Goal: Task Accomplishment & Management: Use online tool/utility

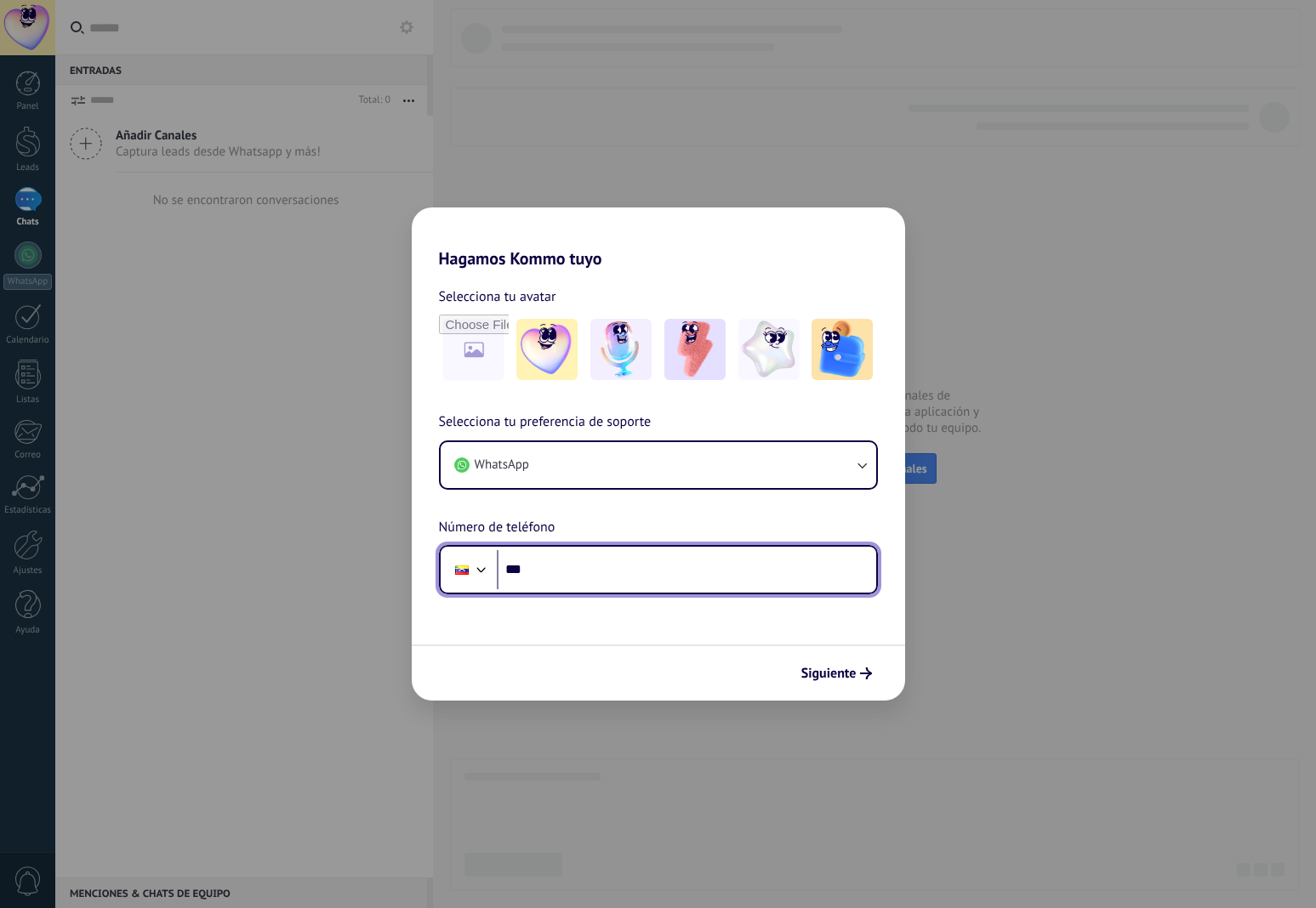
click at [571, 576] on input "***" at bounding box center [686, 570] width 380 height 39
type input "**********"
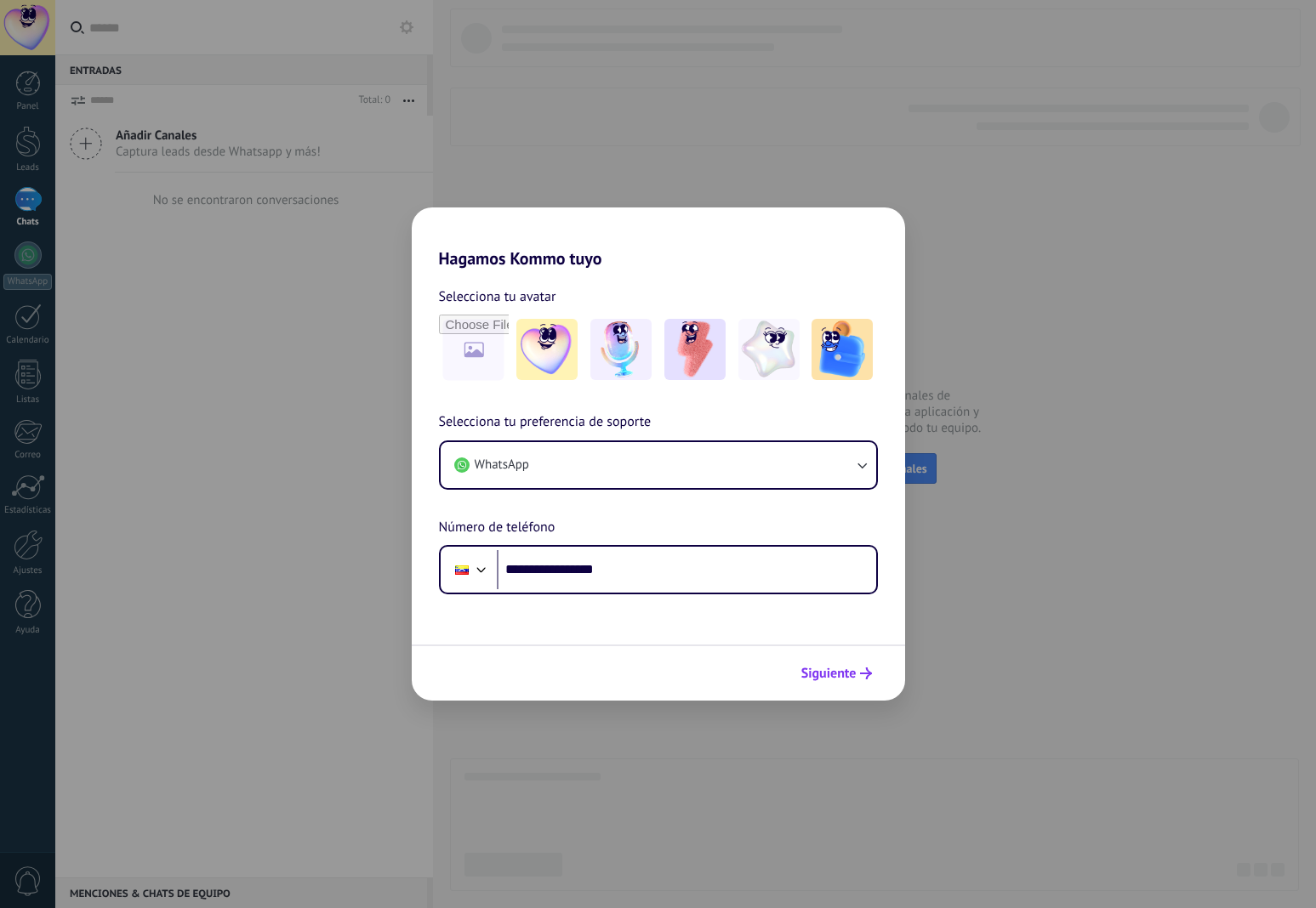
click at [814, 677] on span "Siguiente" at bounding box center [828, 673] width 56 height 12
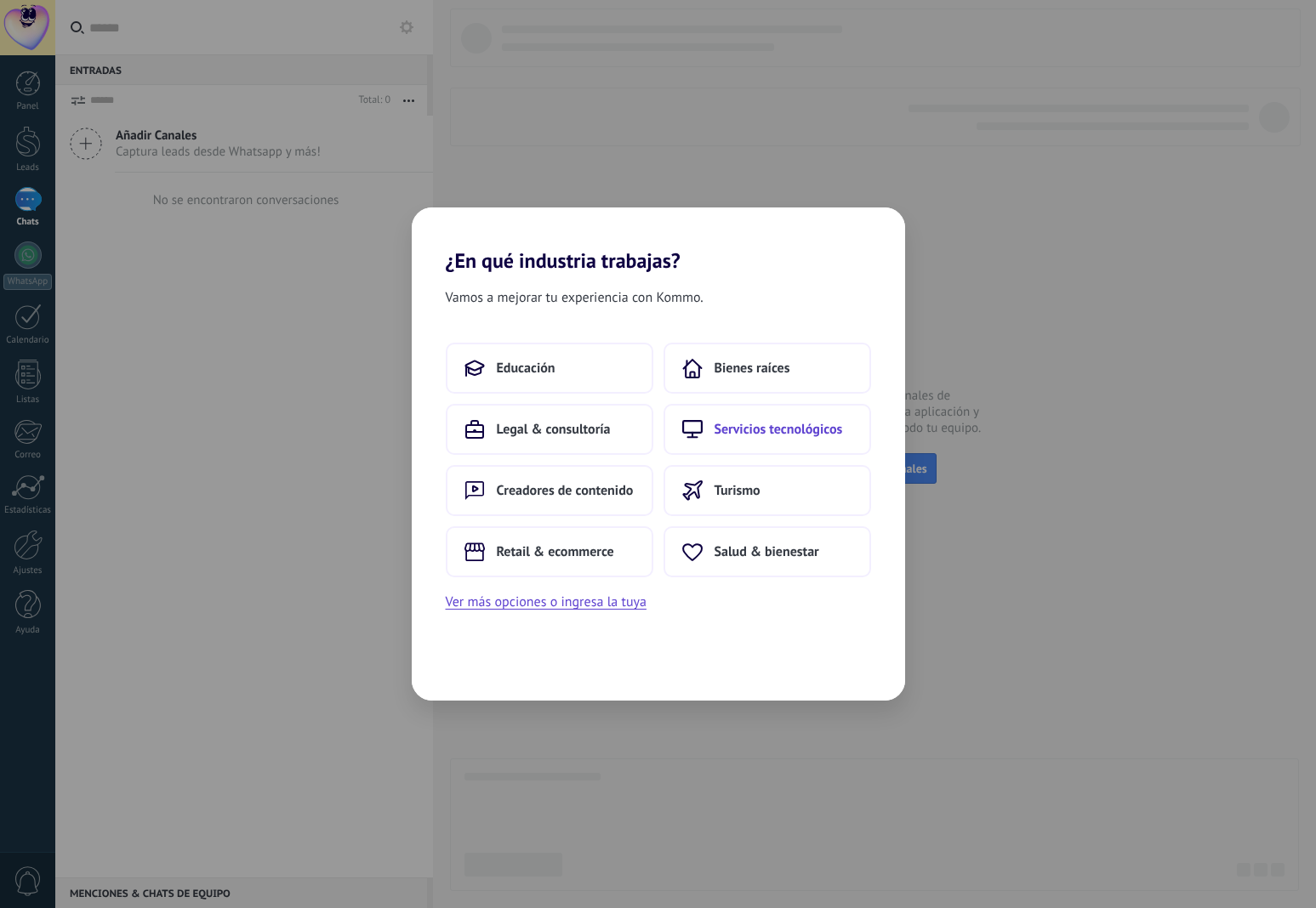
click at [779, 423] on span "Servicios tecnológicos" at bounding box center [779, 429] width 129 height 17
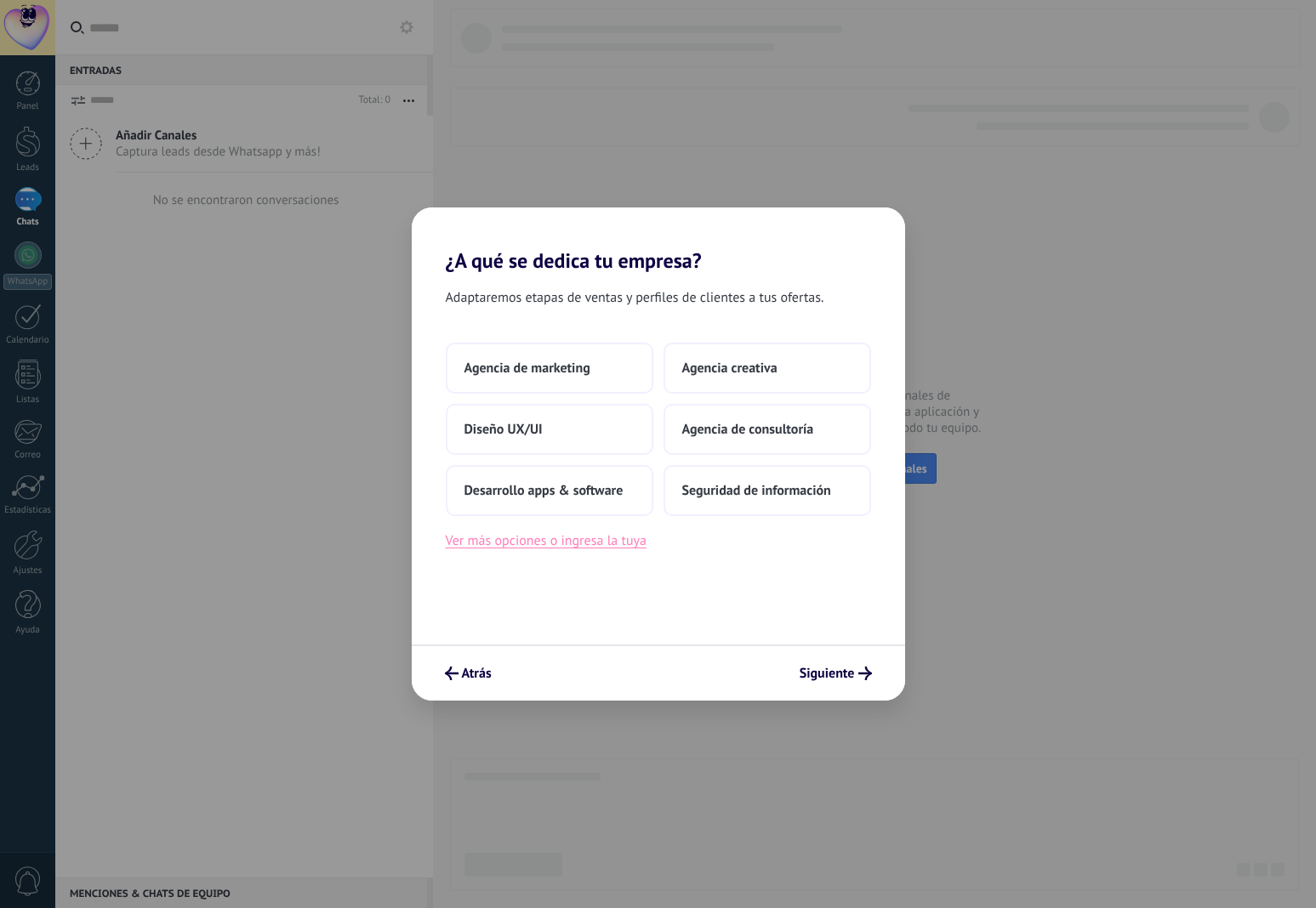
click at [625, 542] on button "Ver más opciones o ingresa la tuya" at bounding box center [546, 541] width 200 height 22
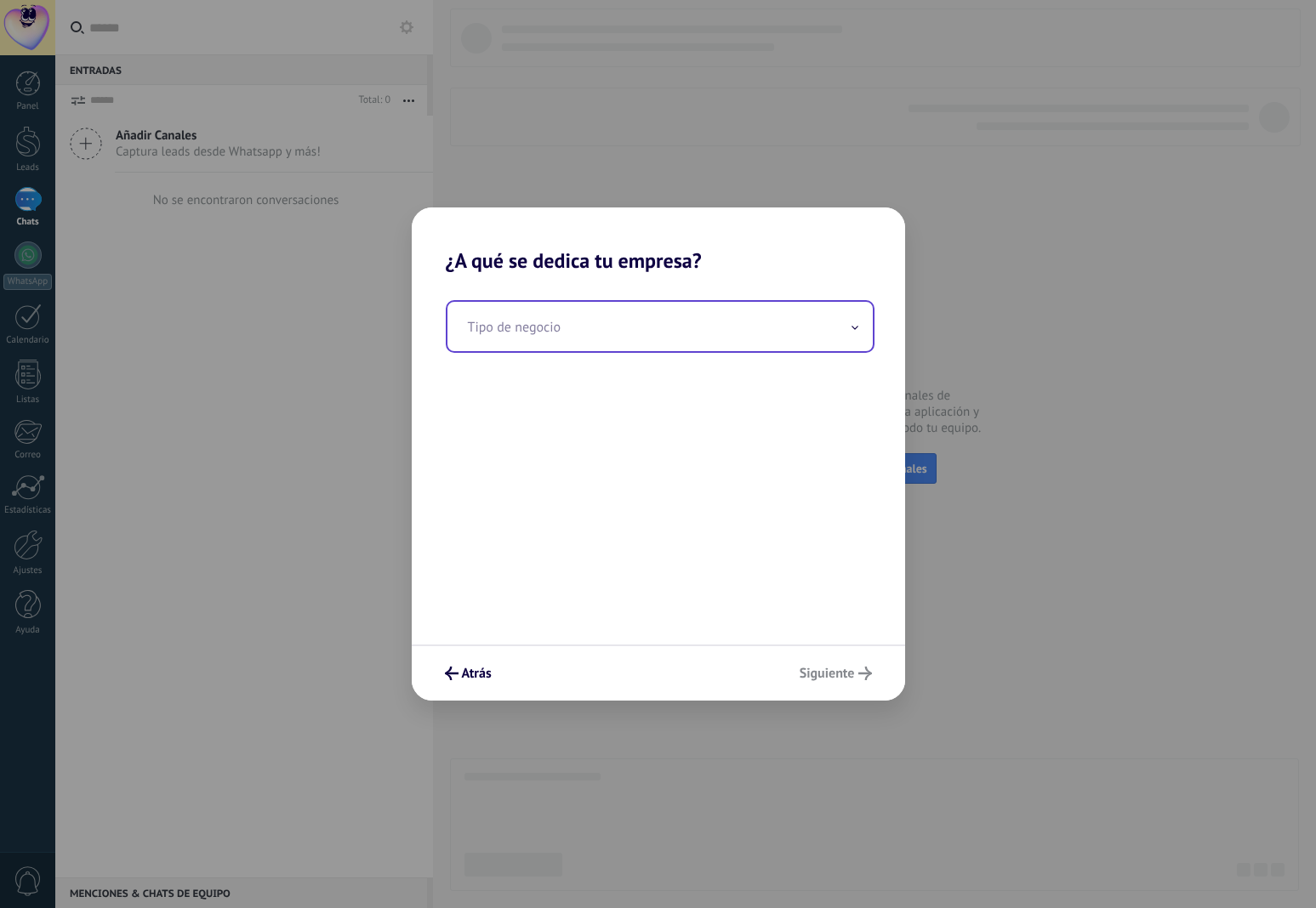
click at [640, 323] on input "text" at bounding box center [660, 326] width 425 height 50
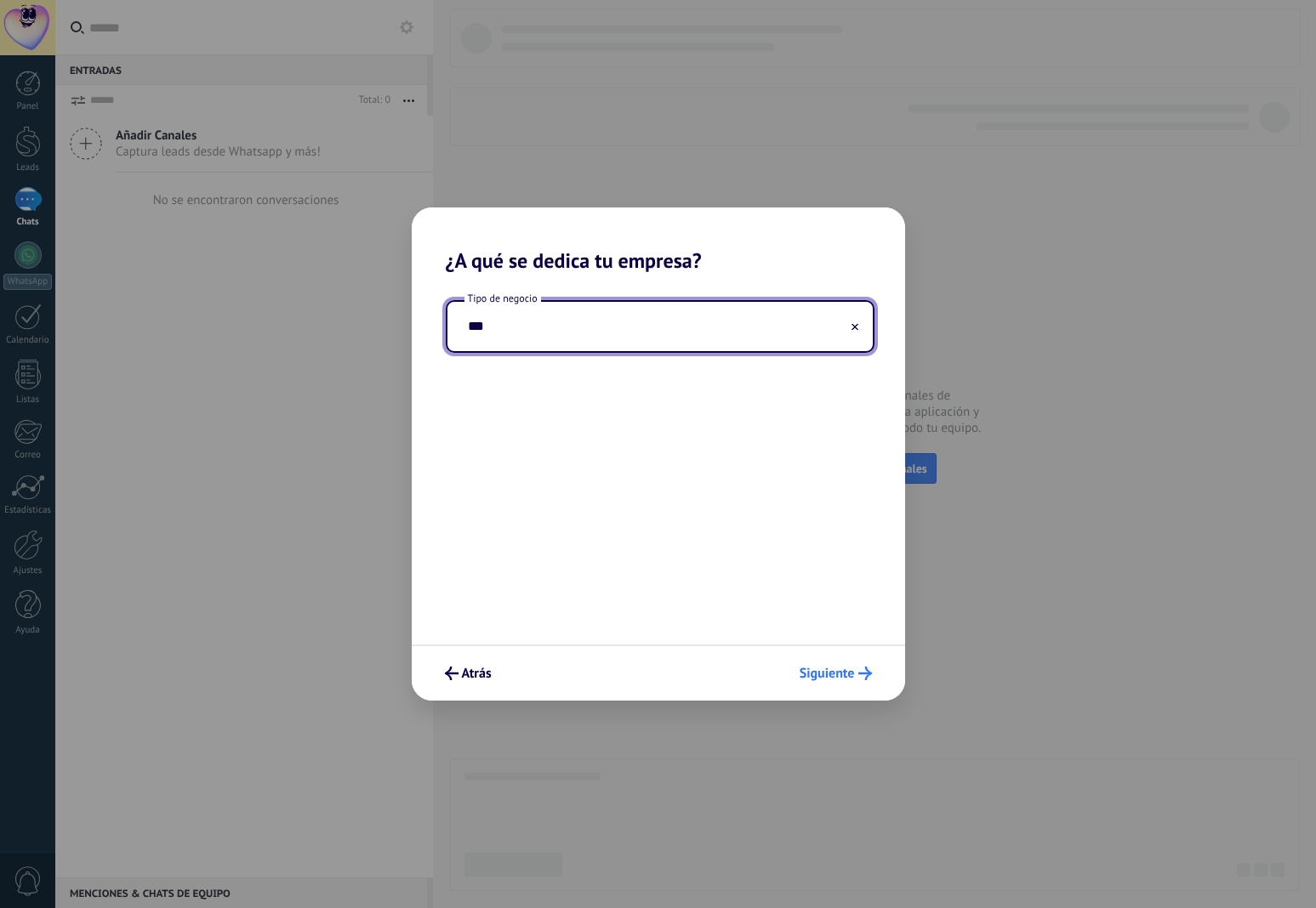
type input "***"
click at [818, 673] on span "Siguiente" at bounding box center [827, 673] width 56 height 12
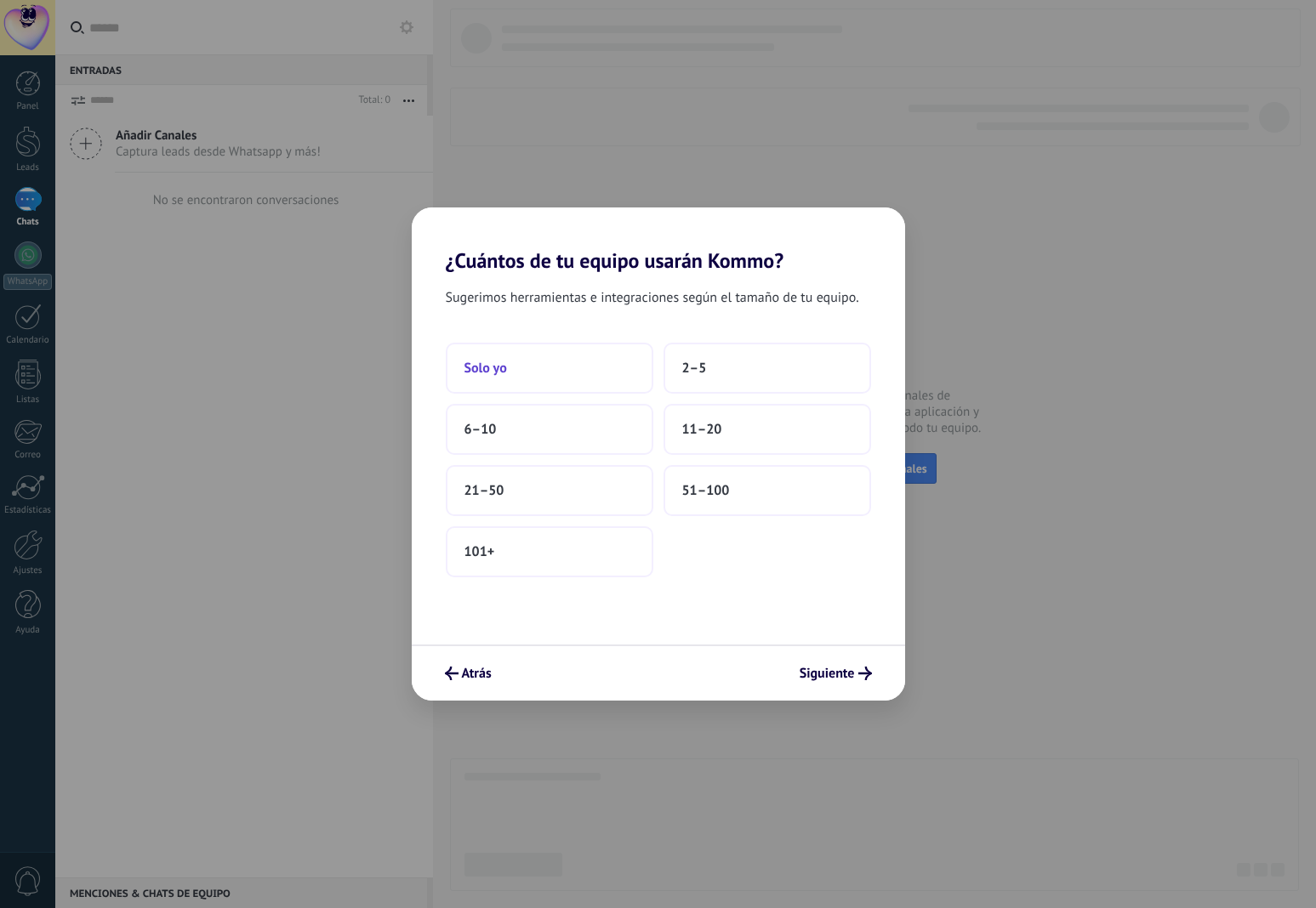
click at [523, 363] on button "Solo yo" at bounding box center [549, 368] width 207 height 51
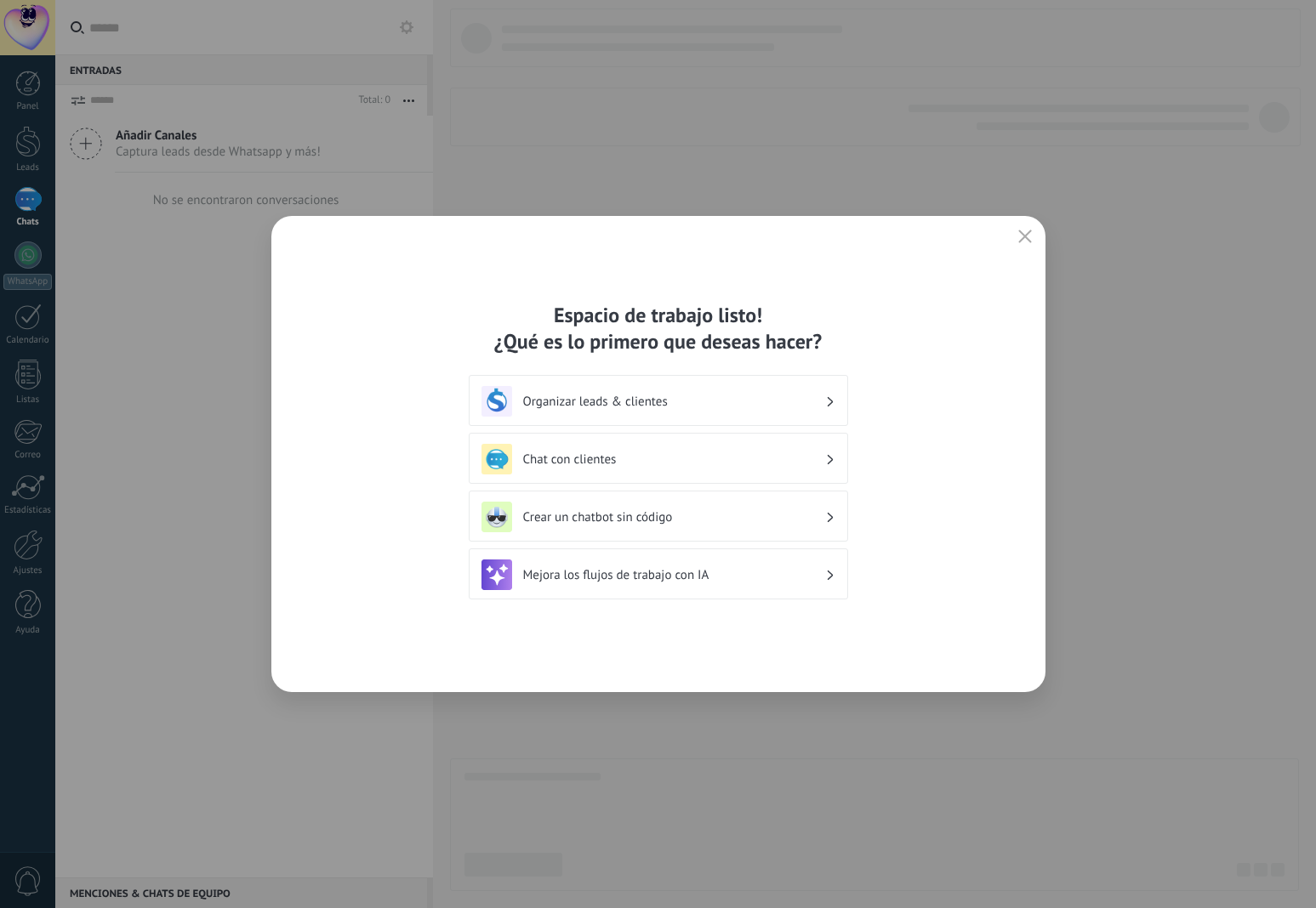
click at [697, 398] on h3 "Organizar leads & clientes" at bounding box center [674, 402] width 302 height 16
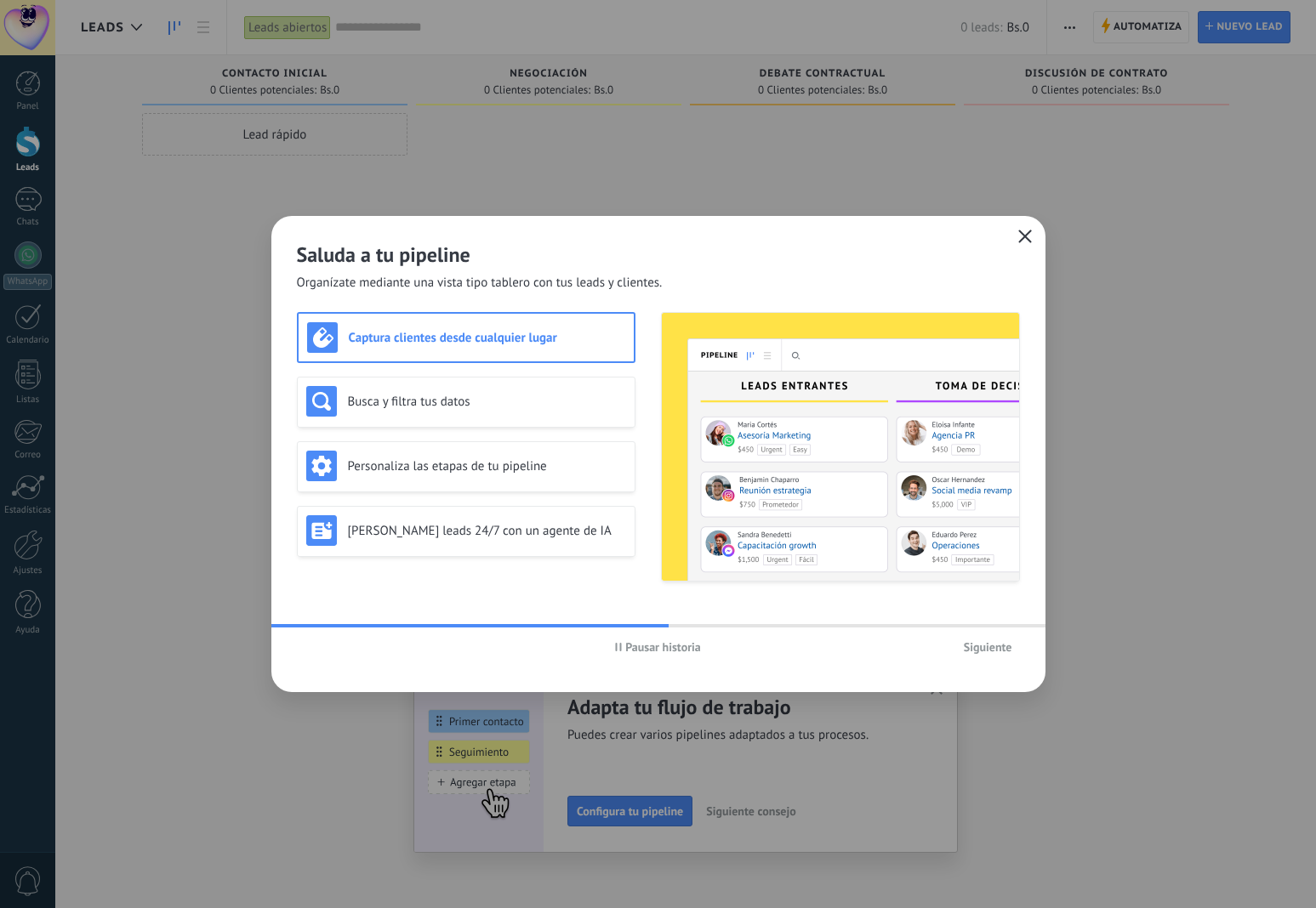
click at [1023, 240] on icon "button" at bounding box center [1025, 236] width 14 height 14
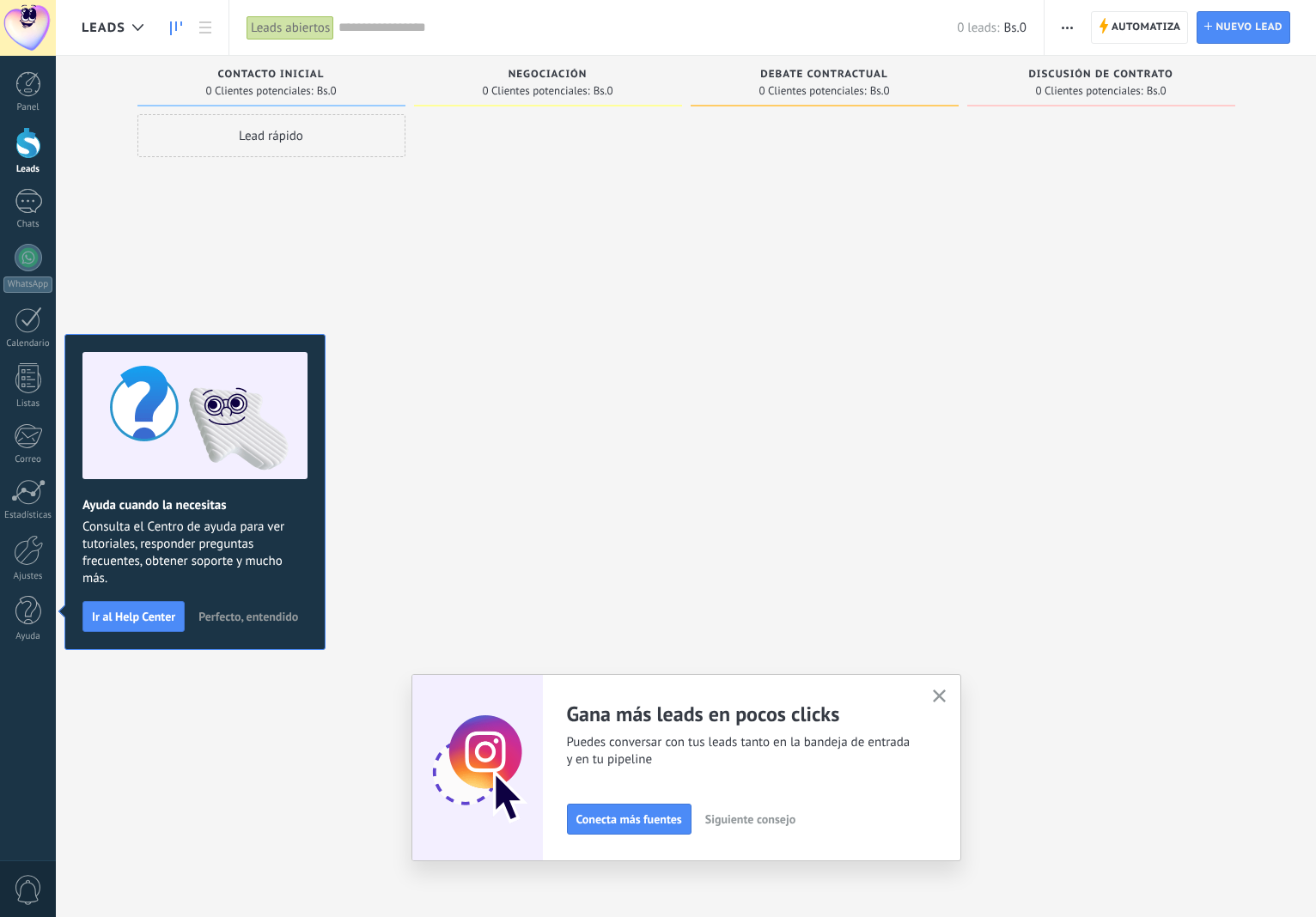
click at [255, 619] on span "Perfecto, entendido" at bounding box center [247, 617] width 100 height 12
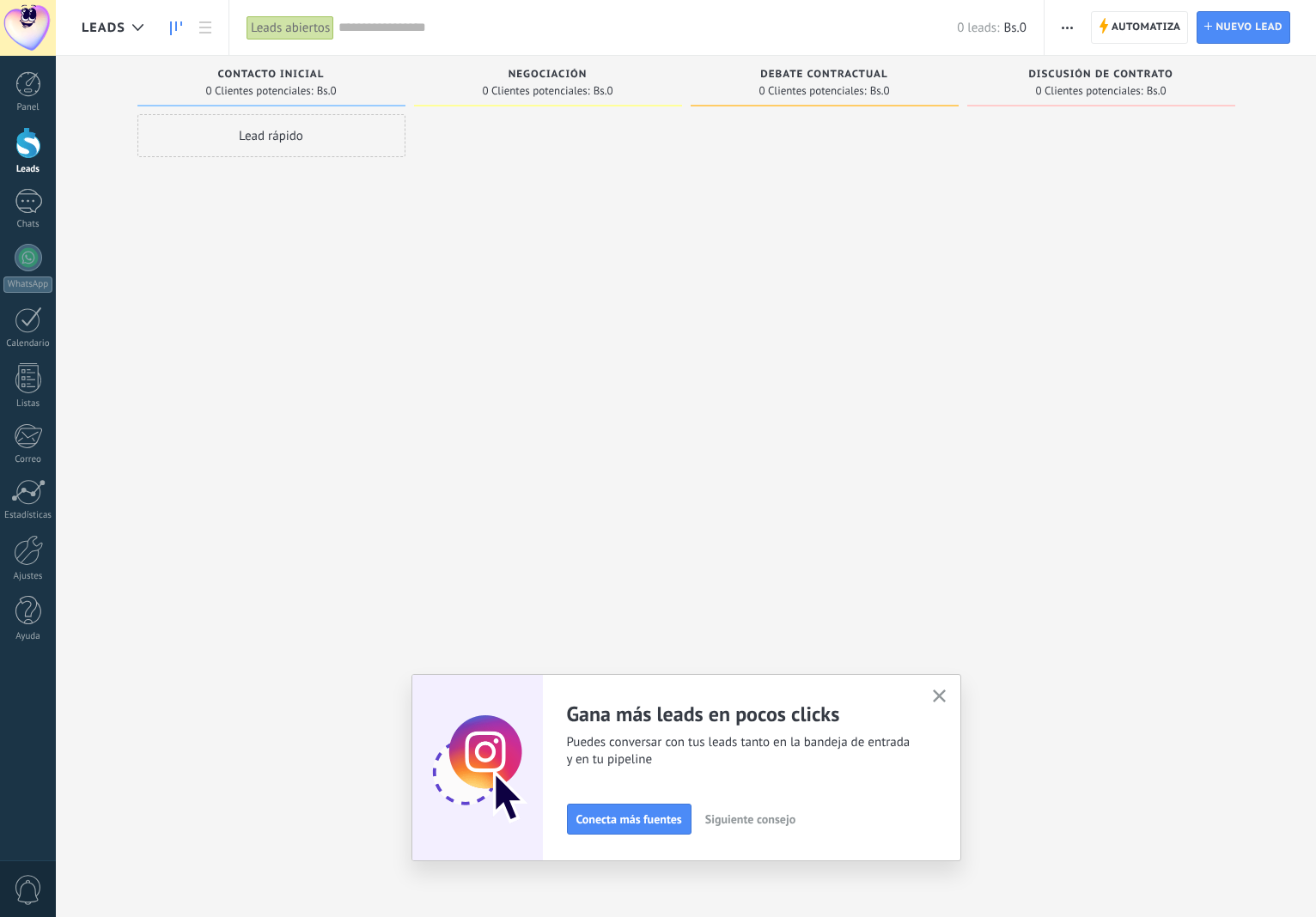
click at [938, 689] on button "button" at bounding box center [939, 696] width 22 height 23
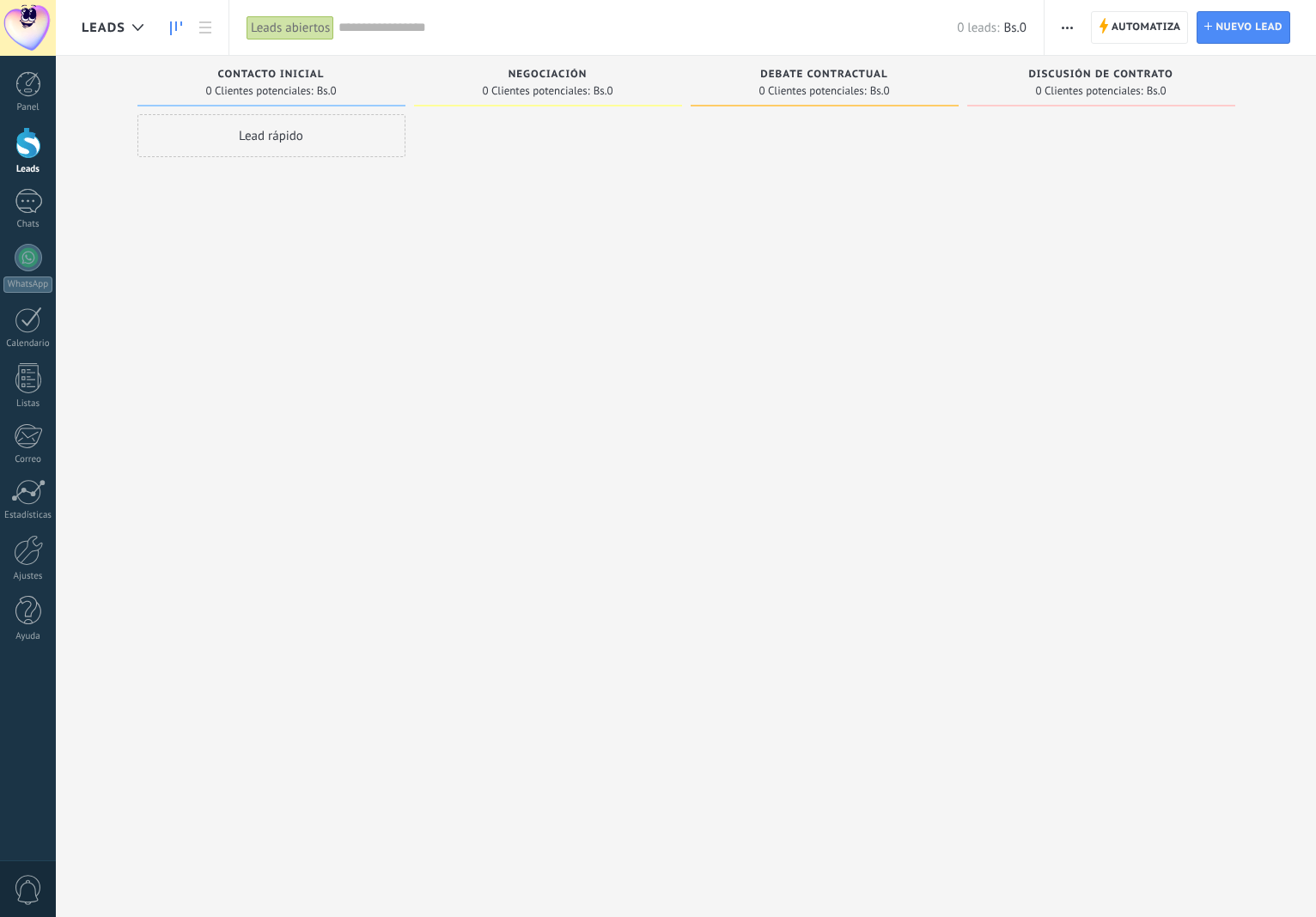
click at [35, 16] on div at bounding box center [28, 28] width 56 height 56
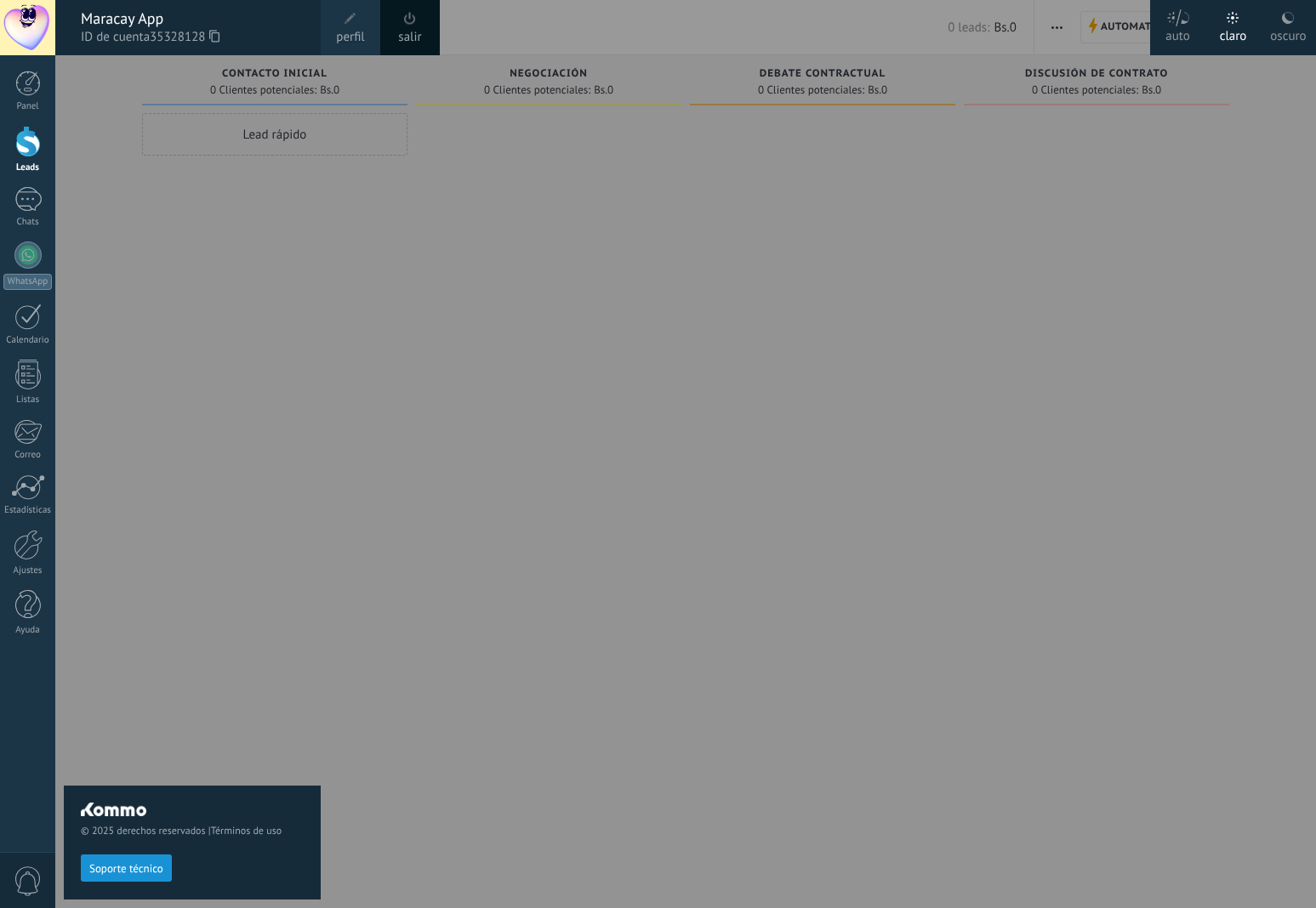
click at [353, 21] on span at bounding box center [350, 19] width 12 height 12
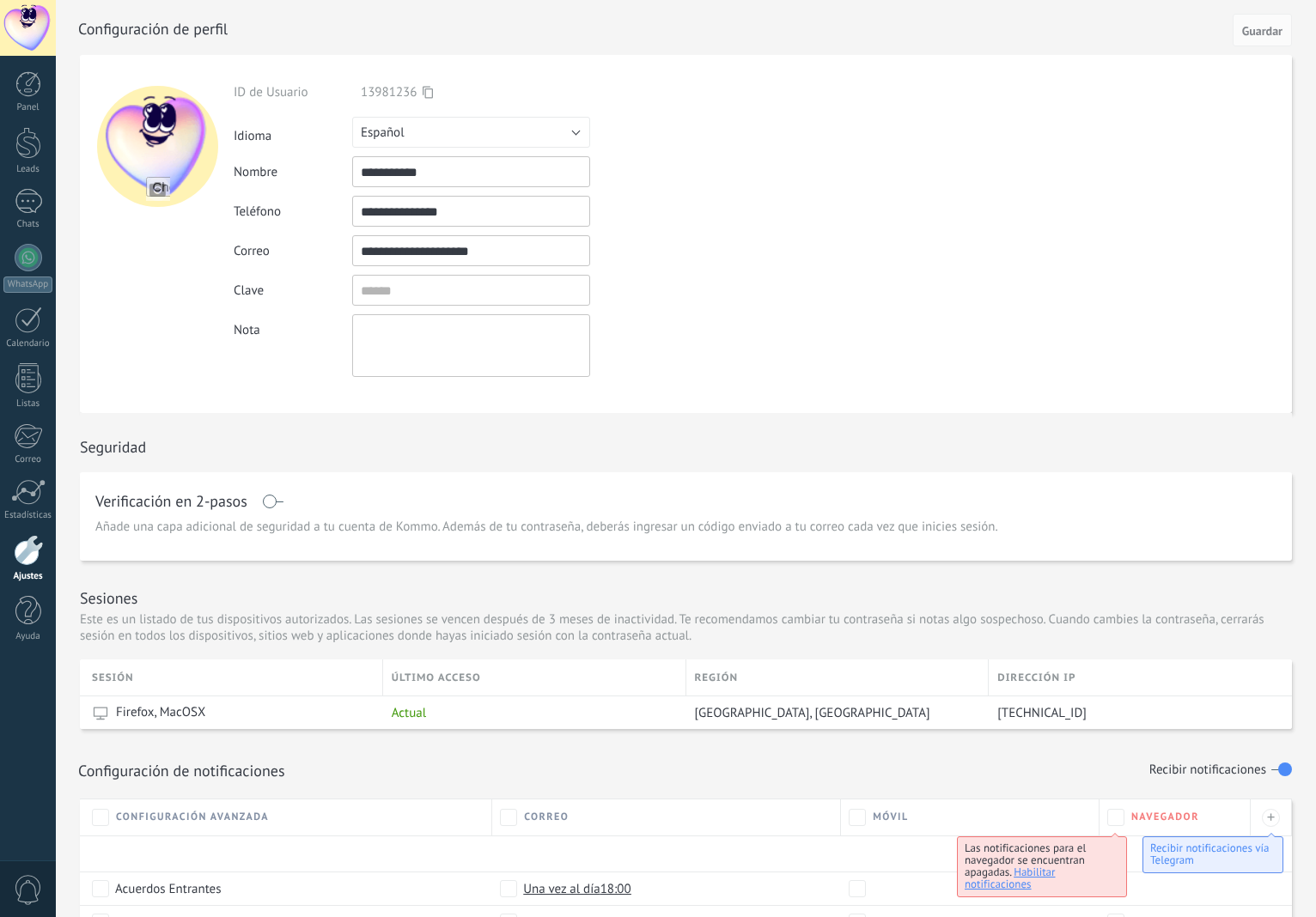
click at [158, 149] on div at bounding box center [157, 146] width 121 height 121
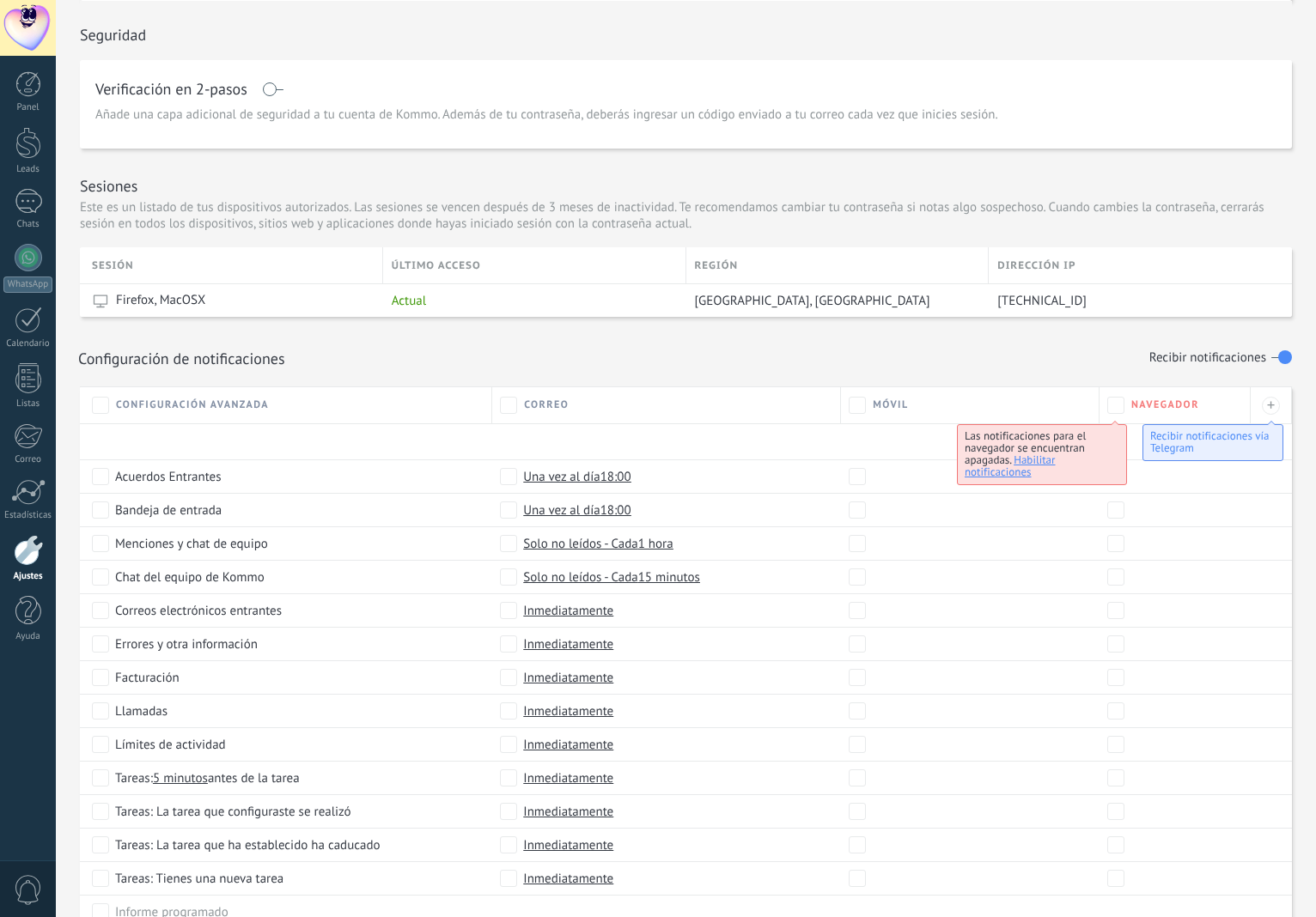
scroll to position [521, 0]
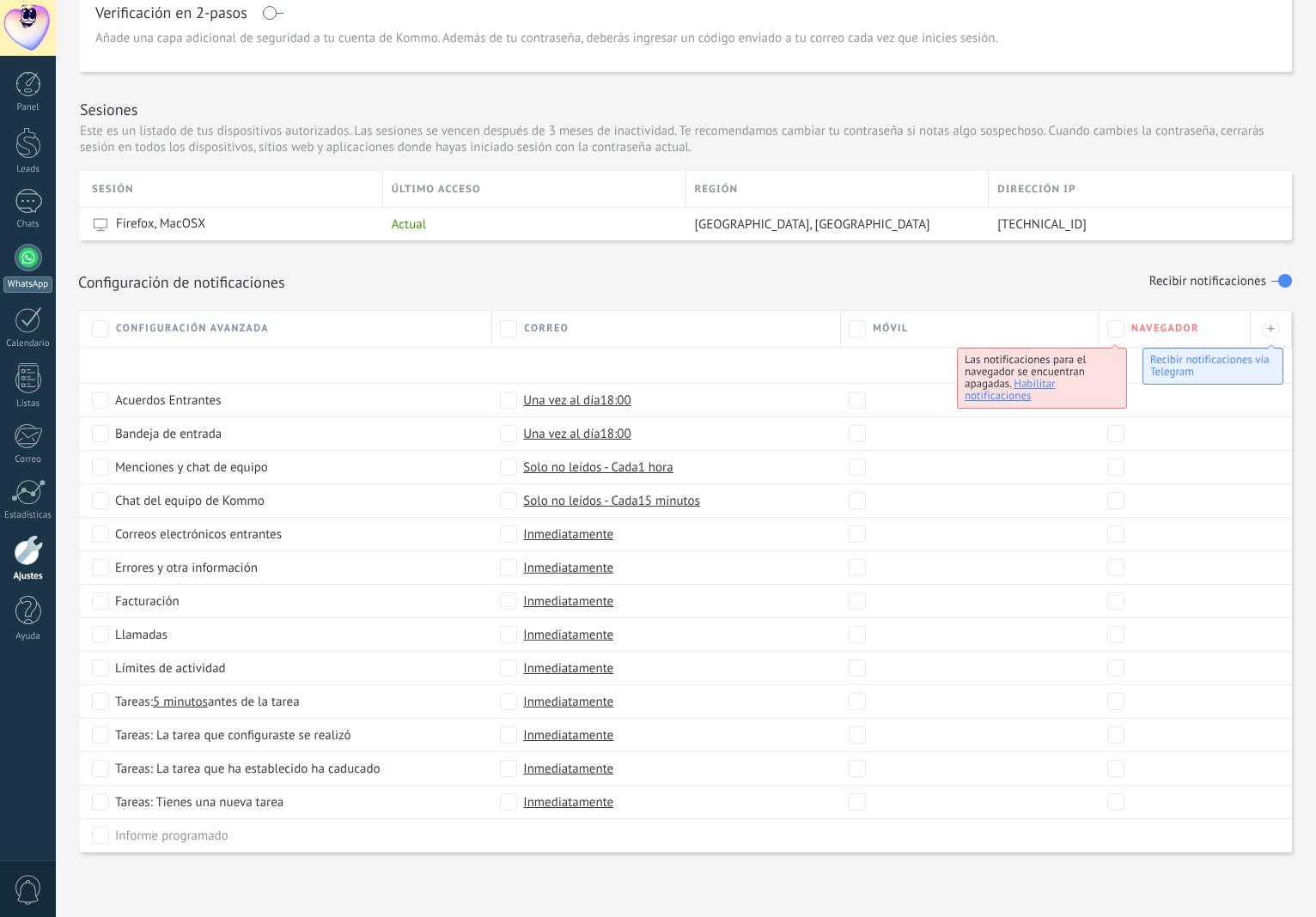
click at [22, 257] on div at bounding box center [29, 258] width 28 height 28
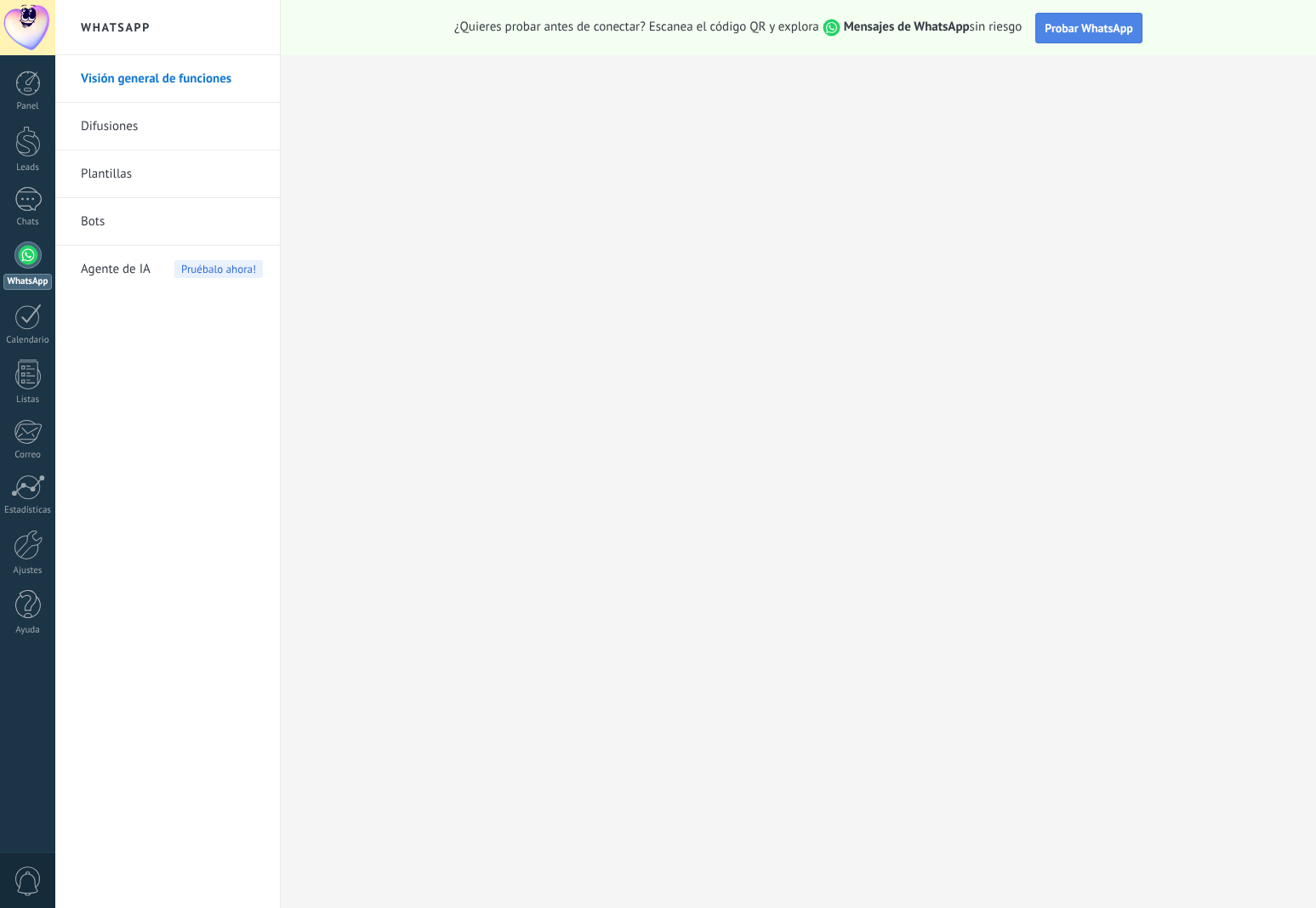
click at [1102, 24] on span "Probar WhatsApp" at bounding box center [1088, 28] width 88 height 15
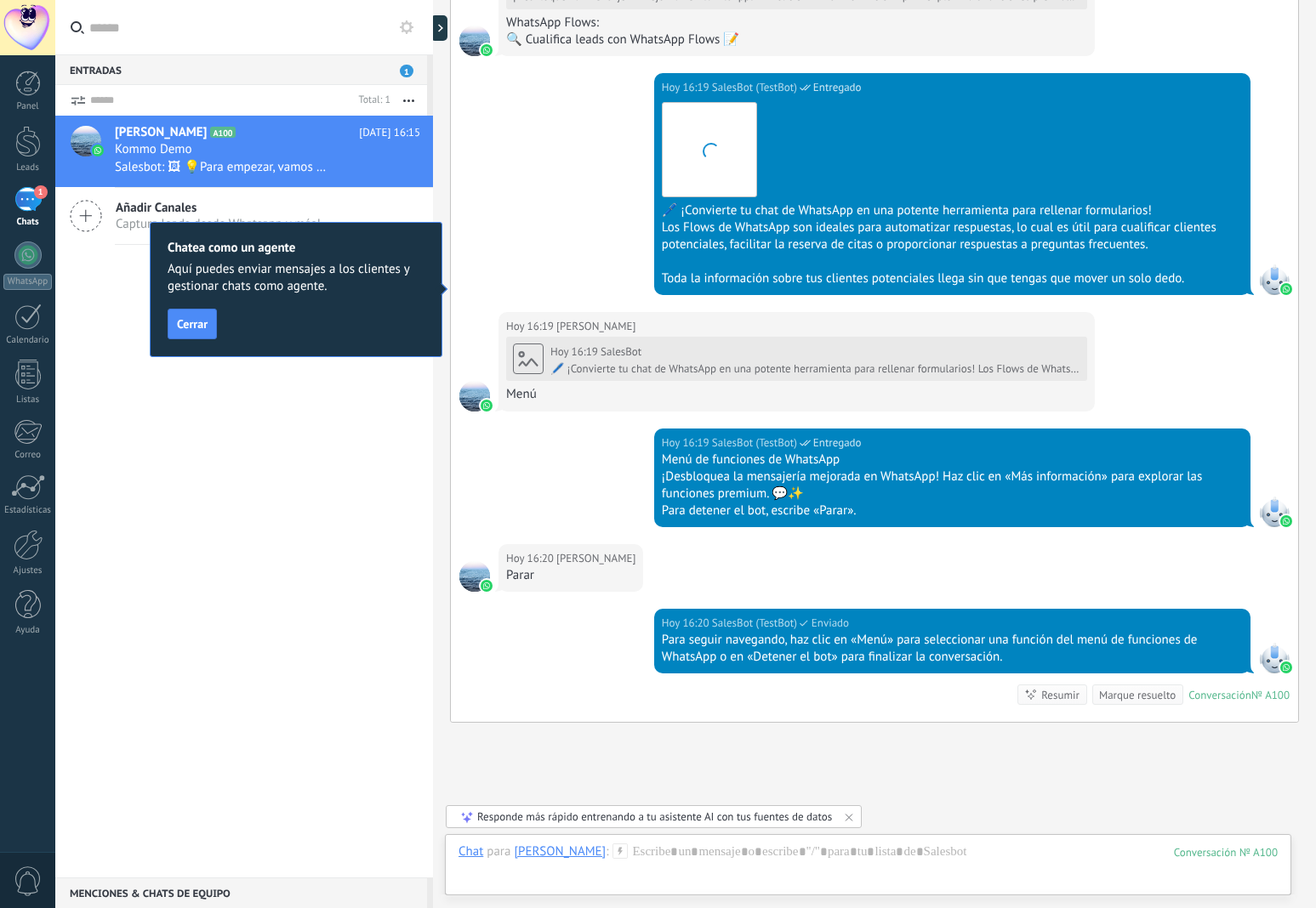
scroll to position [1203, 0]
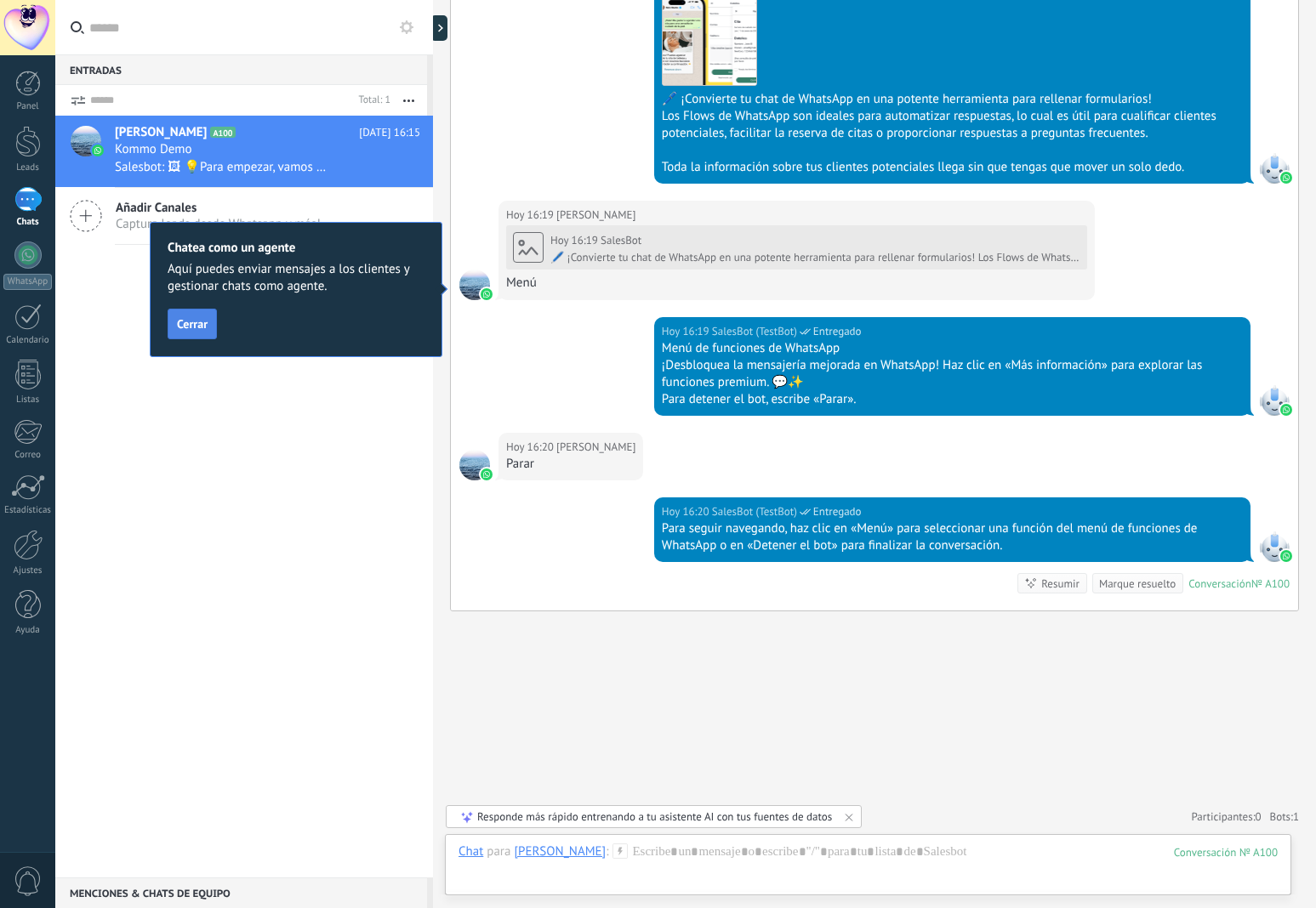
click at [187, 328] on span "Cerrar" at bounding box center [192, 324] width 31 height 12
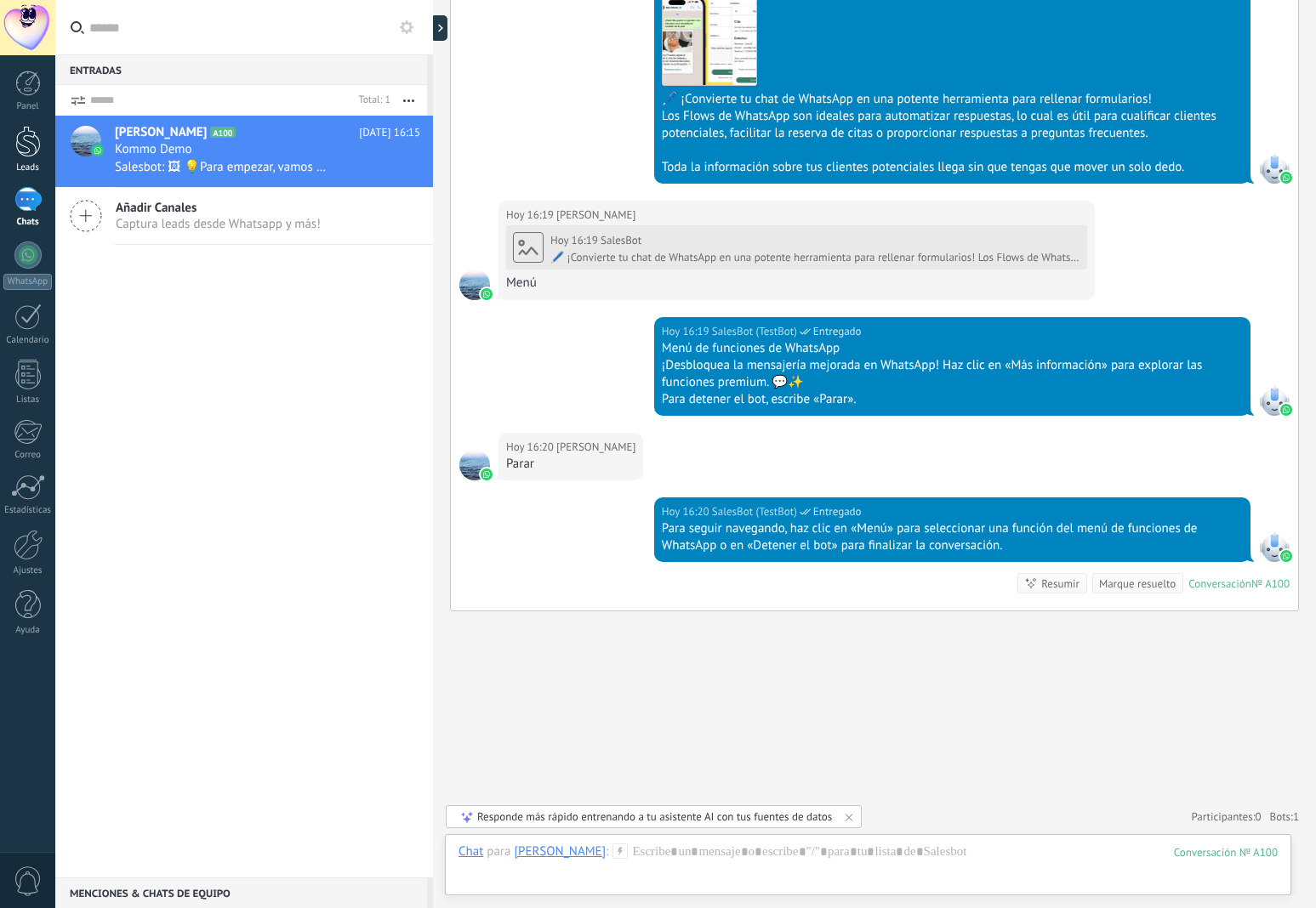
click at [28, 151] on div at bounding box center [28, 141] width 26 height 32
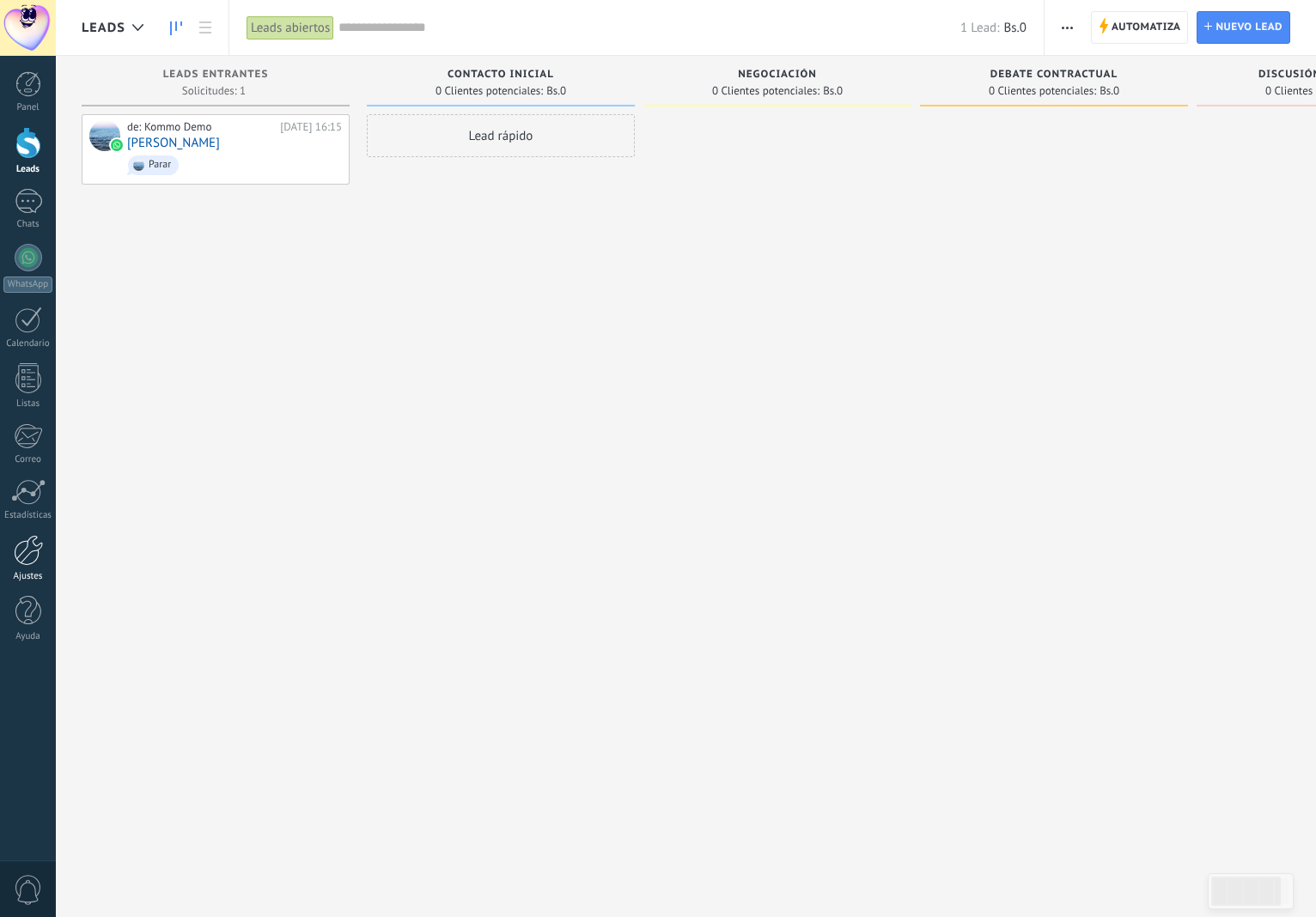
click at [25, 561] on div at bounding box center [29, 551] width 29 height 31
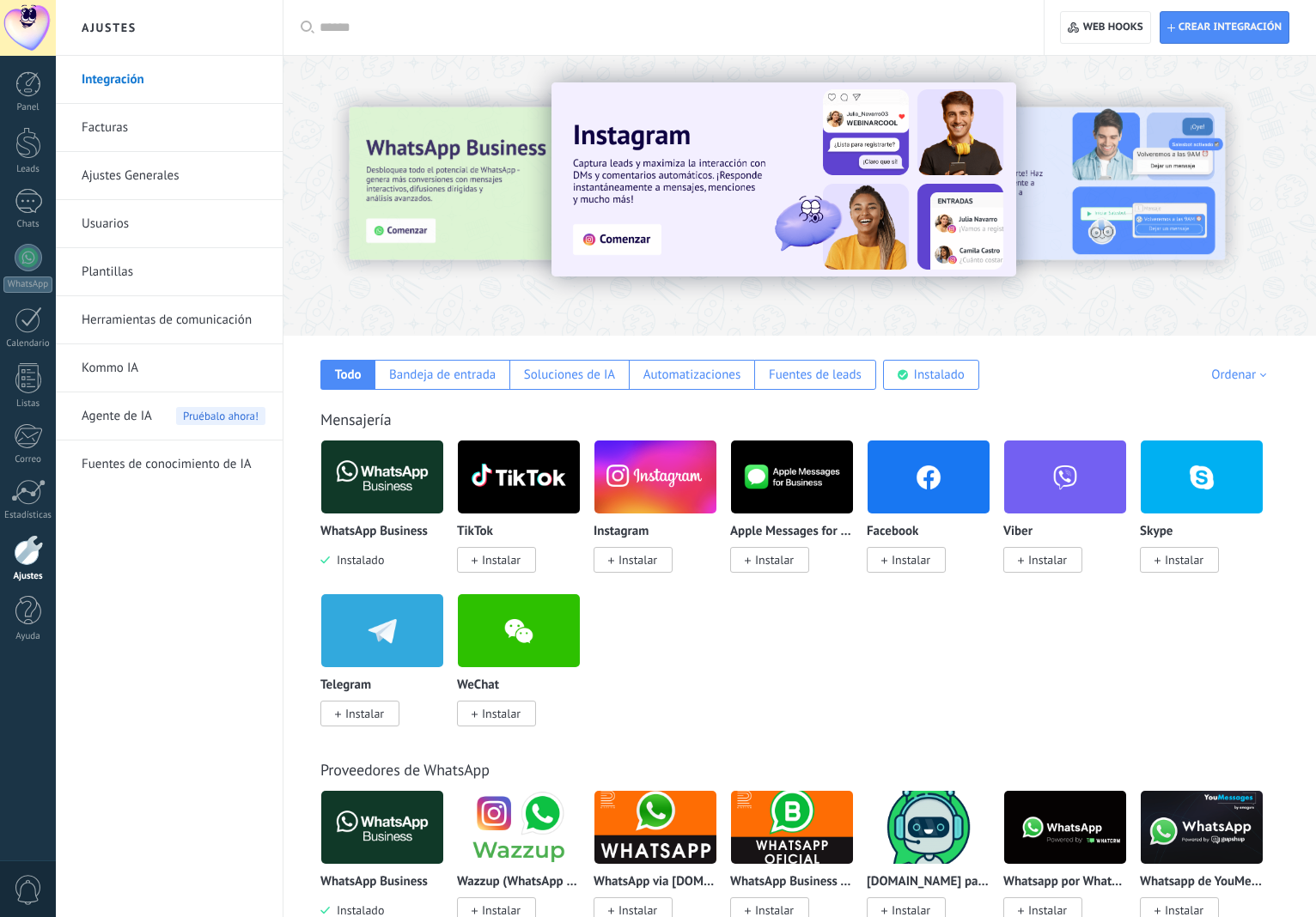
click at [112, 324] on link "Herramientas de comunicación" at bounding box center [173, 321] width 183 height 48
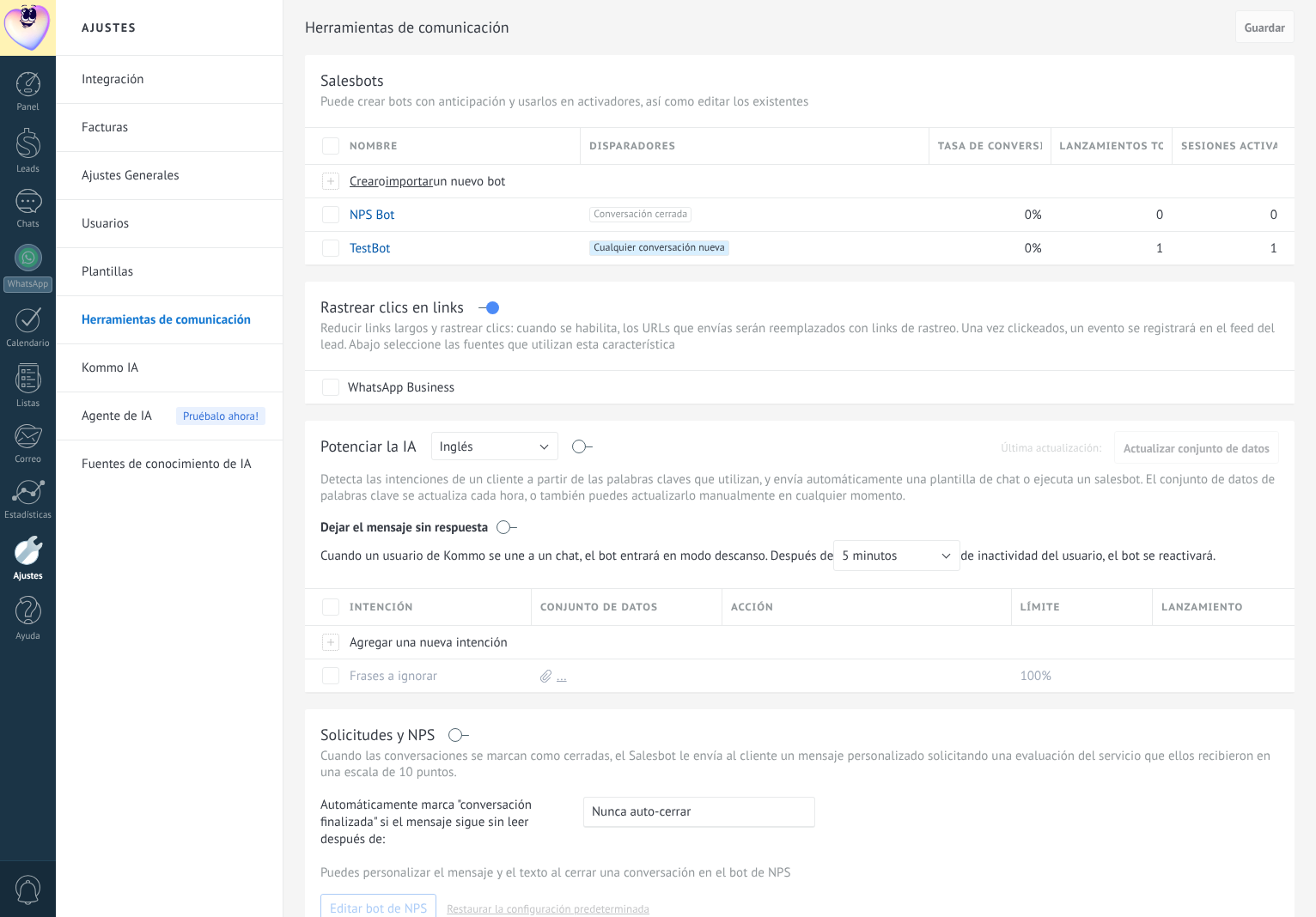
click at [122, 82] on link "Integración" at bounding box center [173, 80] width 183 height 48
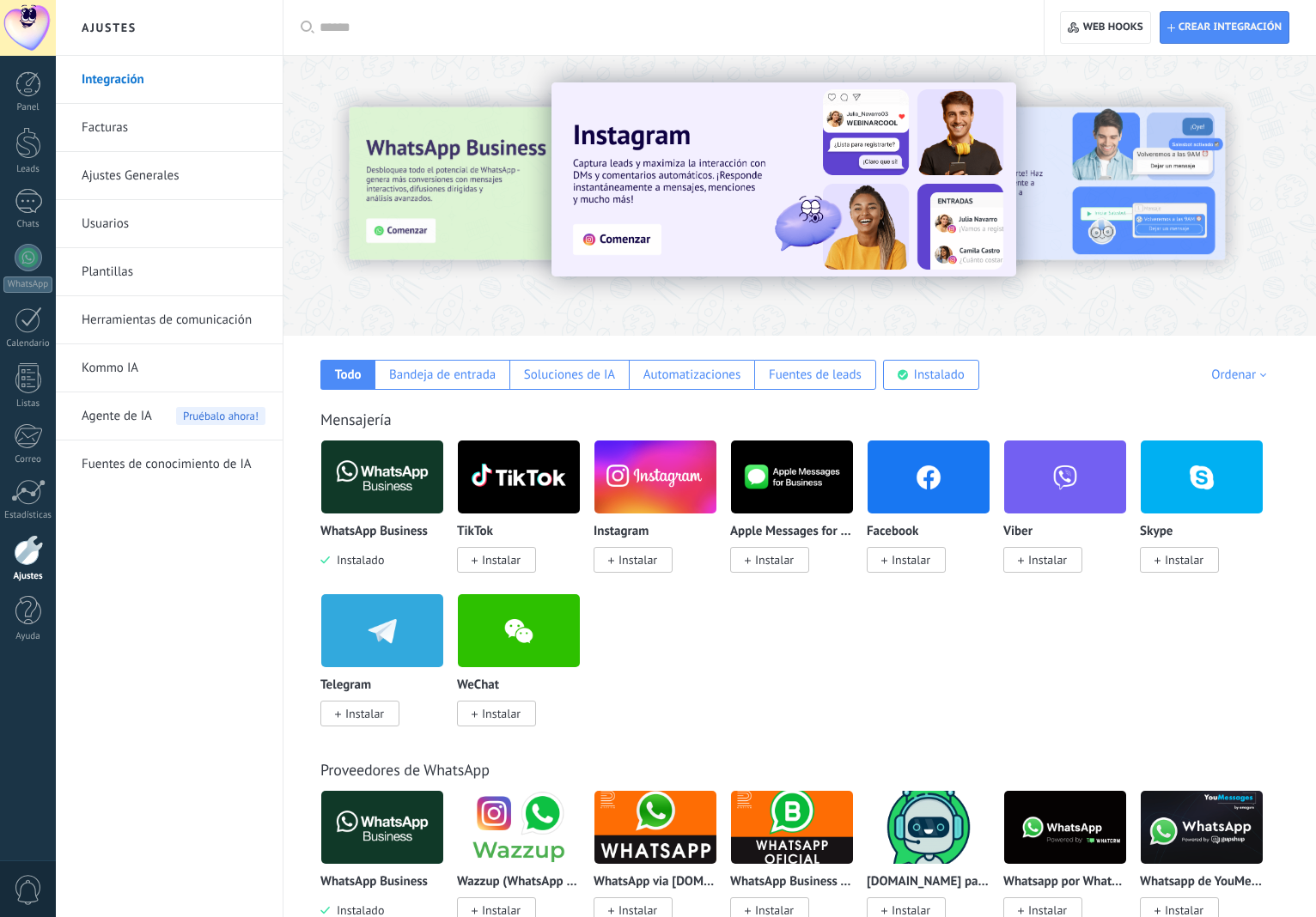
click at [635, 294] on div at bounding box center [799, 190] width 1032 height 247
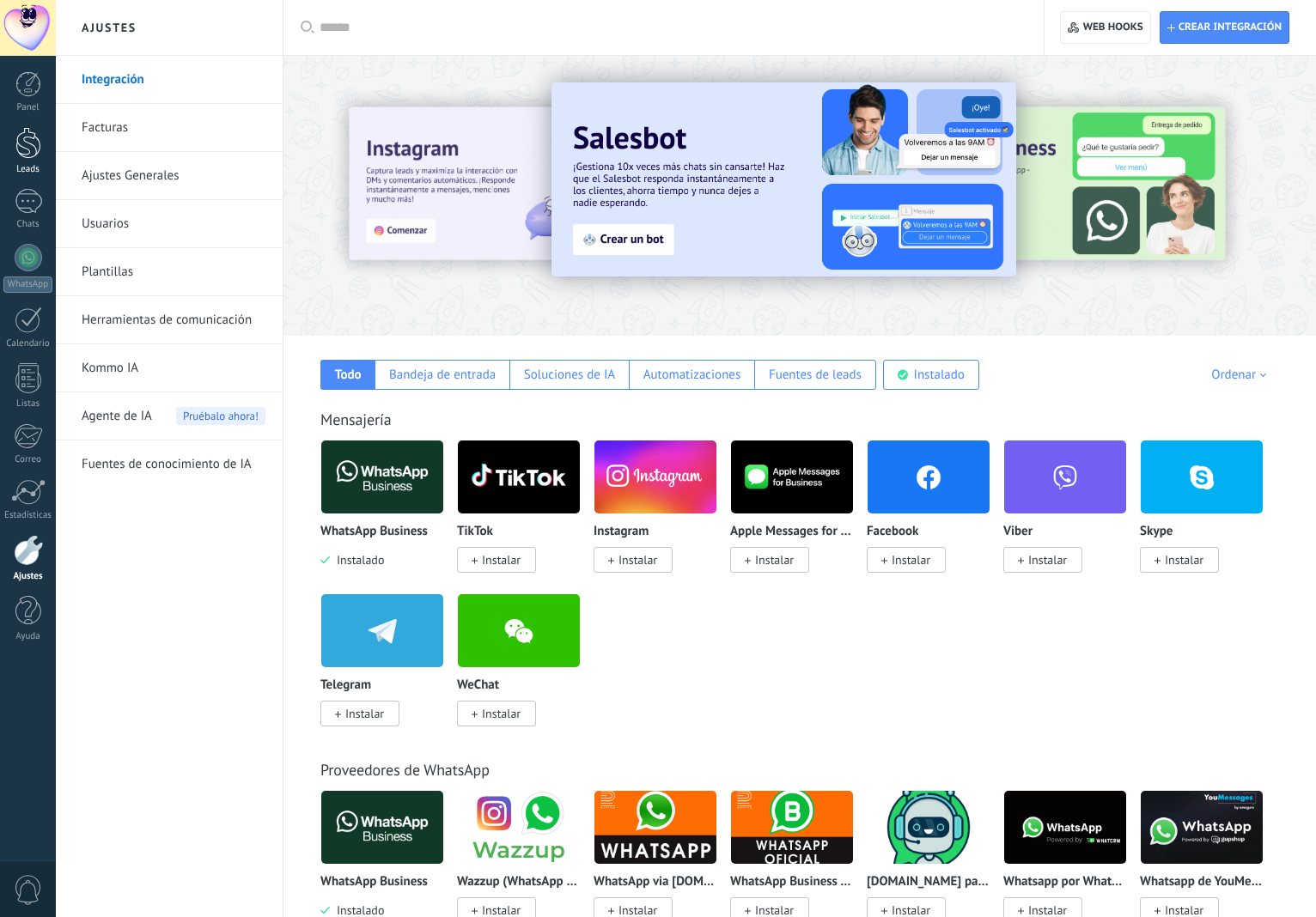
click at [38, 143] on div at bounding box center [29, 143] width 26 height 32
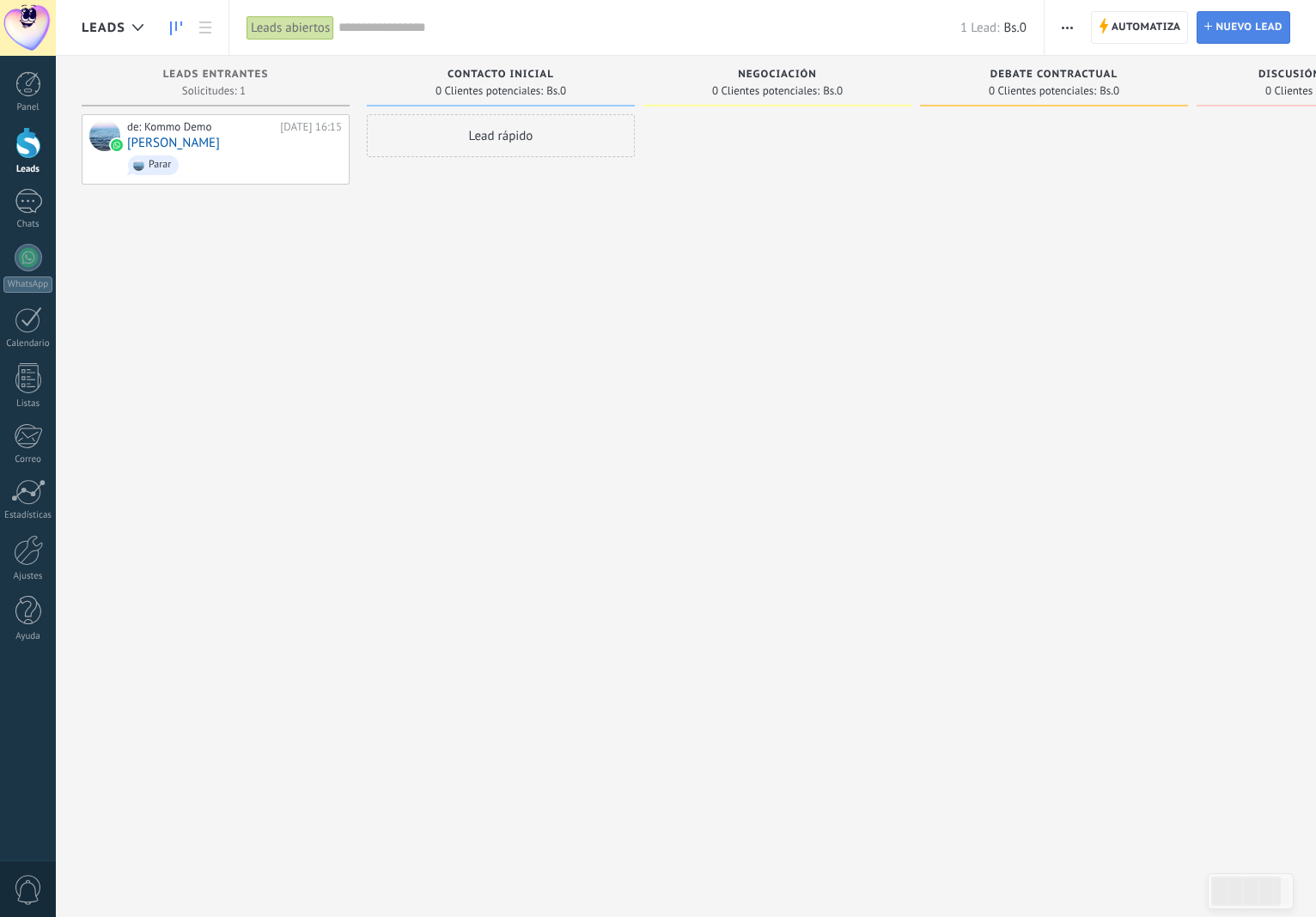
click at [1229, 26] on span "Nuevo lead" at bounding box center [1249, 28] width 67 height 31
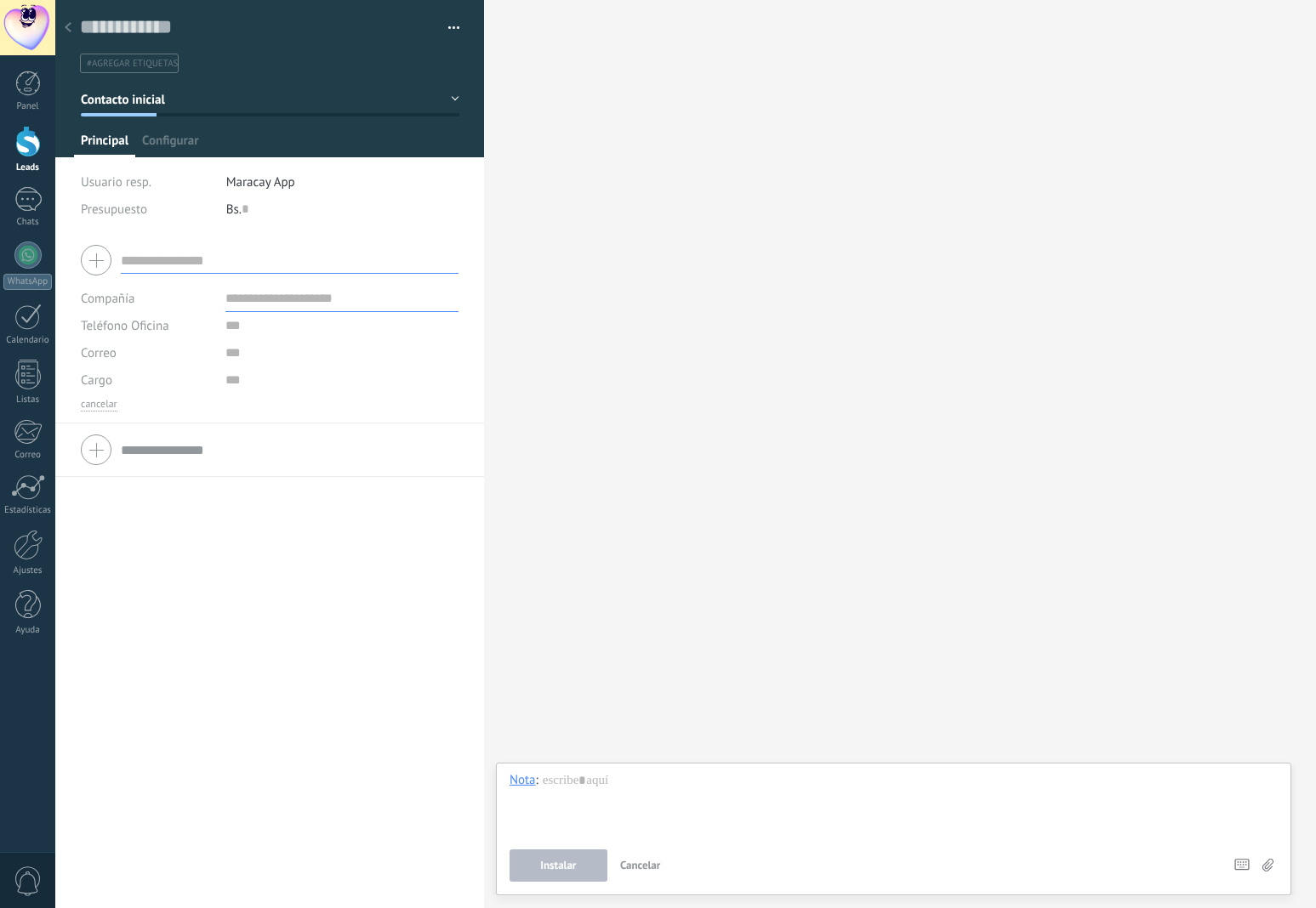
click at [249, 304] on input "text" at bounding box center [342, 299] width 233 height 27
paste input "**********"
type input "**********"
click at [225, 334] on input "text" at bounding box center [342, 326] width 233 height 27
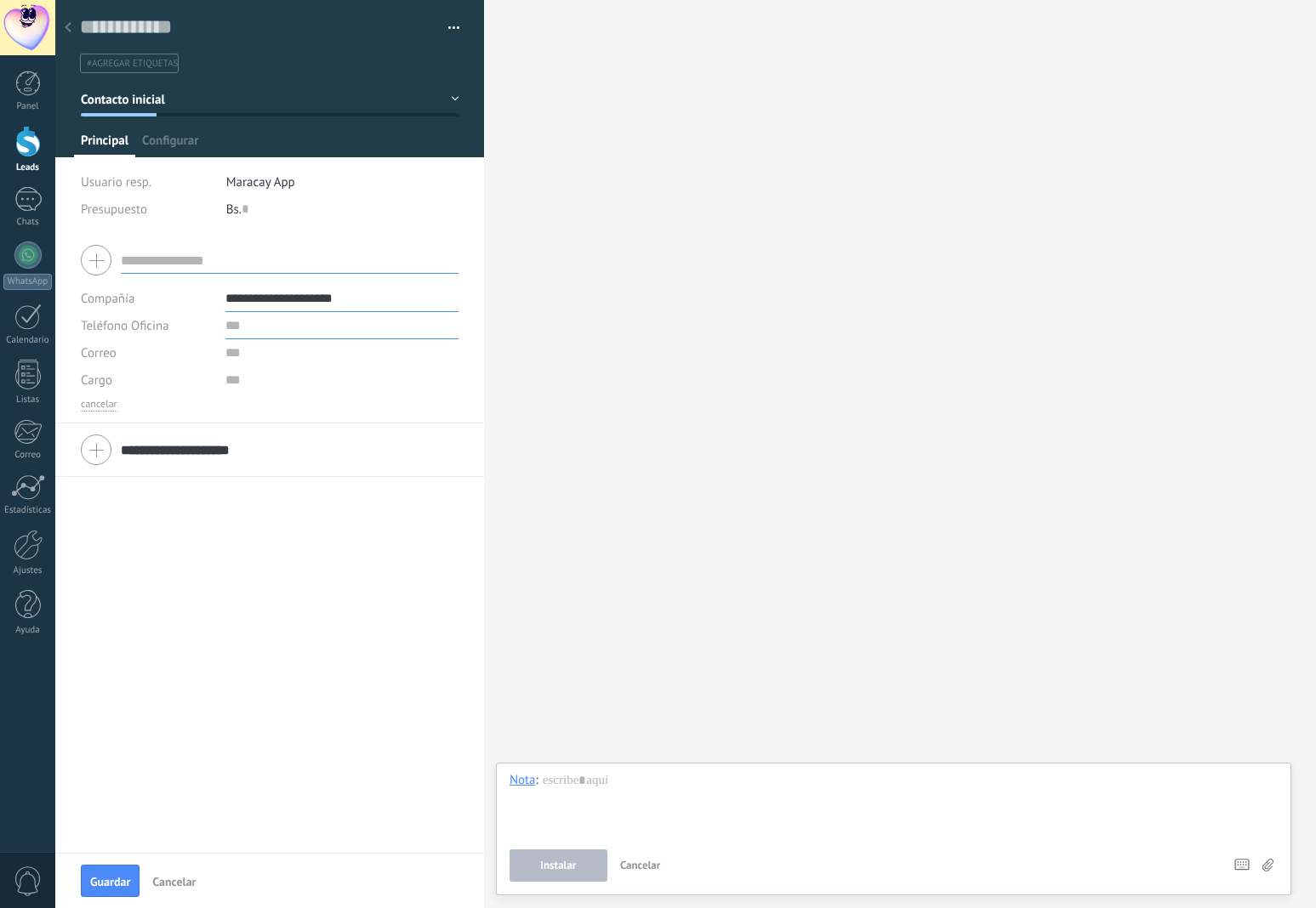
paste input "**********"
type input "**********"
click at [94, 883] on span "Guardar" at bounding box center [110, 882] width 40 height 12
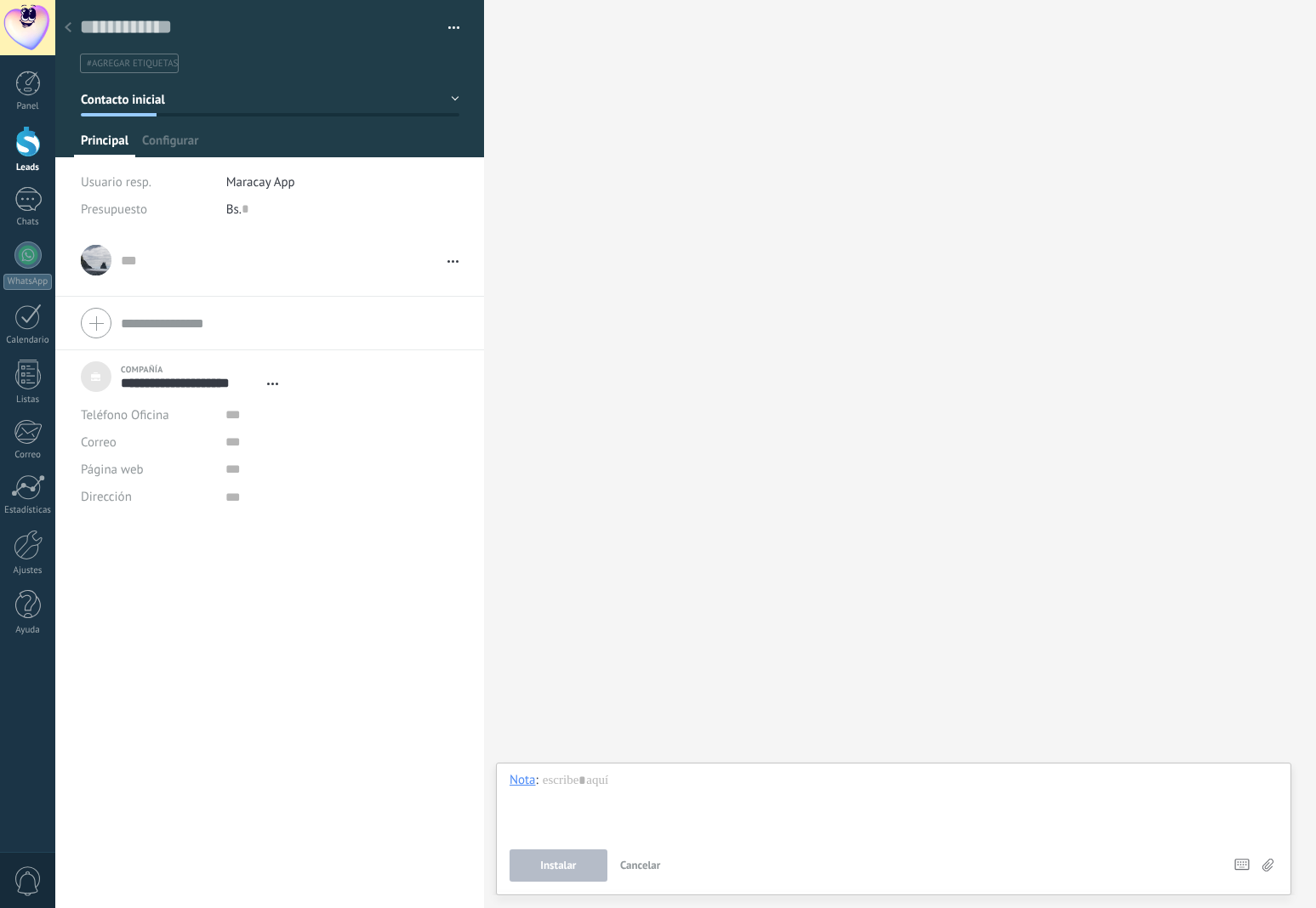
scroll to position [17, 0]
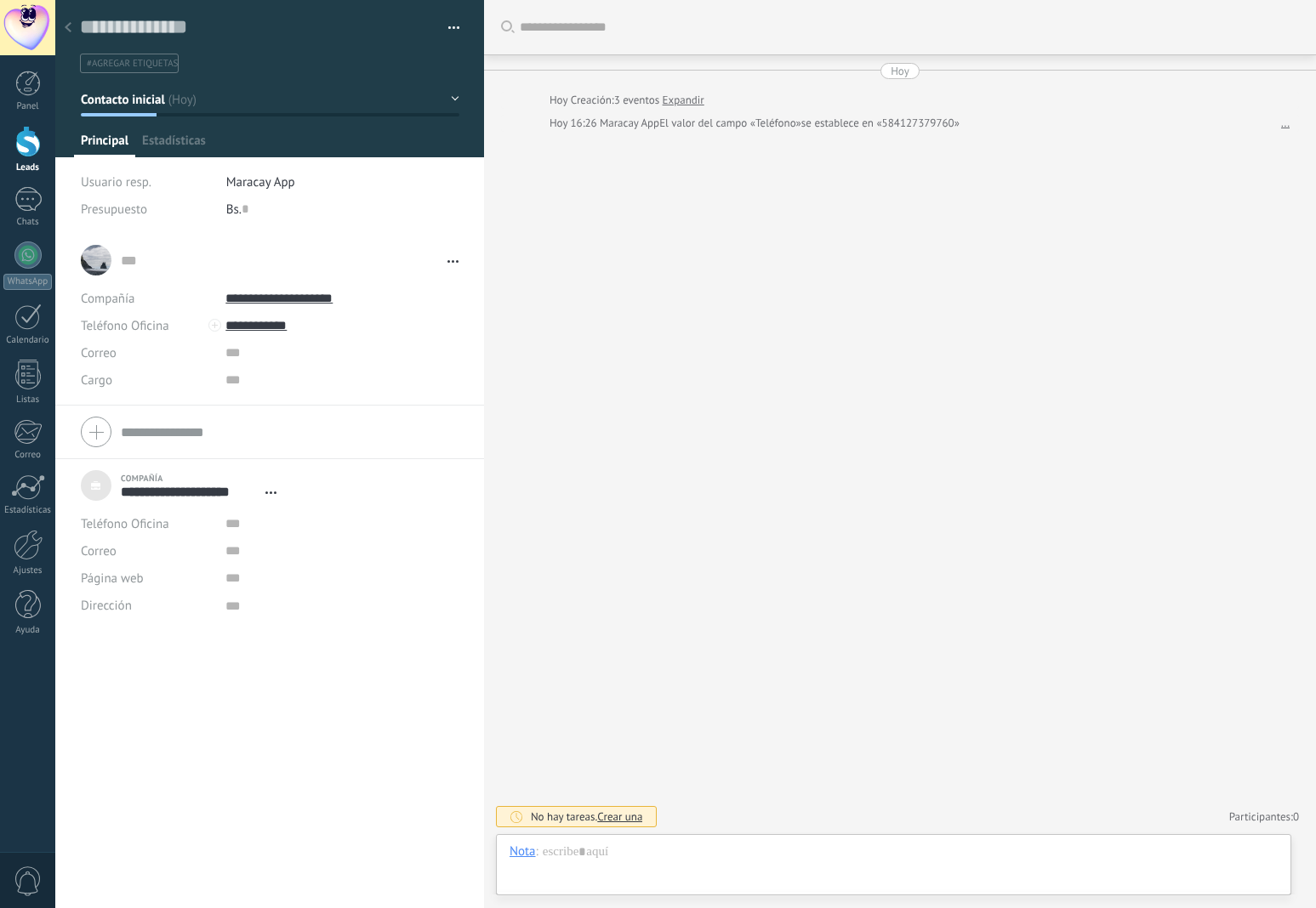
scroll to position [17, 0]
click at [241, 326] on input "**********" at bounding box center [342, 326] width 233 height 27
click at [226, 654] on div "... ... Abrir detalle Copie el nombre Desatar" at bounding box center [270, 570] width 428 height 674
type textarea "***"
type input "**********"
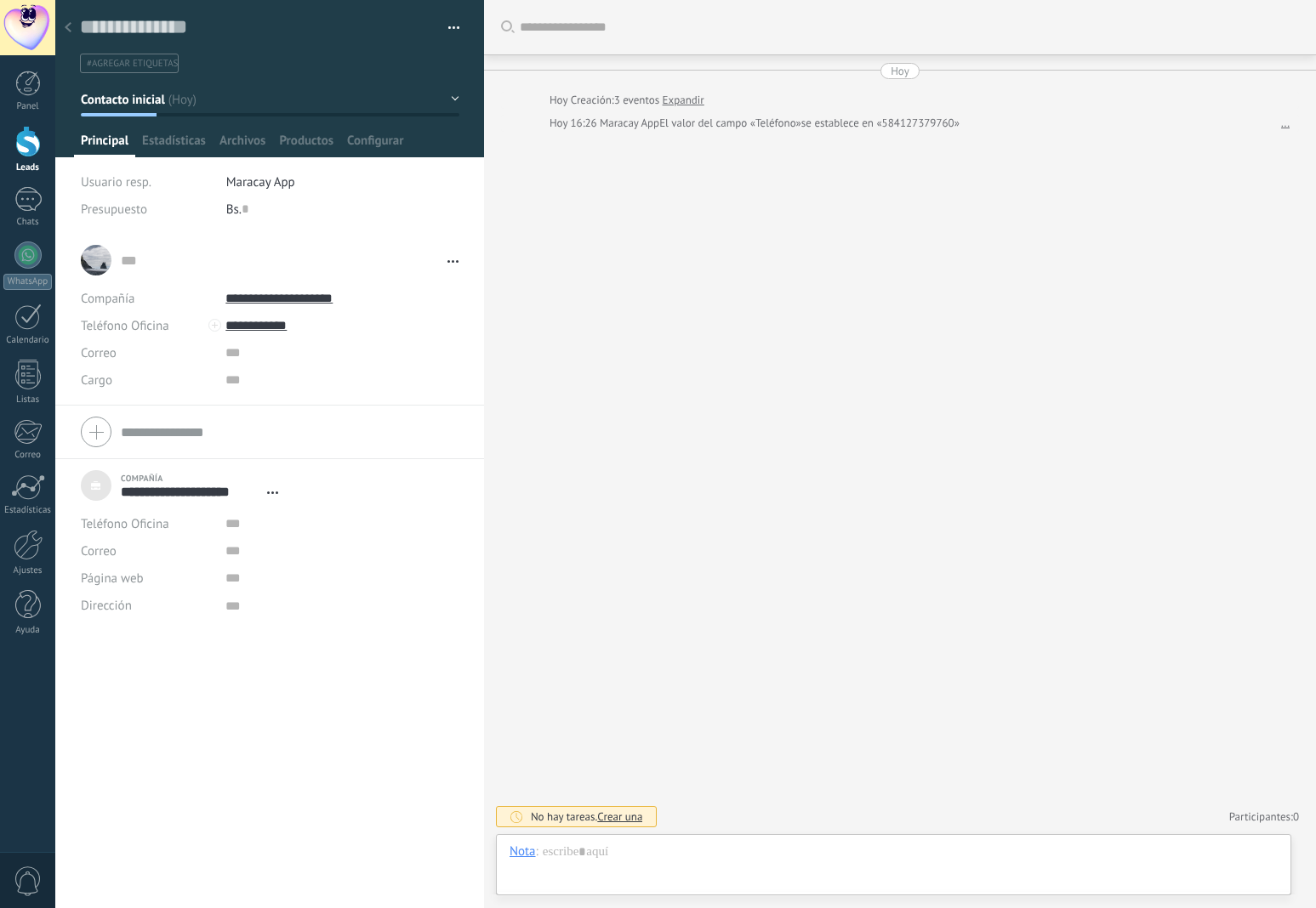
click at [142, 431] on input "text" at bounding box center [290, 432] width 338 height 27
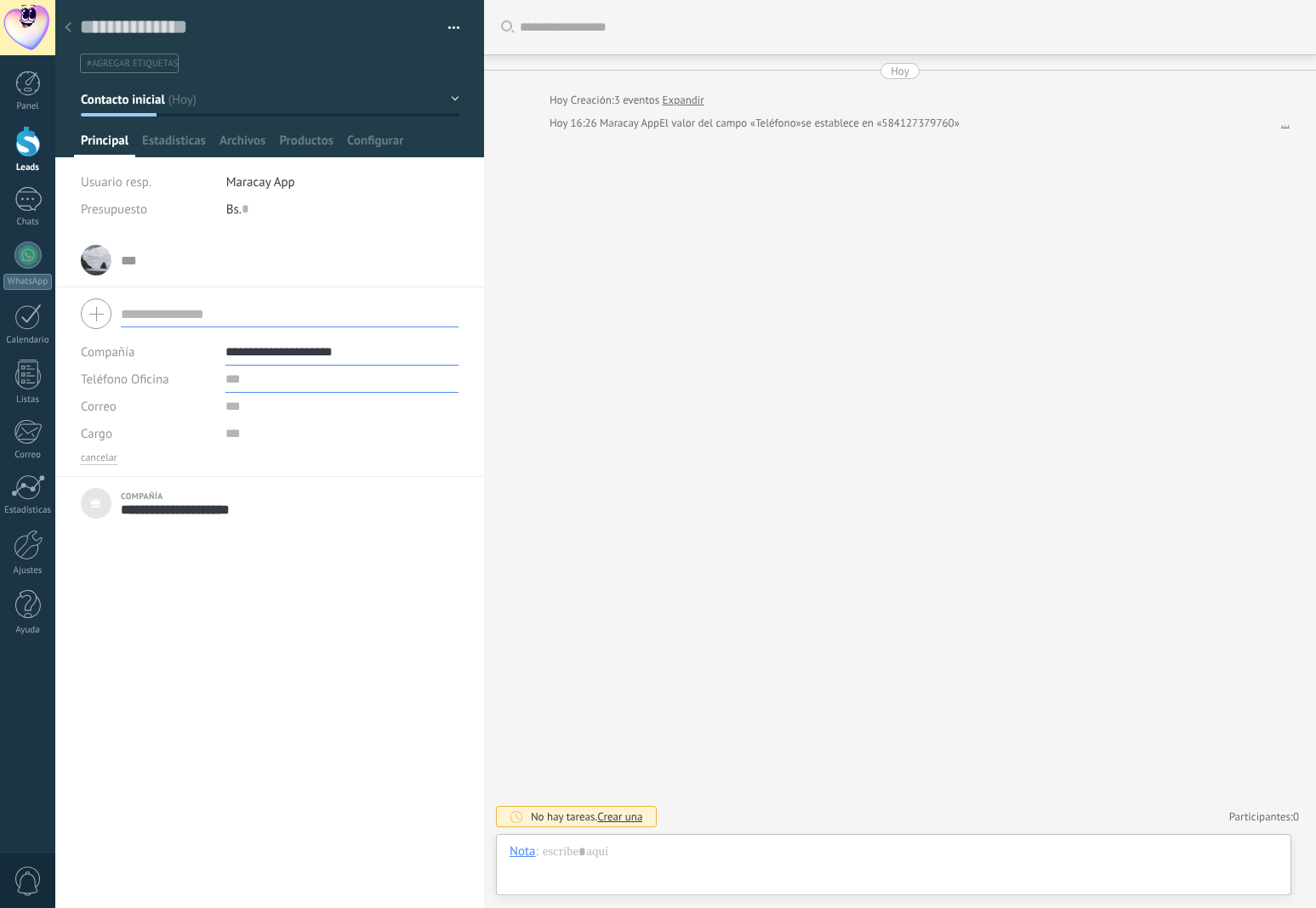
click at [225, 379] on input "text" at bounding box center [342, 379] width 233 height 27
paste input "**********"
type input "**********"
click at [165, 314] on input "text" at bounding box center [290, 314] width 338 height 27
type input "******"
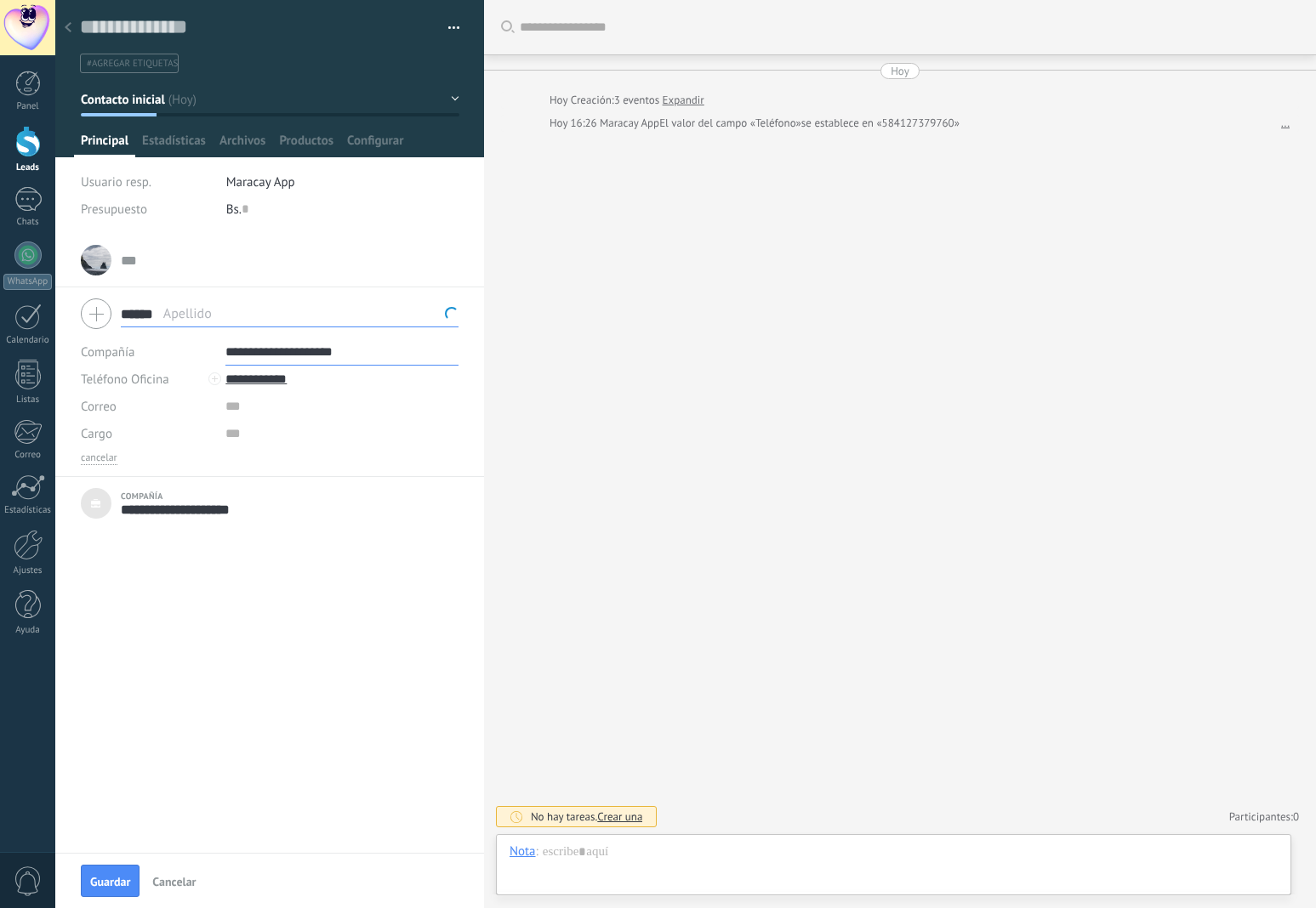
click at [229, 692] on div "... ... Abrir detalle Copie el nombre Desatar" at bounding box center [270, 543] width 428 height 619
click at [121, 877] on span "Guardar" at bounding box center [110, 882] width 40 height 12
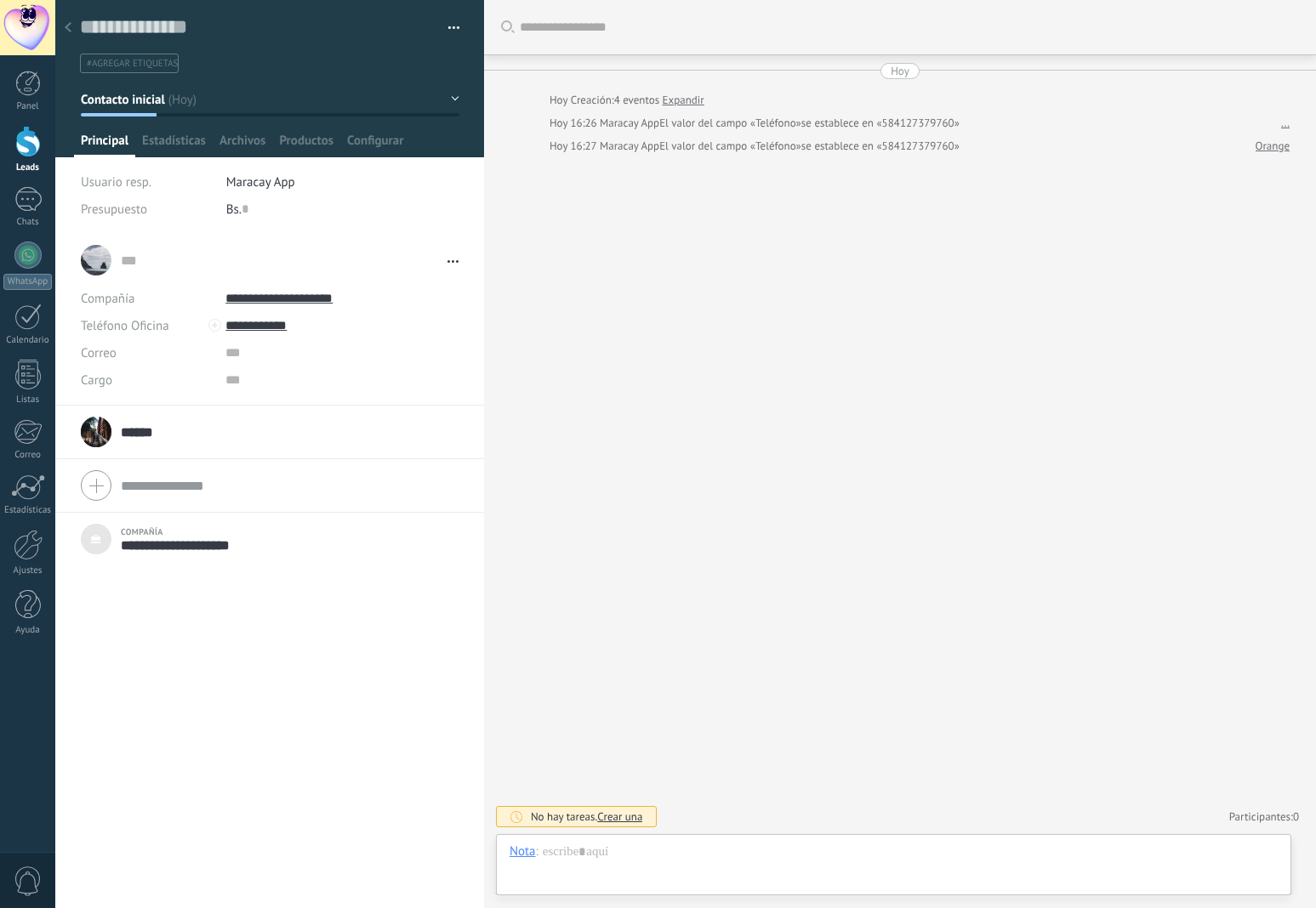
click at [151, 430] on input "******" at bounding box center [142, 432] width 43 height 17
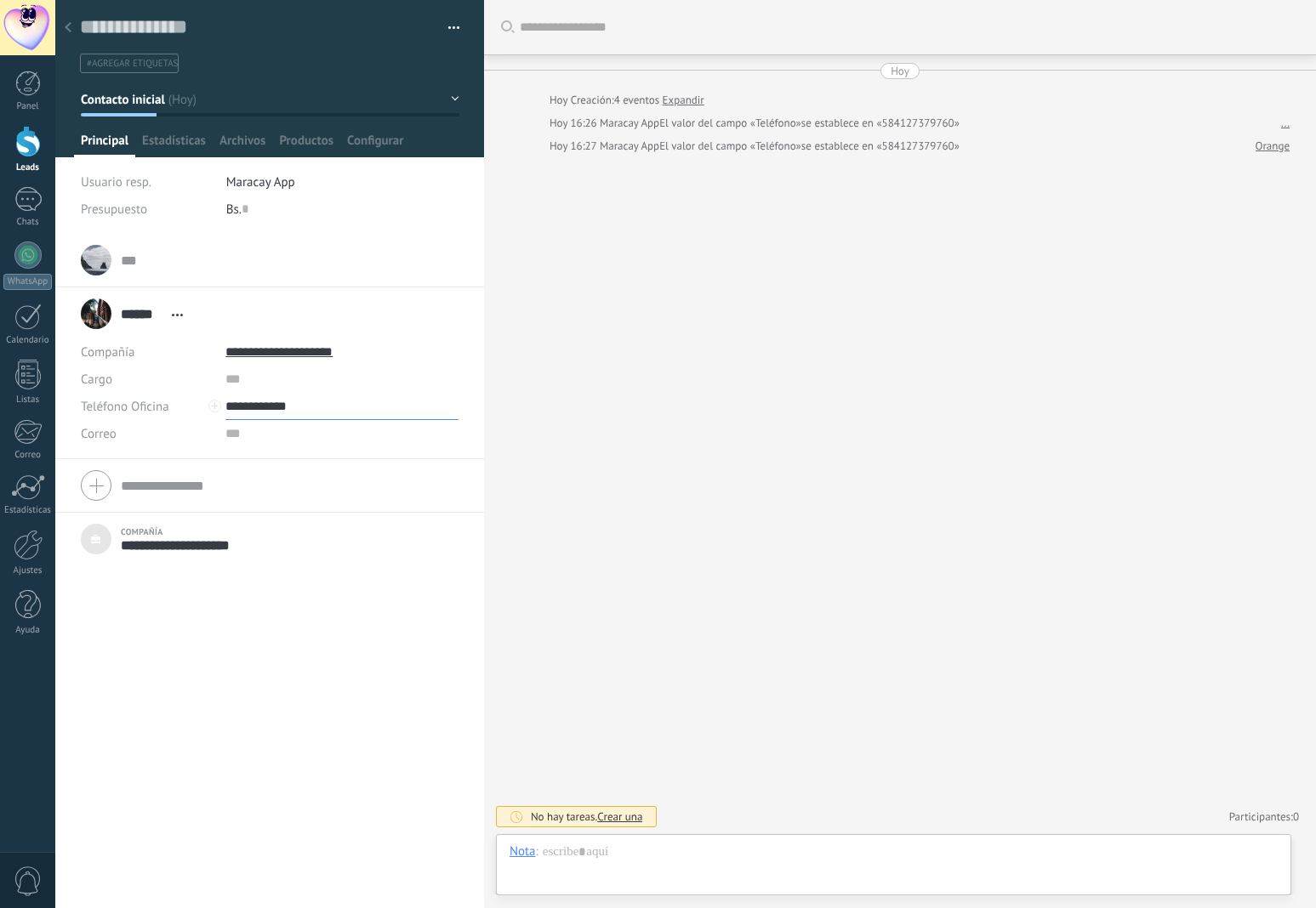
click at [248, 414] on input "**********" at bounding box center [342, 407] width 233 height 27
click at [326, 409] on input "**********" at bounding box center [342, 407] width 233 height 27
click at [281, 406] on input "**********" at bounding box center [342, 407] width 233 height 27
click at [198, 699] on div "... ... Abrir detalle Copie el nombre Desatar" at bounding box center [270, 570] width 428 height 674
click at [267, 412] on input "**********" at bounding box center [342, 407] width 233 height 27
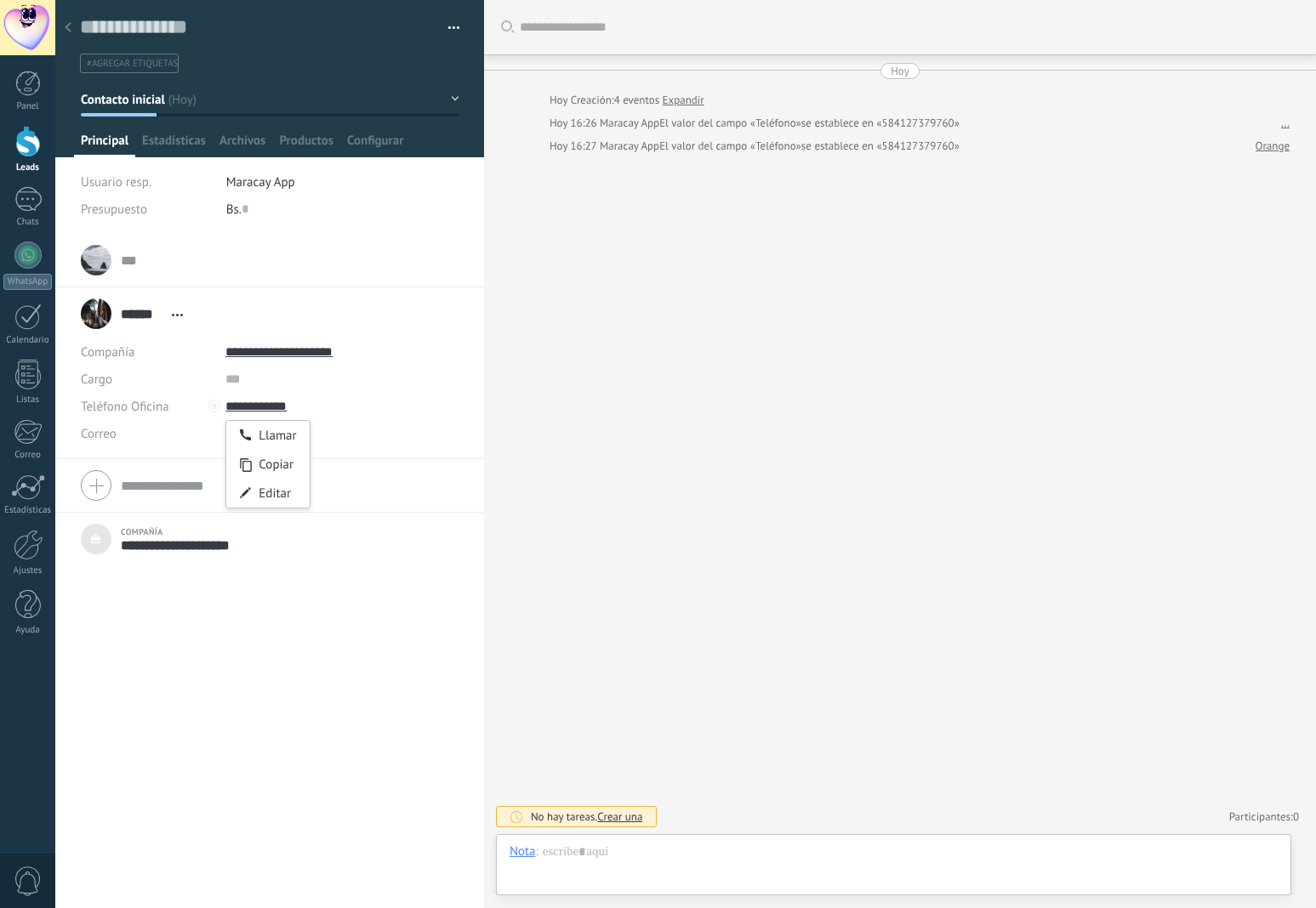
click at [208, 649] on div "... ... Abrir detalle Copie el nombre Desatar" at bounding box center [270, 570] width 428 height 674
click at [179, 316] on icon at bounding box center [177, 314] width 11 height 3
click at [179, 457] on li "**********" at bounding box center [270, 373] width 428 height 172
click at [109, 253] on div "... ... Abrir detalle Copie el nombre Desatar Contacto principal" at bounding box center [269, 260] width 378 height 43
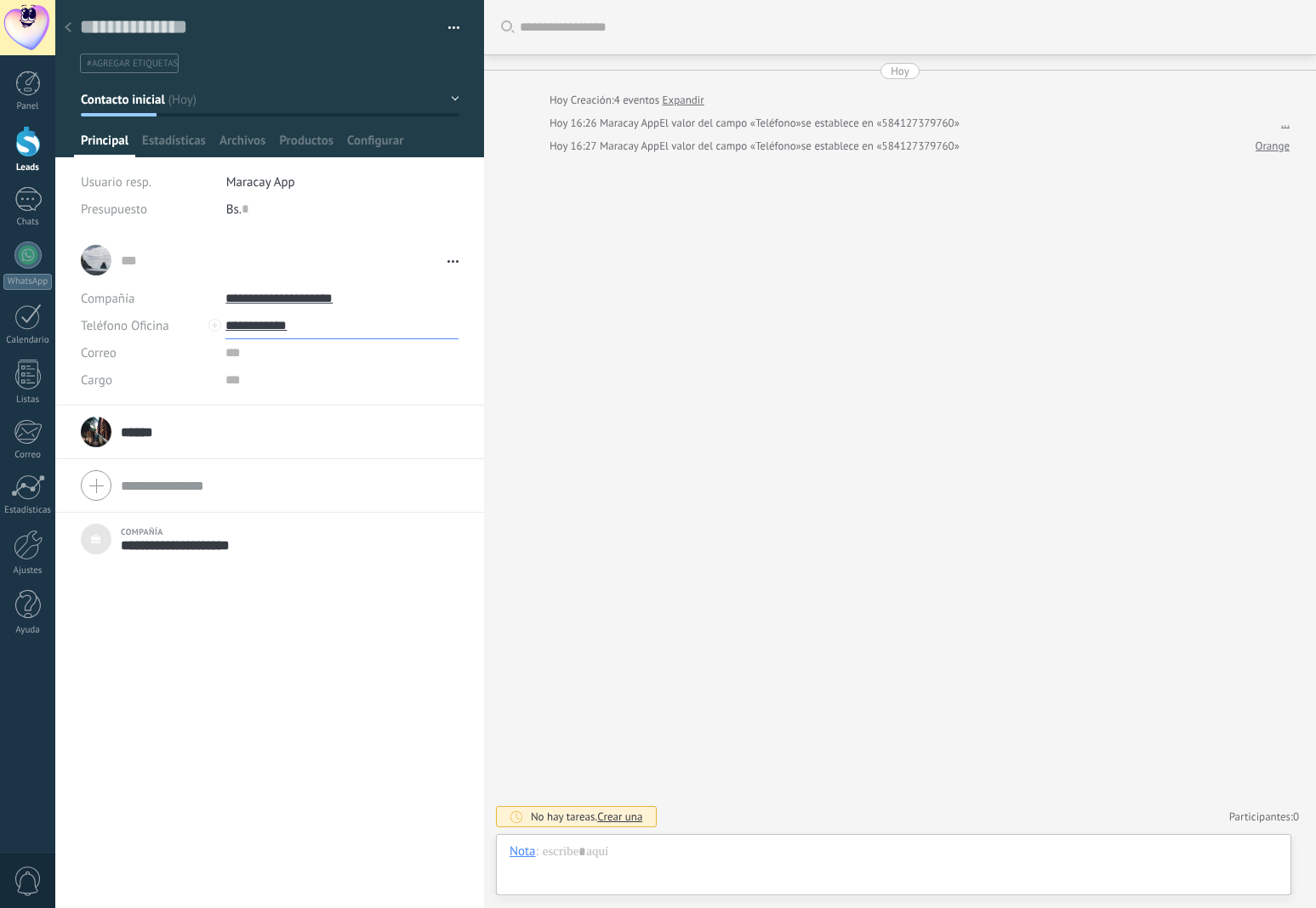
click at [325, 327] on input "**********" at bounding box center [342, 326] width 233 height 27
click at [284, 411] on div "Editar" at bounding box center [267, 413] width 82 height 29
click at [225, 328] on input "**********" at bounding box center [342, 326] width 233 height 27
drag, startPoint x: 116, startPoint y: 879, endPoint x: 122, endPoint y: 870, distance: 10.8
click at [117, 879] on span "Guardar" at bounding box center [110, 882] width 40 height 12
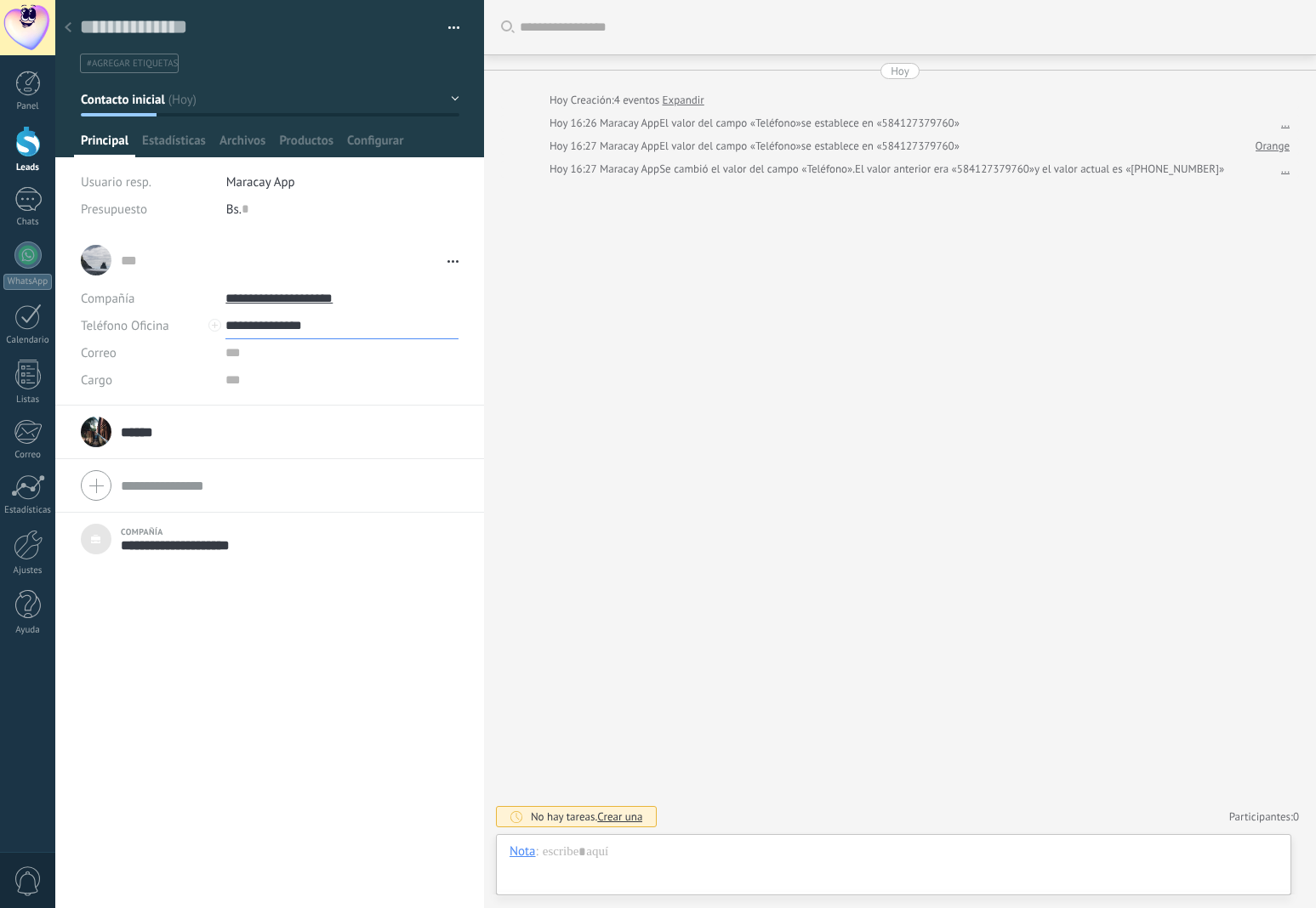
click at [265, 332] on input "**********" at bounding box center [342, 326] width 233 height 27
type input "**********"
click at [265, 355] on div "Llamar" at bounding box center [267, 355] width 82 height 29
click at [38, 254] on div at bounding box center [28, 255] width 27 height 27
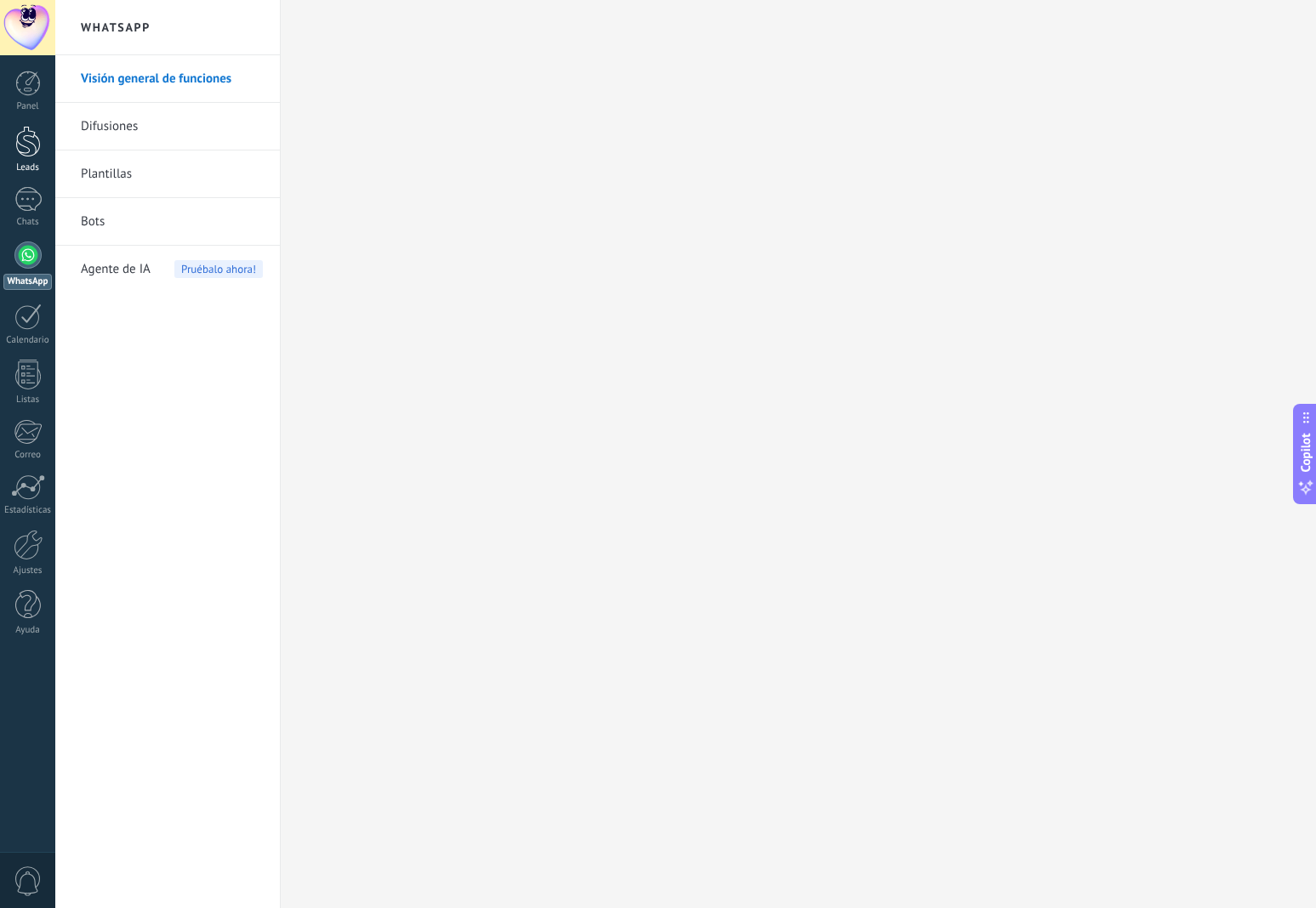
click at [28, 146] on div at bounding box center [28, 141] width 26 height 32
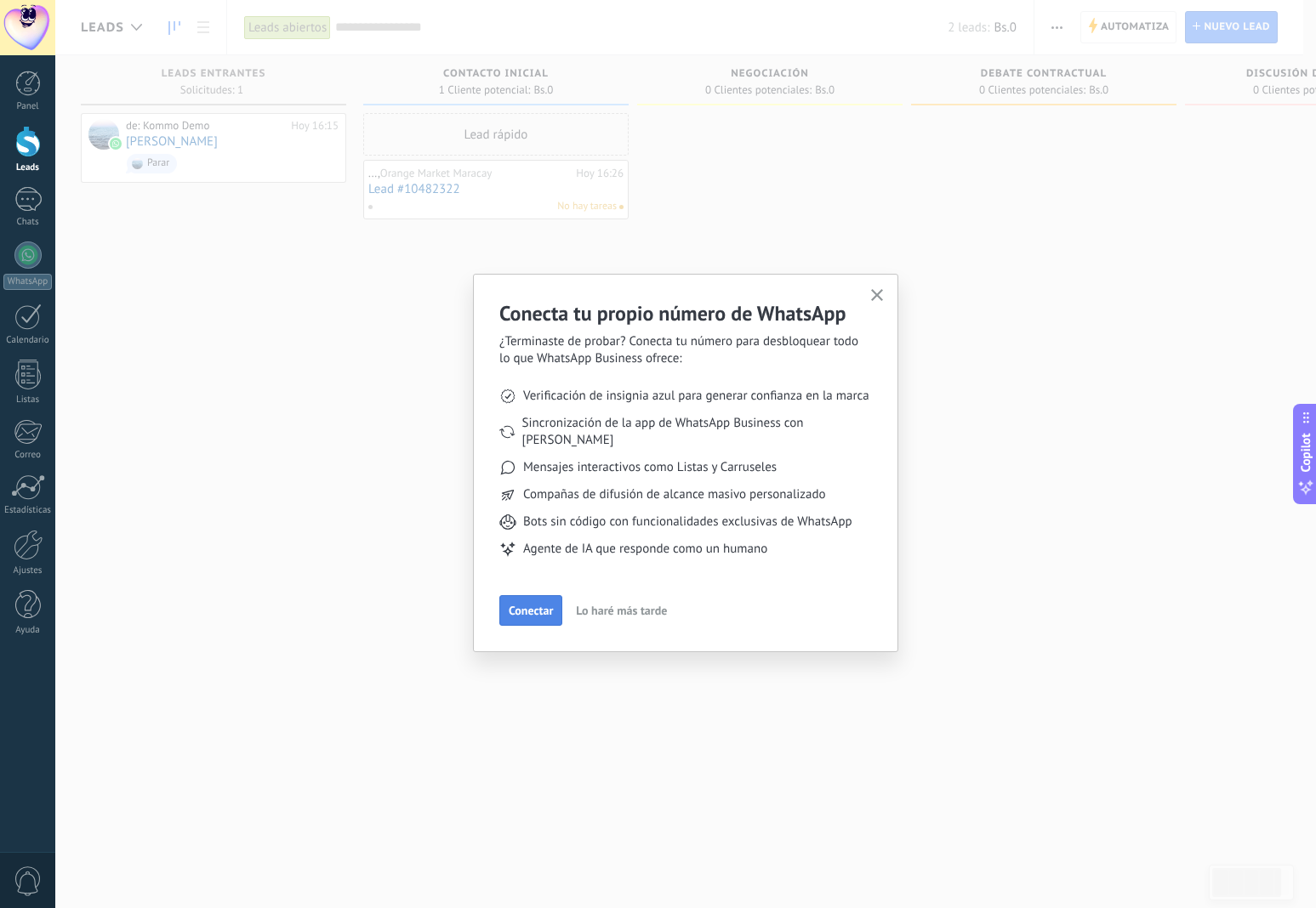
click at [534, 605] on span "Conectar" at bounding box center [531, 611] width 45 height 12
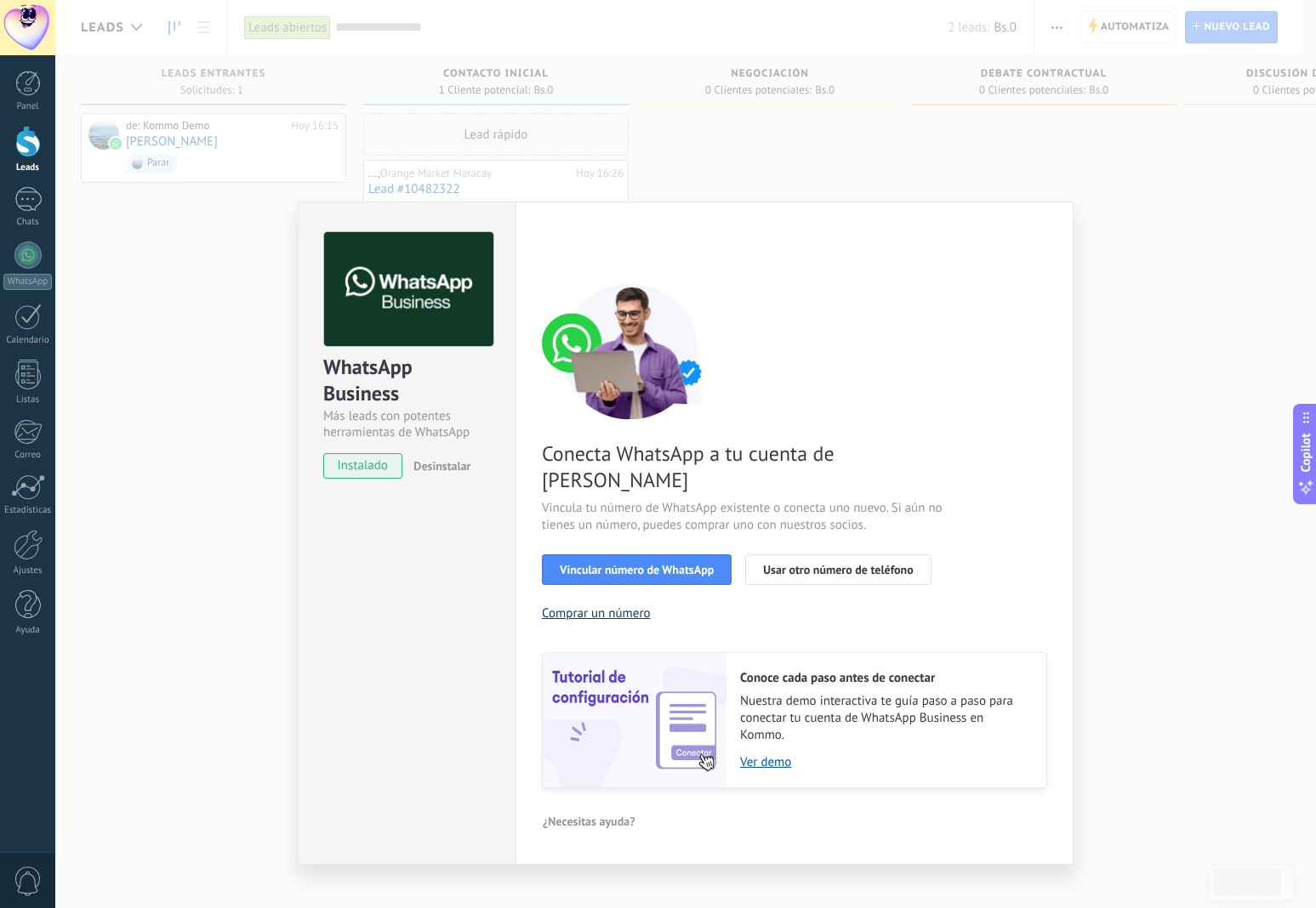
click at [600, 606] on button "Comprar un número" at bounding box center [595, 613] width 109 height 16
click at [250, 445] on div "WhatsApp Business Más leads con potentes herramientas de WhatsApp instalado Des…" at bounding box center [685, 454] width 1260 height 908
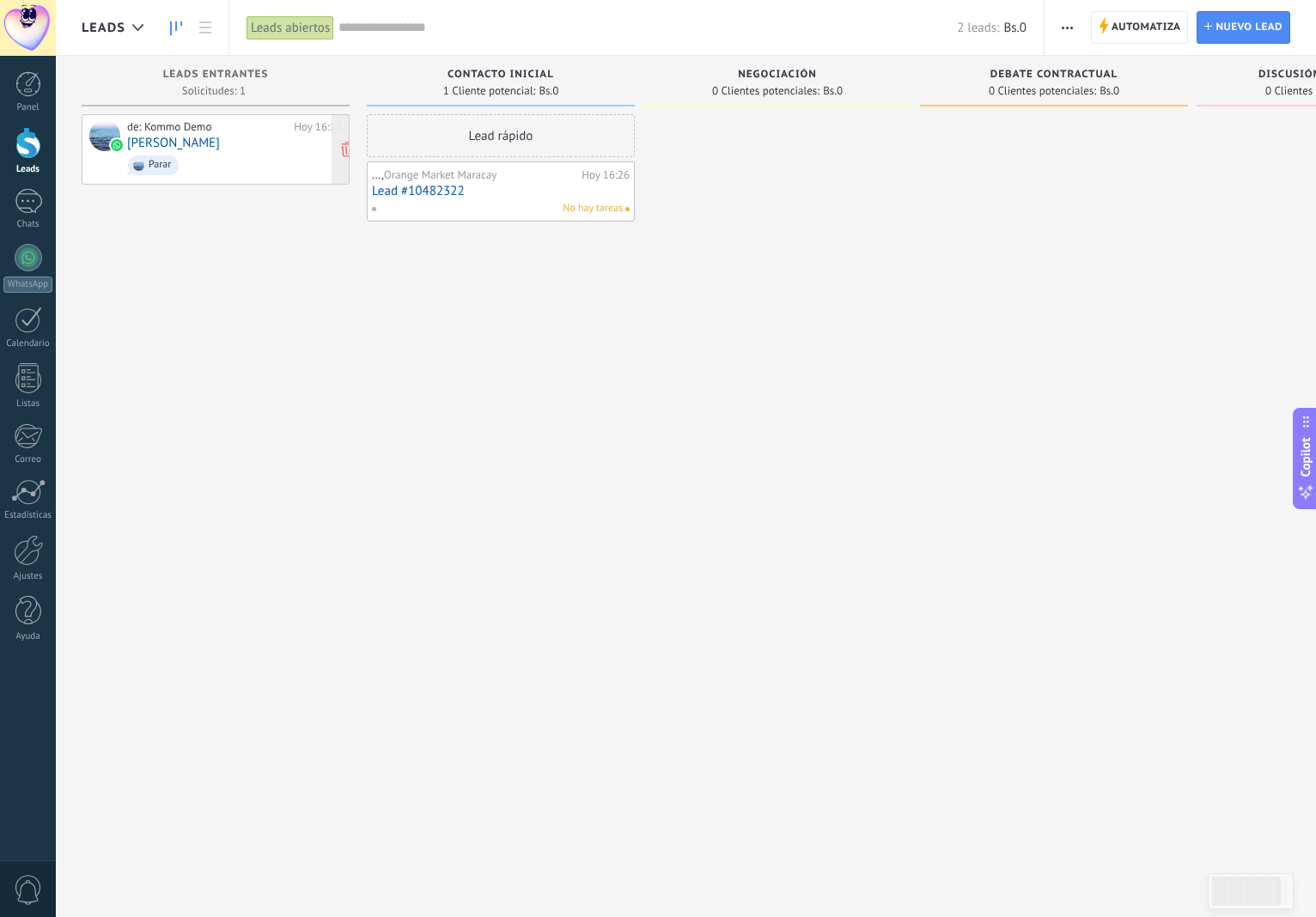
click at [241, 143] on div "de: Kommo Demo Hoy 16:15 [PERSON_NAME] Parar" at bounding box center [234, 150] width 215 height 59
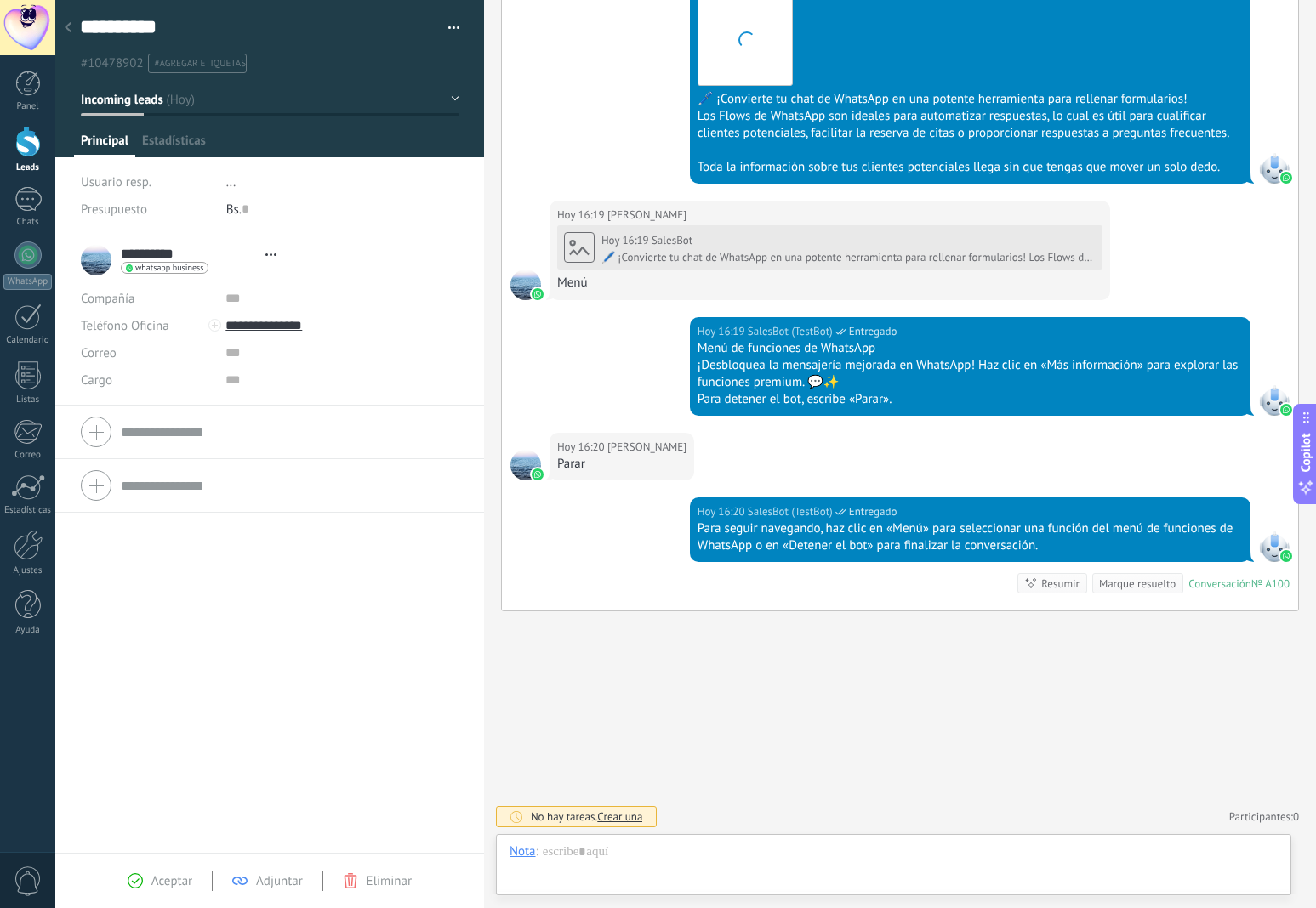
scroll to position [26, 0]
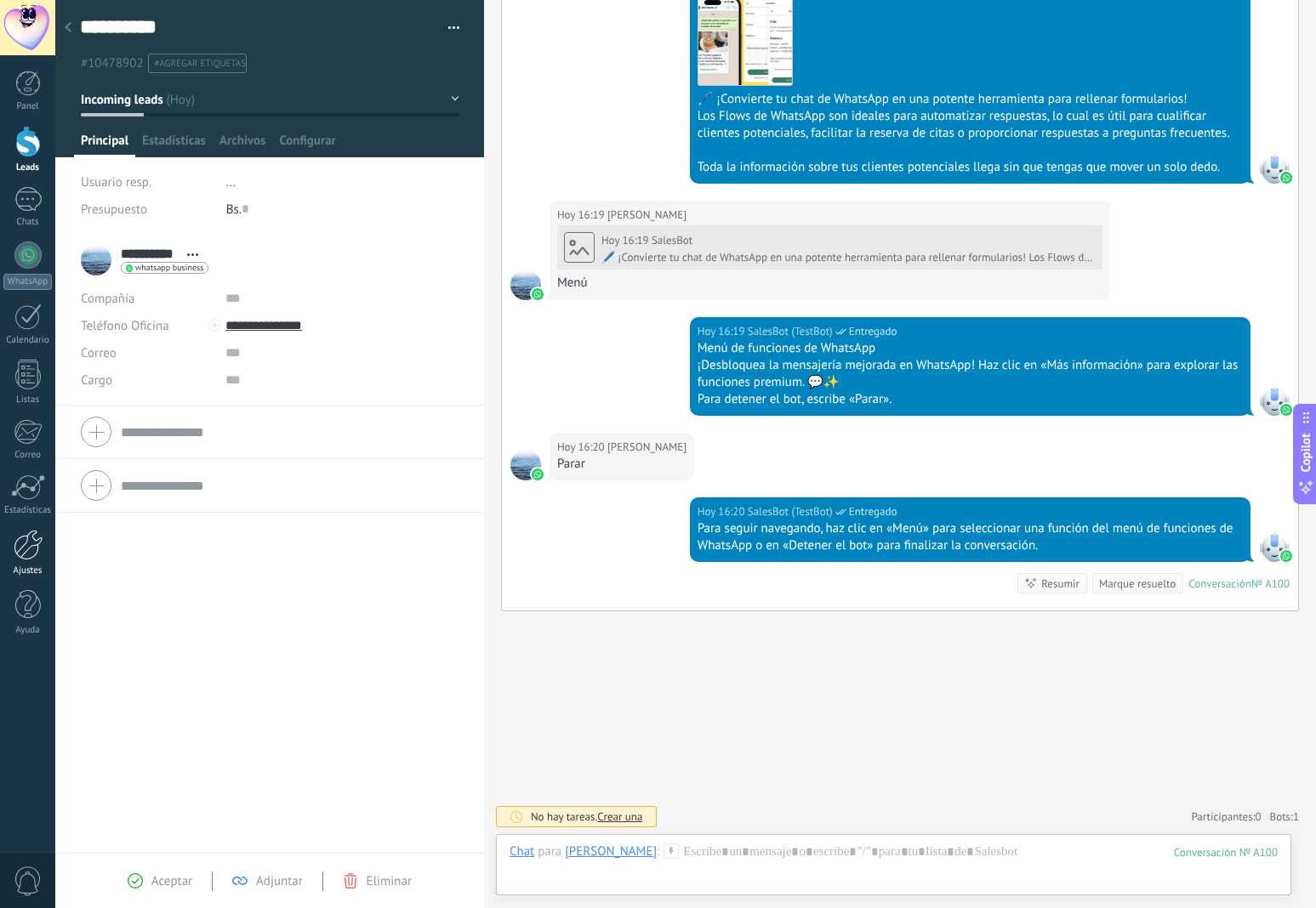
click at [13, 558] on link "Ajustes" at bounding box center [27, 553] width 56 height 47
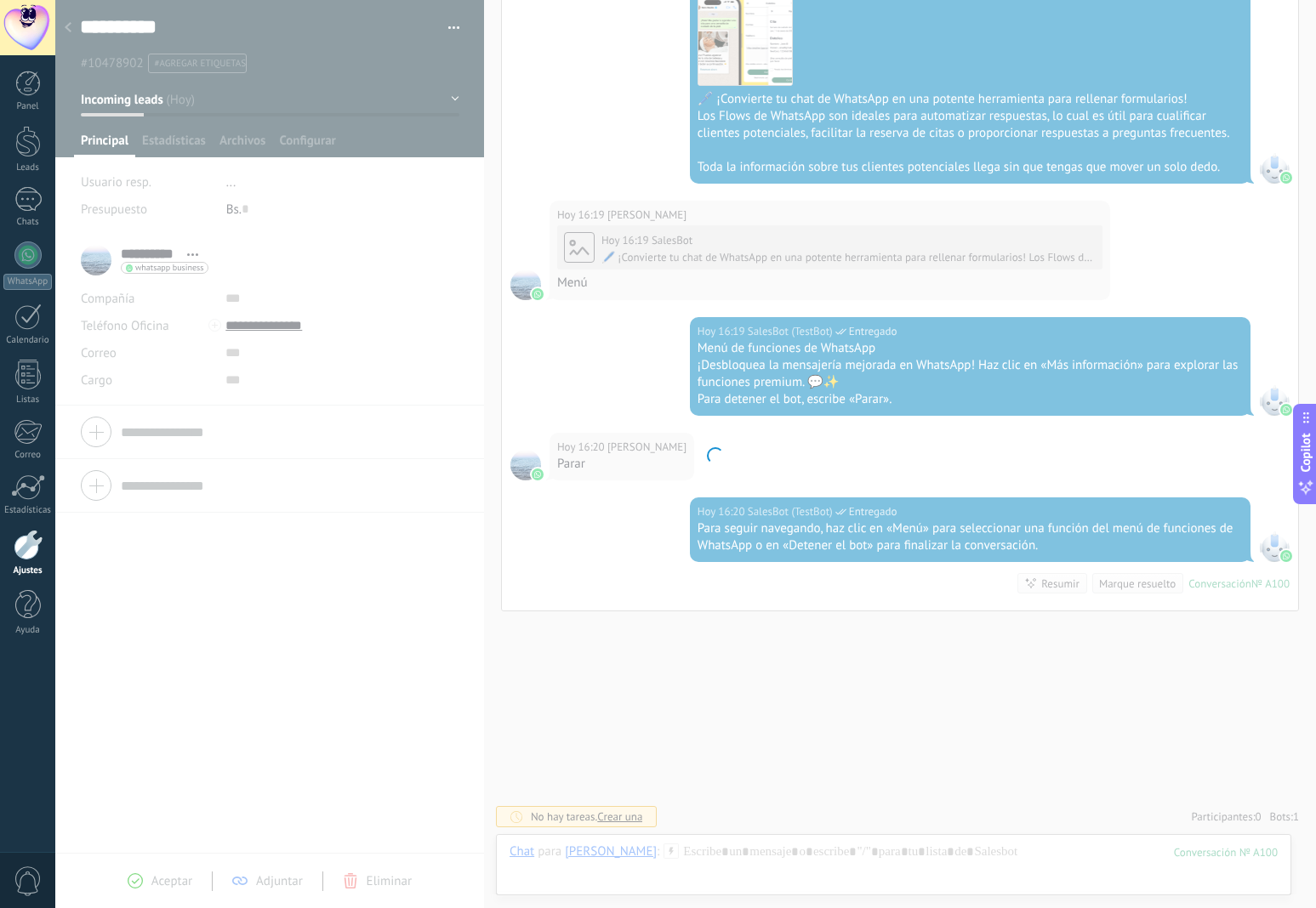
scroll to position [1220, 0]
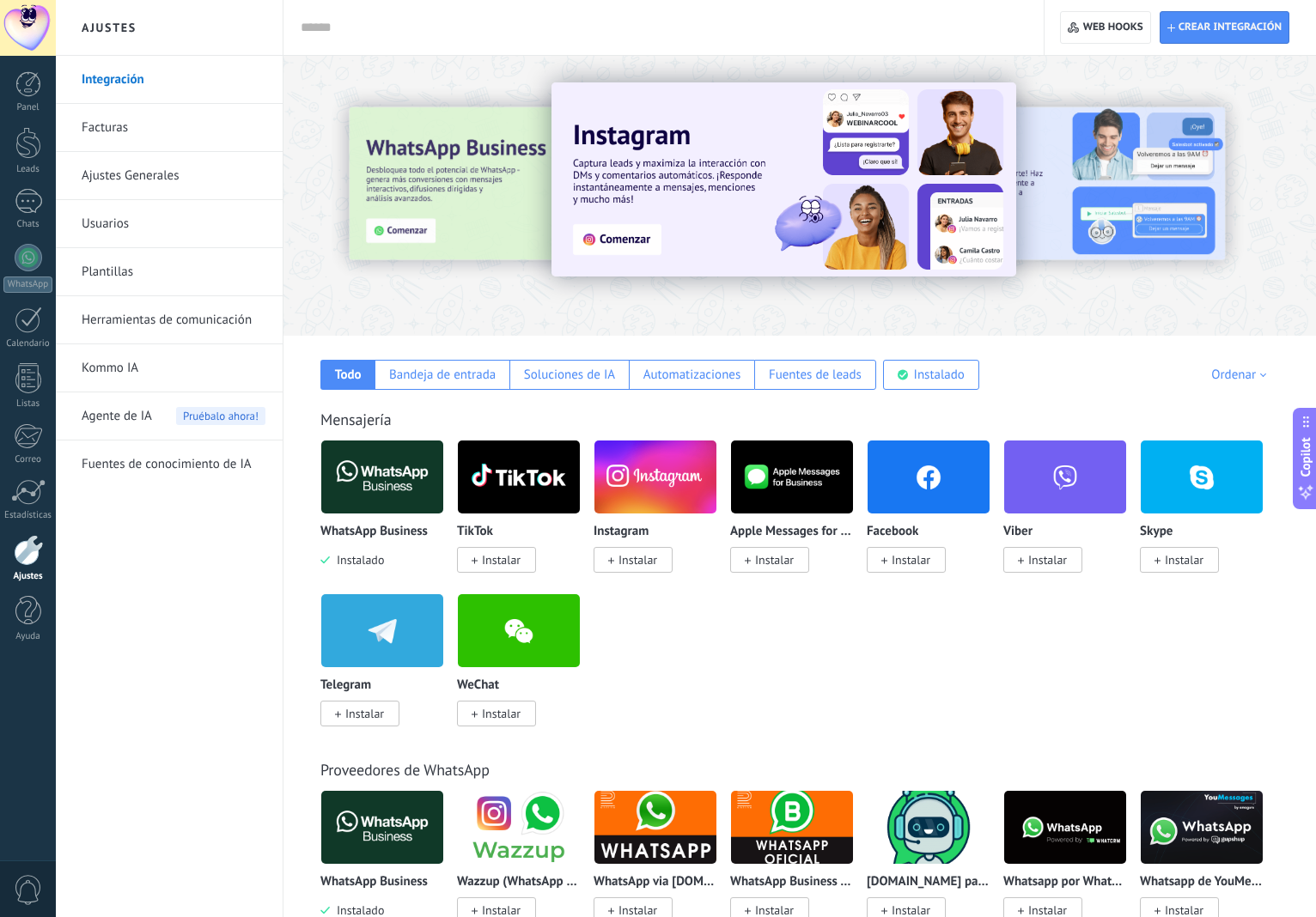
click at [380, 483] on img at bounding box center [382, 477] width 122 height 83
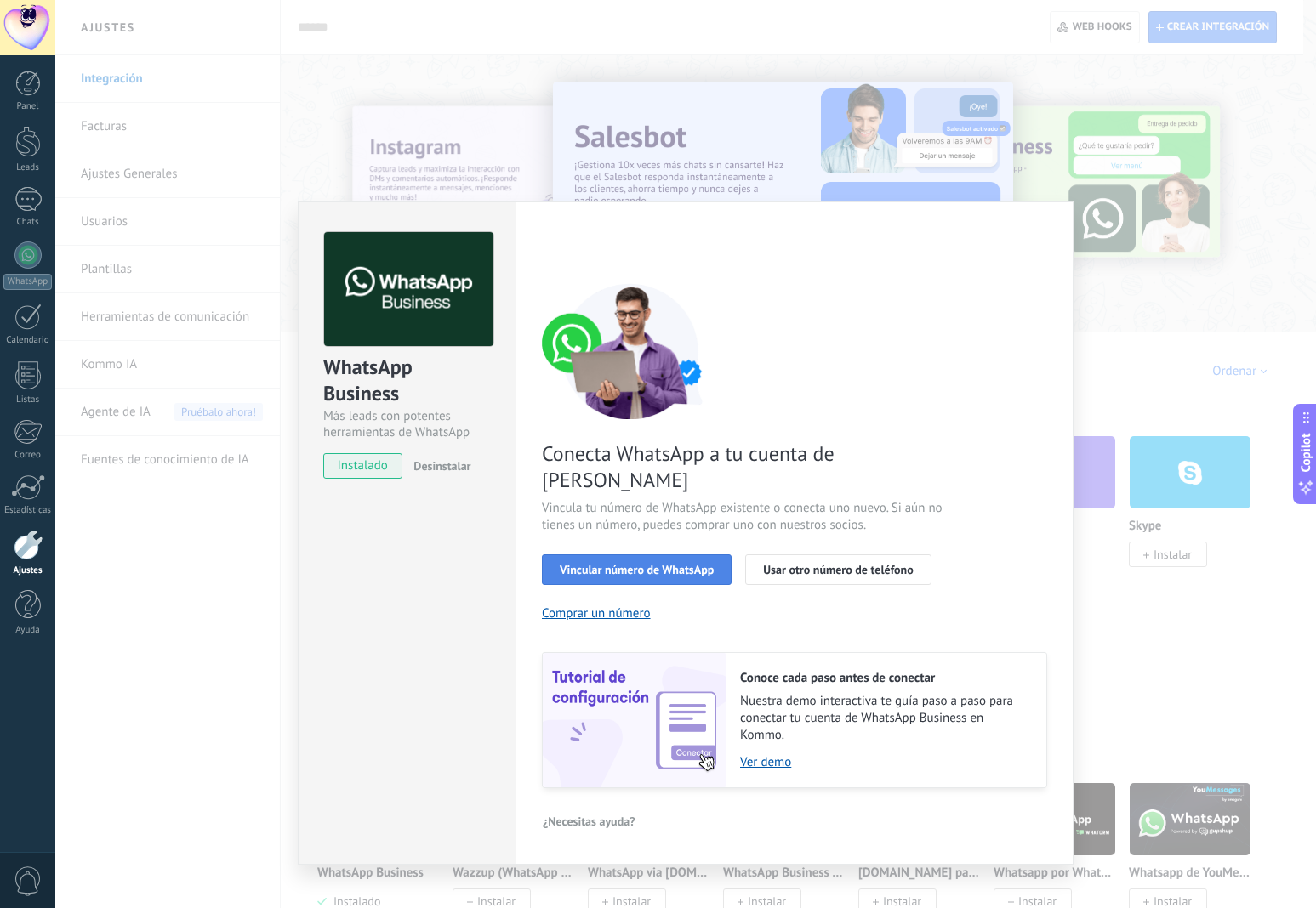
click at [595, 564] on span "Vincular número de WhatsApp" at bounding box center [637, 570] width 154 height 12
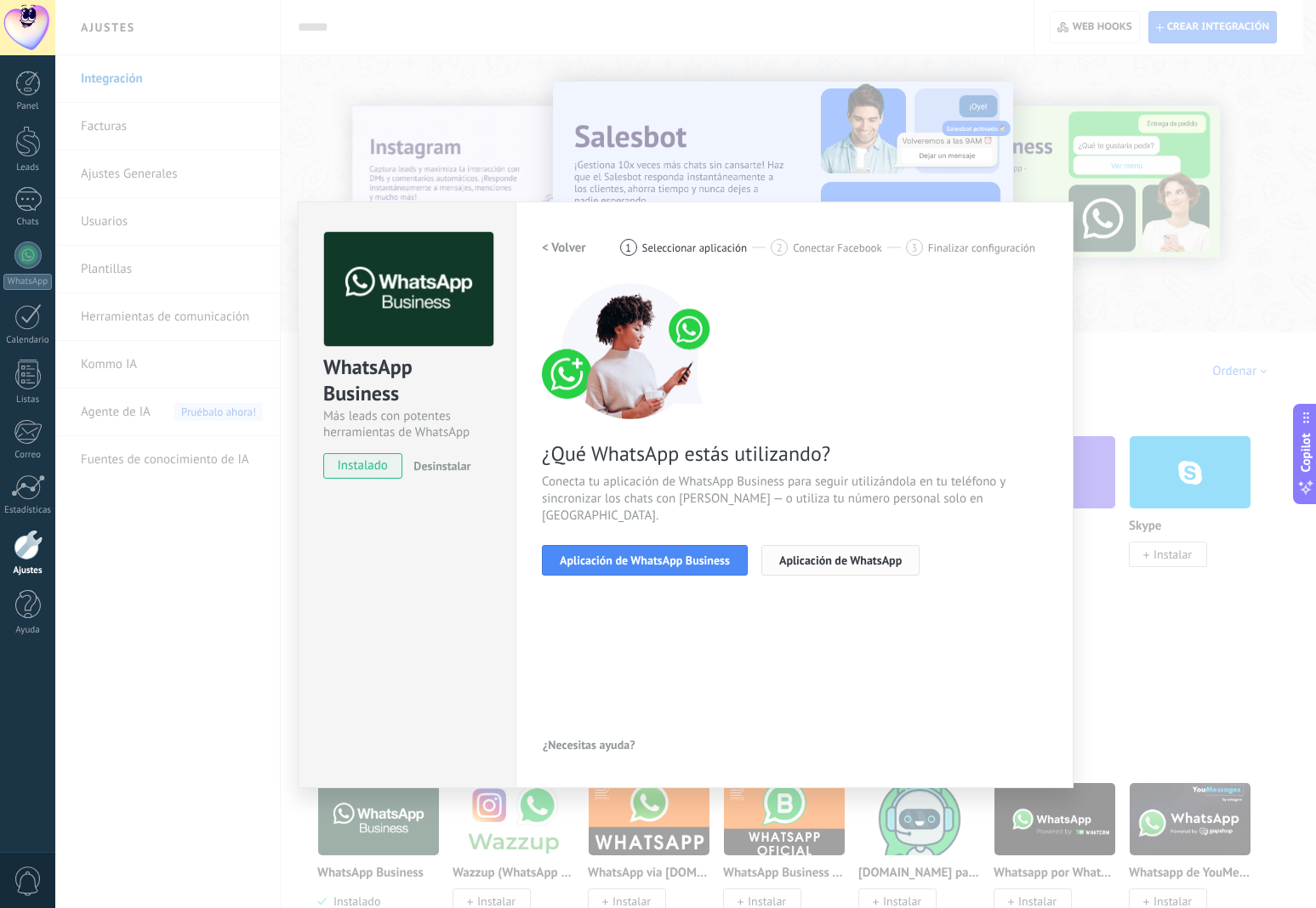
click at [852, 554] on span "Aplicación de WhatsApp" at bounding box center [840, 560] width 123 height 12
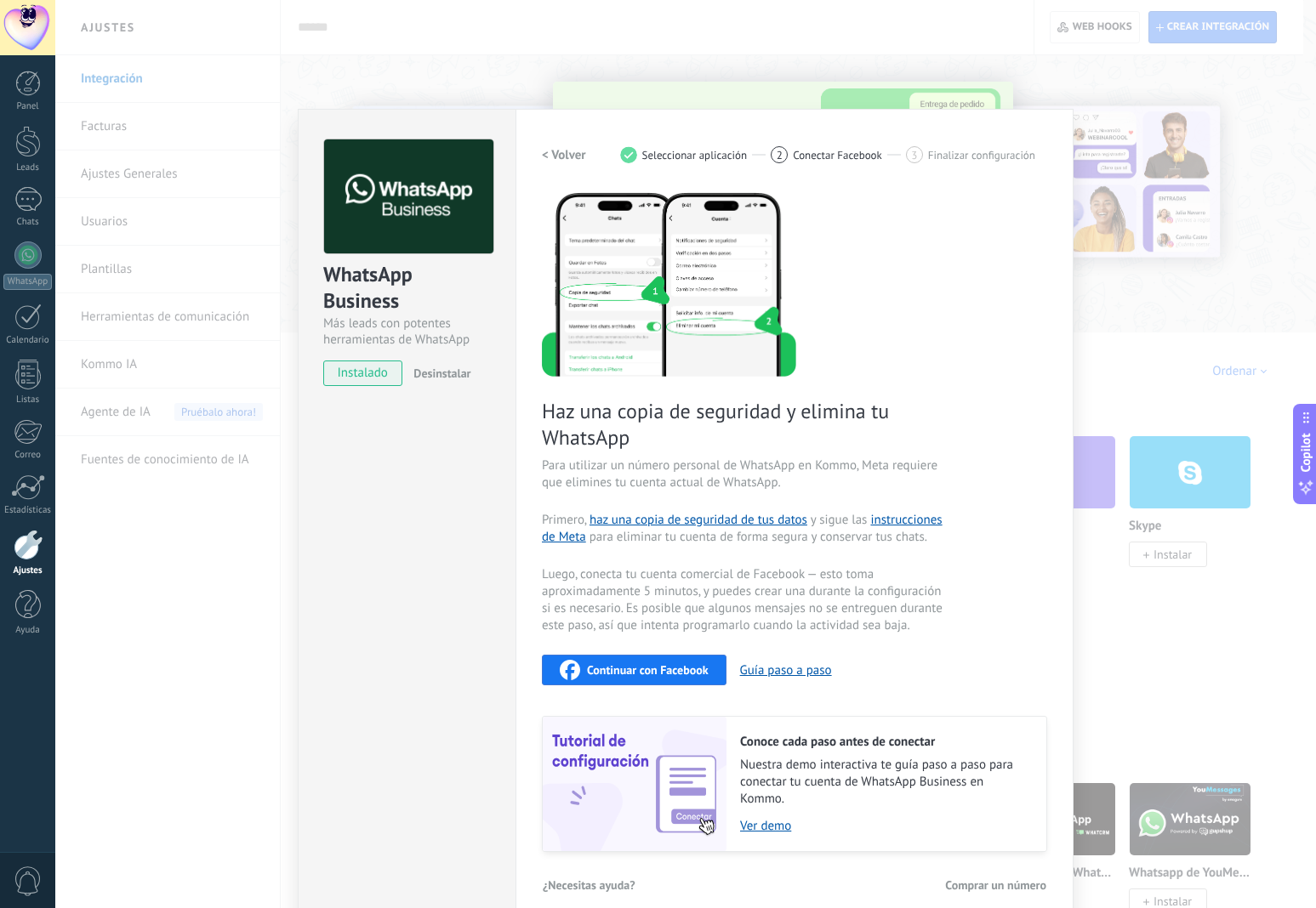
scroll to position [115, 0]
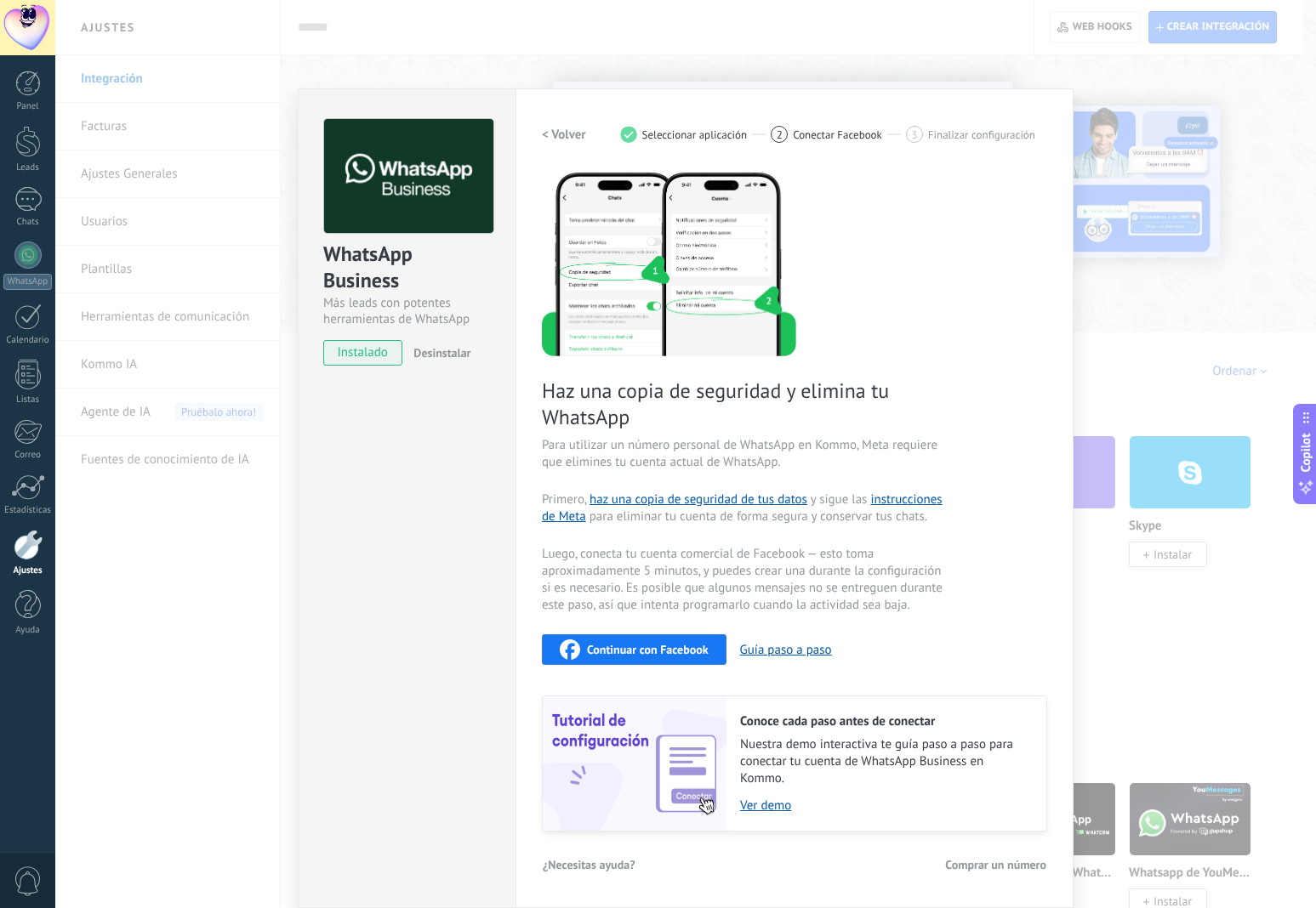
click at [553, 123] on button "< Volver" at bounding box center [564, 134] width 45 height 31
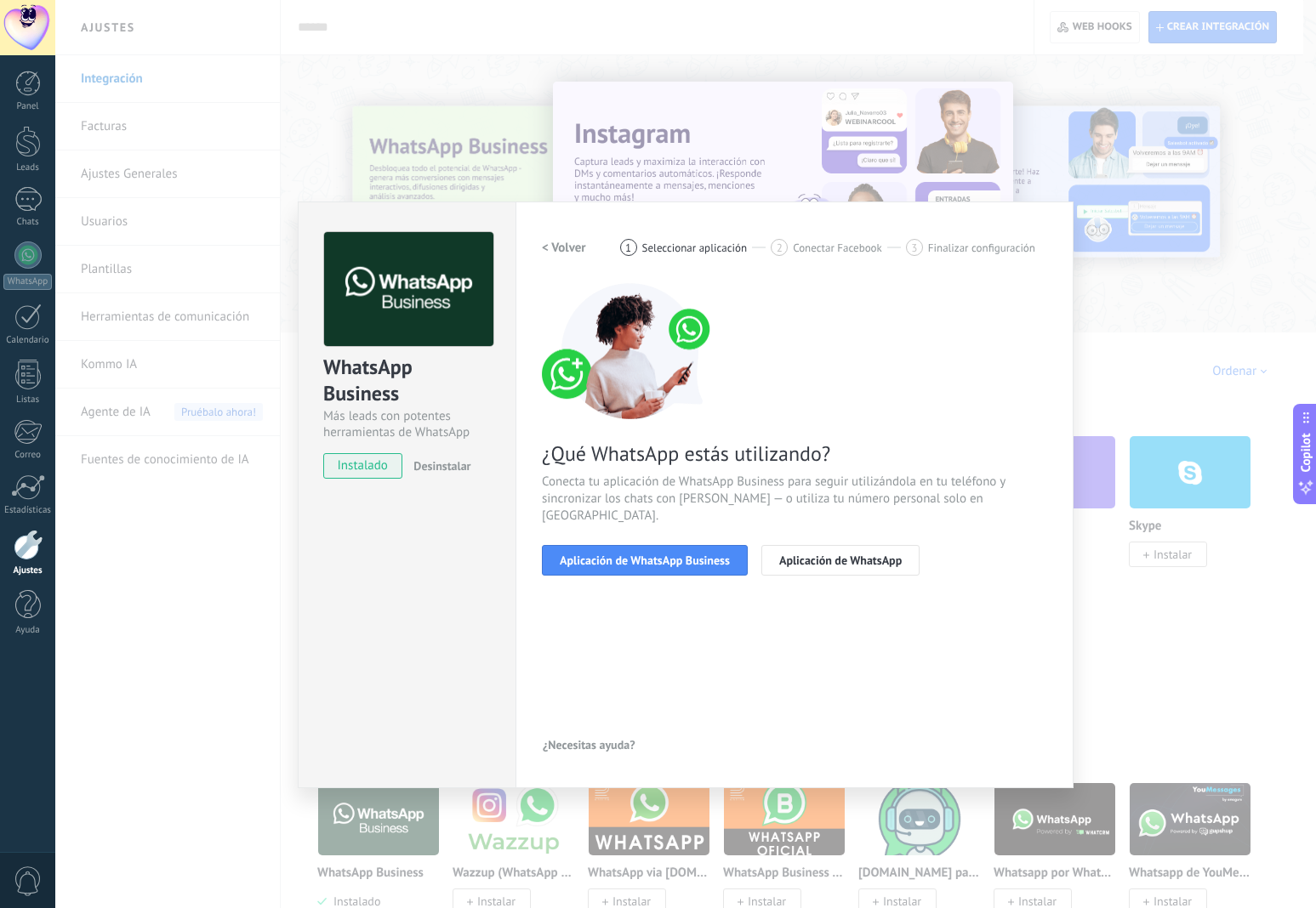
click at [1143, 339] on div "WhatsApp Business Más leads con potentes herramientas de WhatsApp instalado Des…" at bounding box center [685, 454] width 1260 height 908
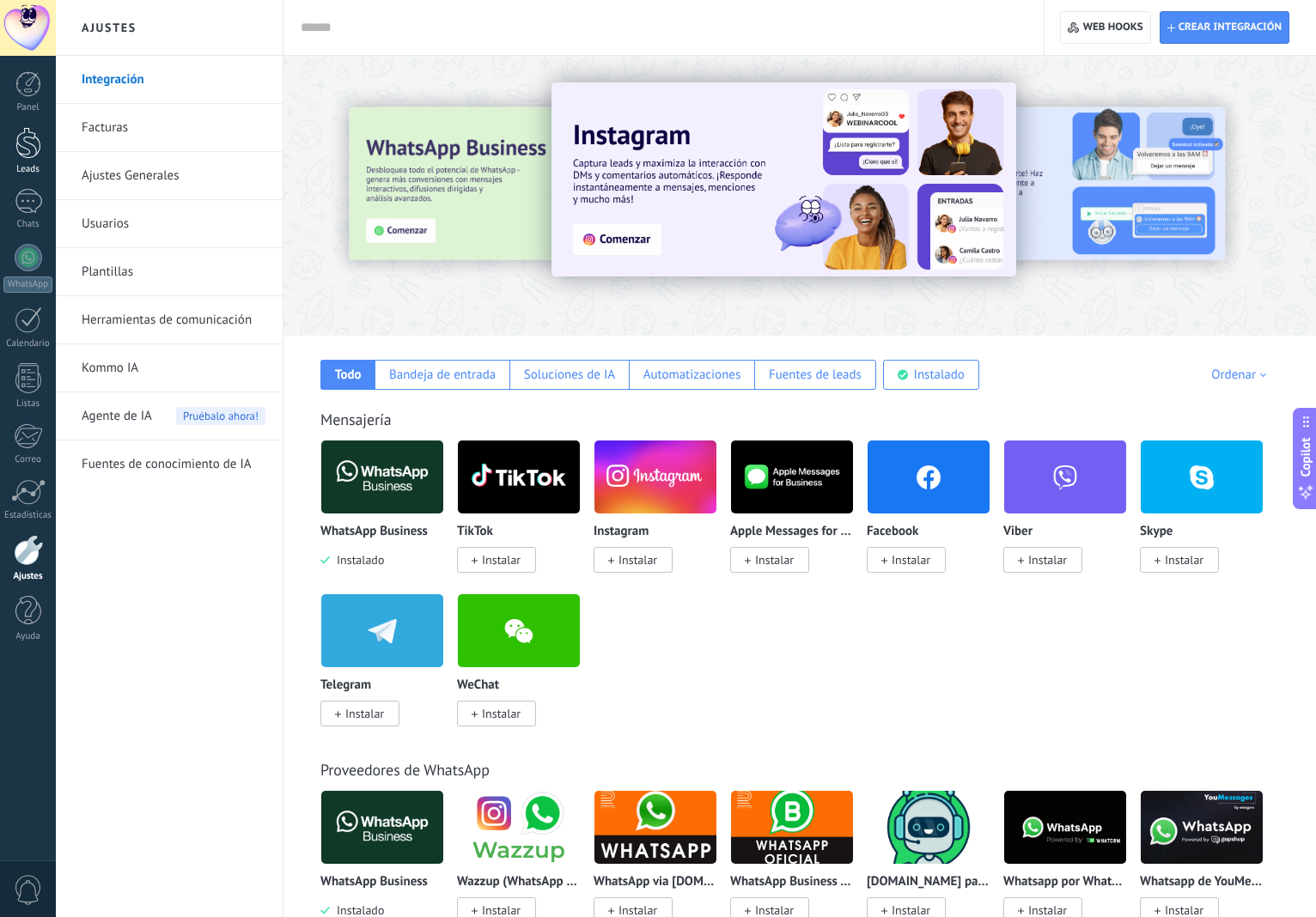
click at [28, 151] on div at bounding box center [29, 143] width 26 height 32
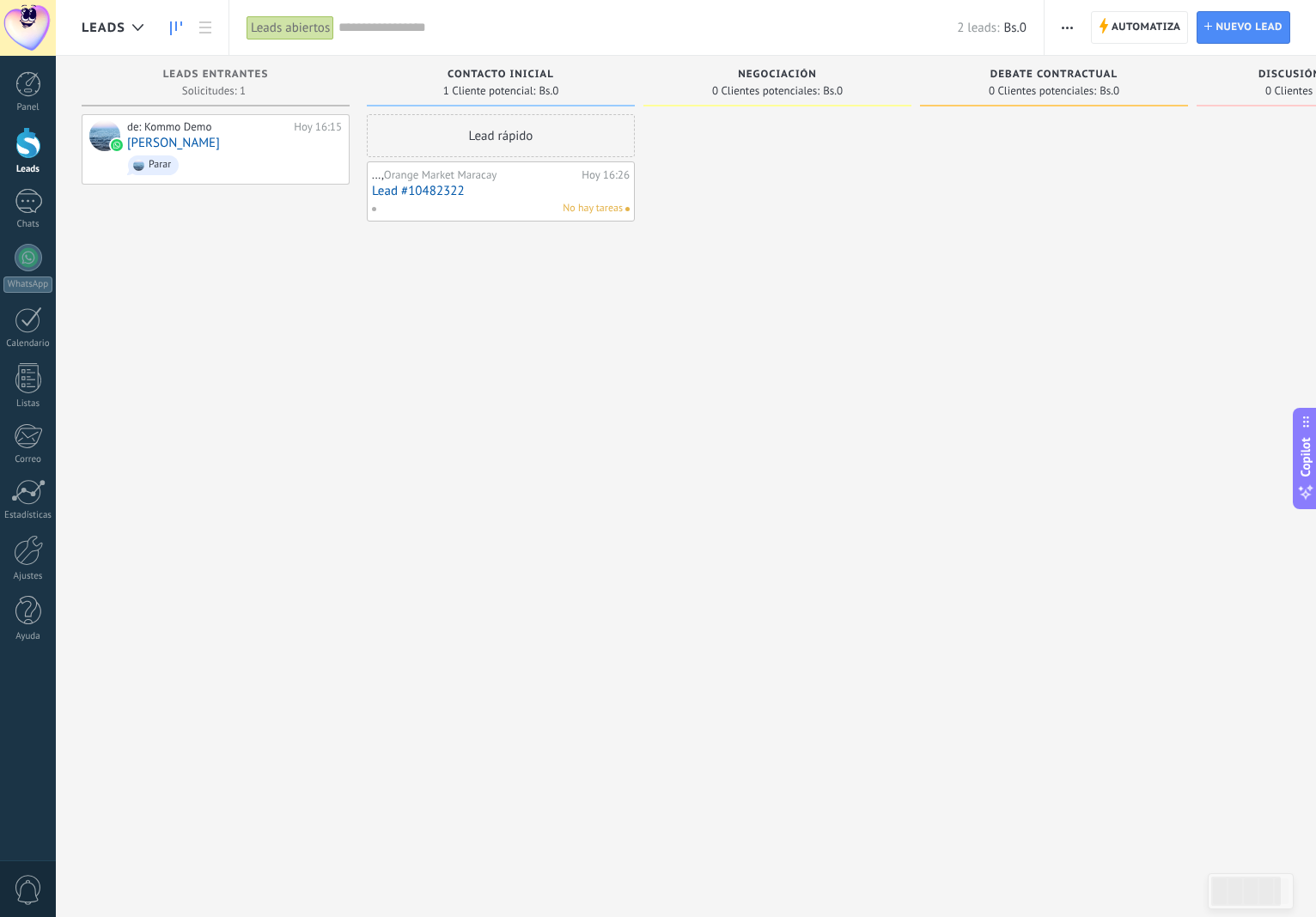
click at [1066, 31] on span "button" at bounding box center [1067, 28] width 11 height 33
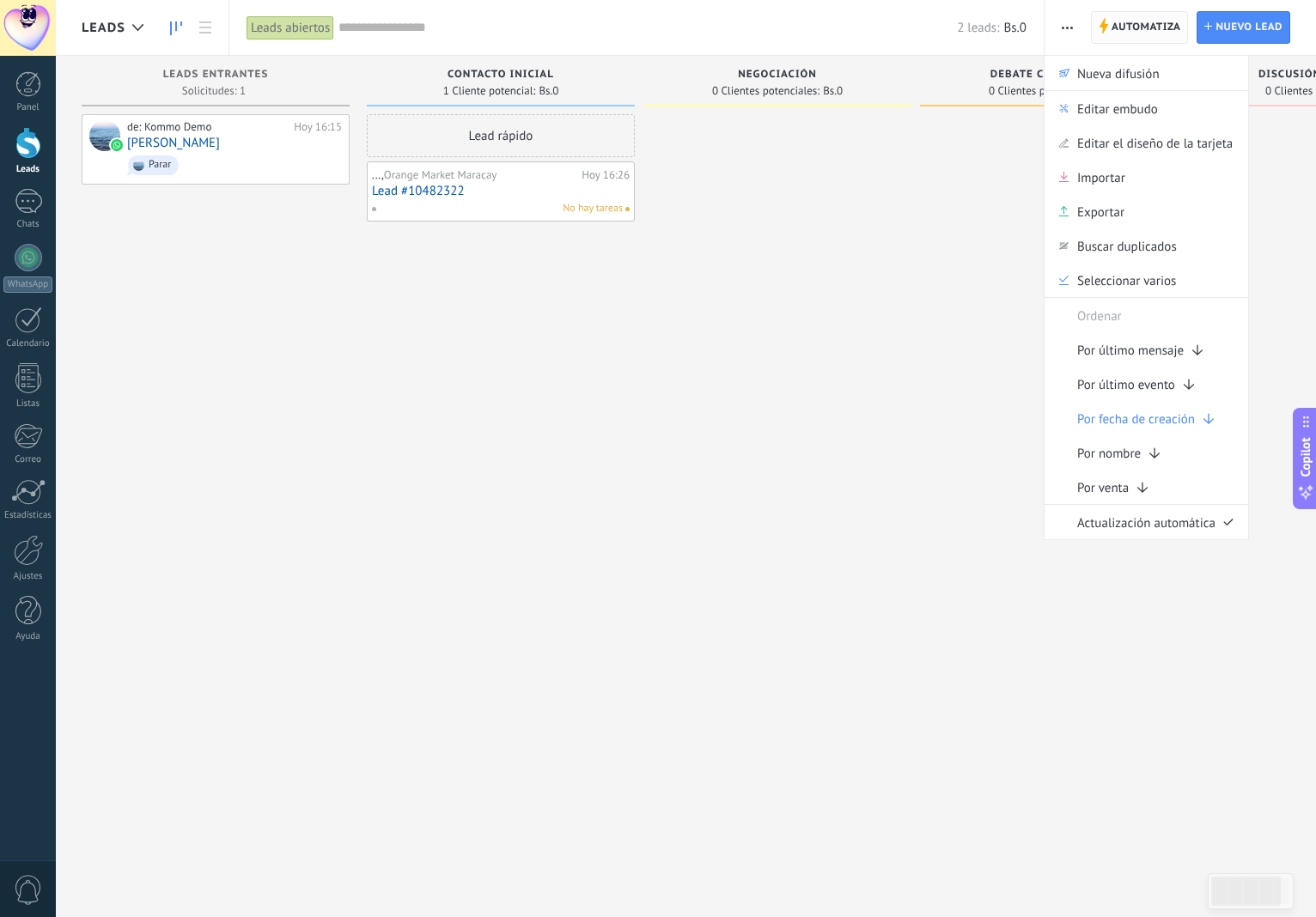
click at [1115, 20] on span "Automatiza" at bounding box center [1146, 28] width 69 height 31
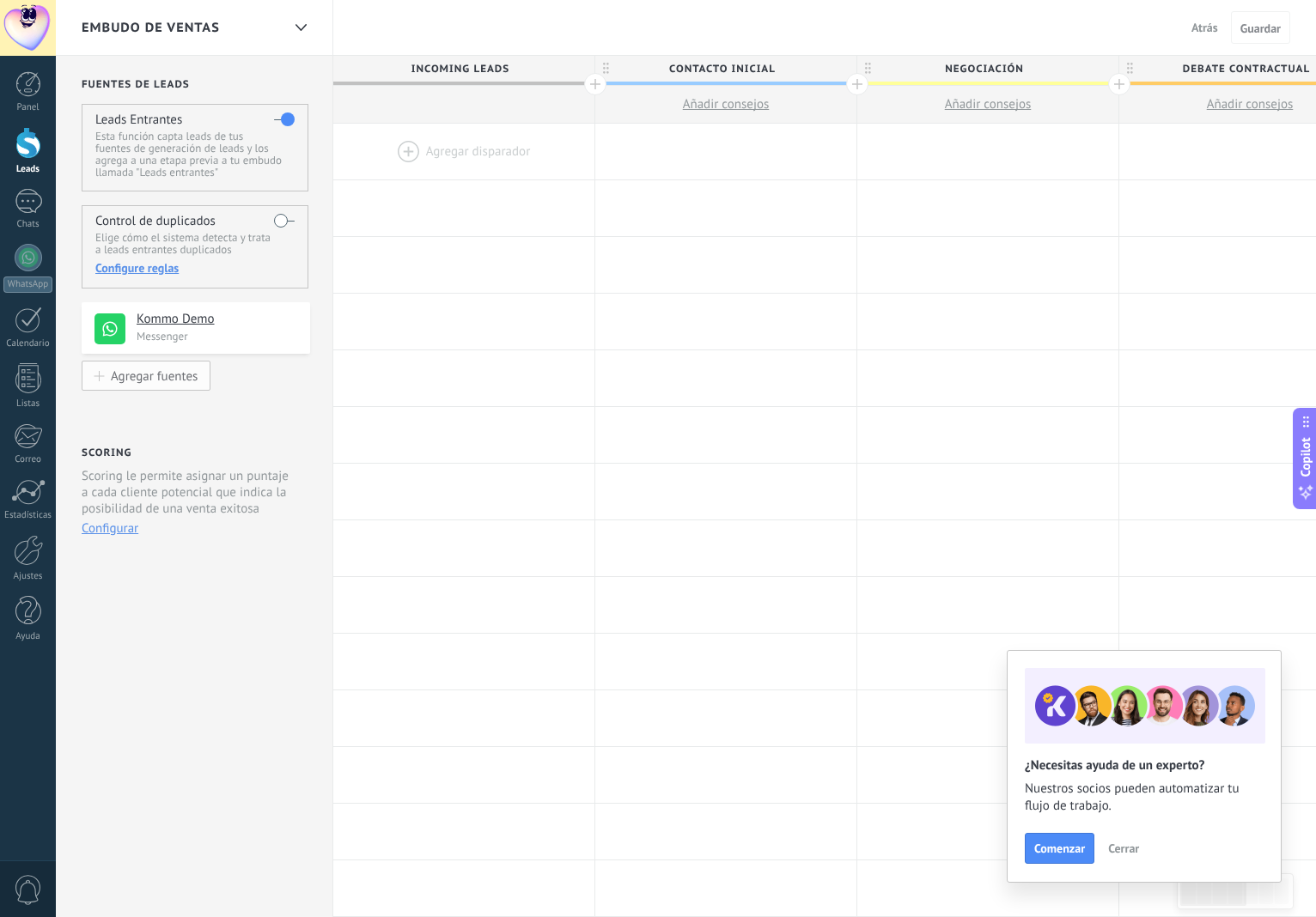
click at [151, 383] on div "Agregar fuentes" at bounding box center [154, 375] width 87 height 15
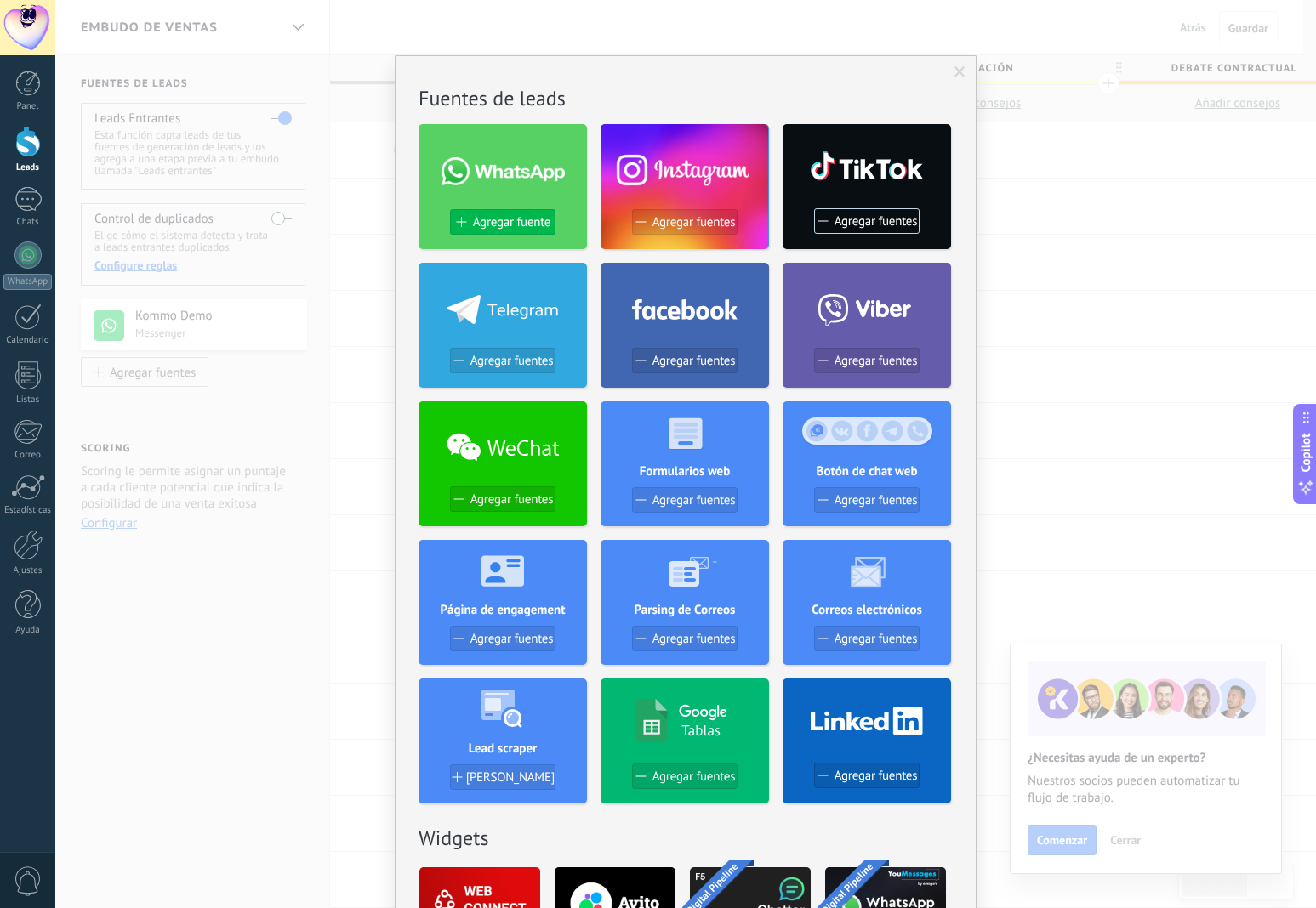
click at [521, 216] on span "Agregar fuente" at bounding box center [511, 222] width 77 height 15
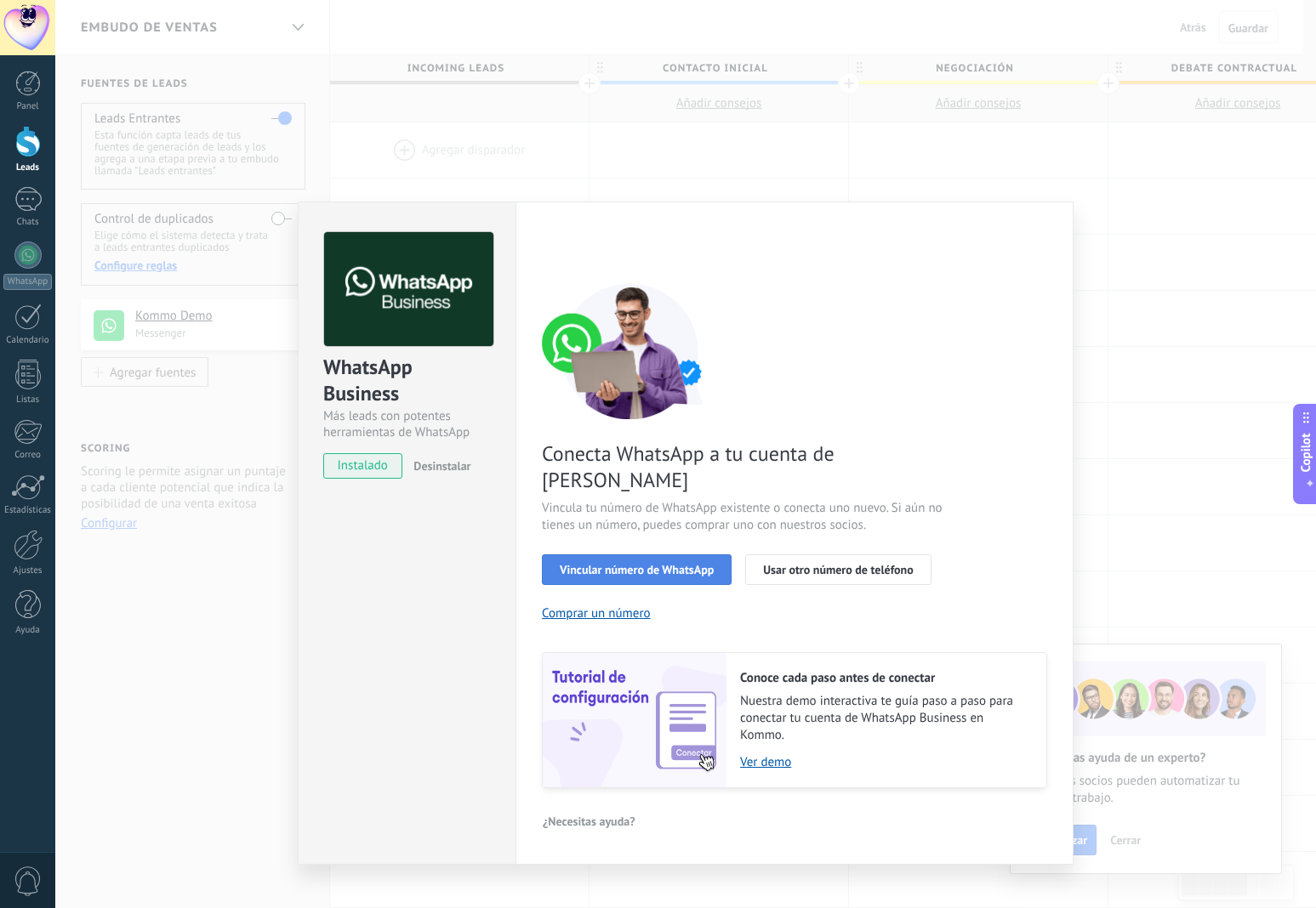
click at [586, 554] on button "Vincular número de WhatsApp" at bounding box center [636, 570] width 189 height 31
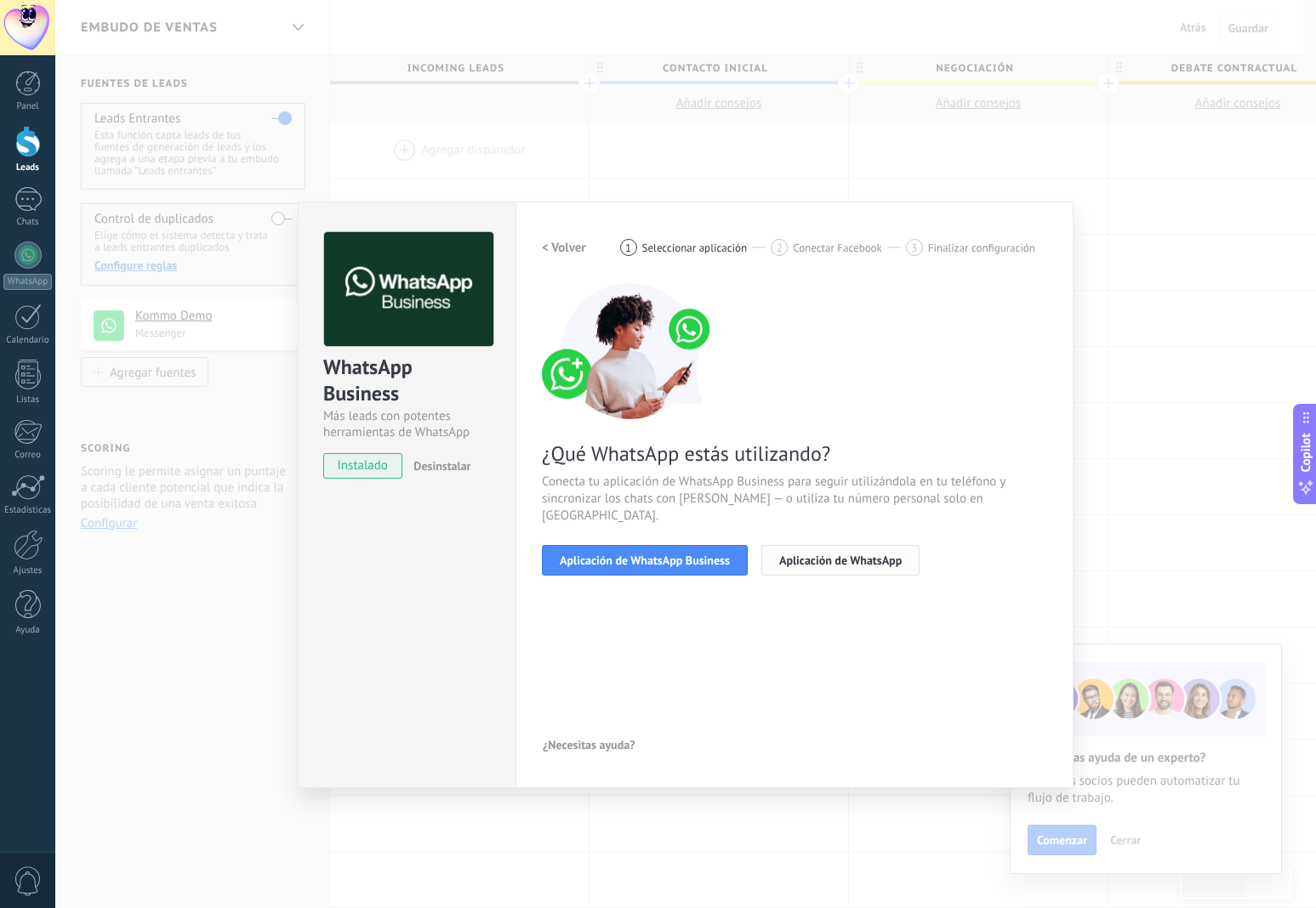
click at [817, 554] on span "Aplicación de WhatsApp" at bounding box center [840, 560] width 123 height 12
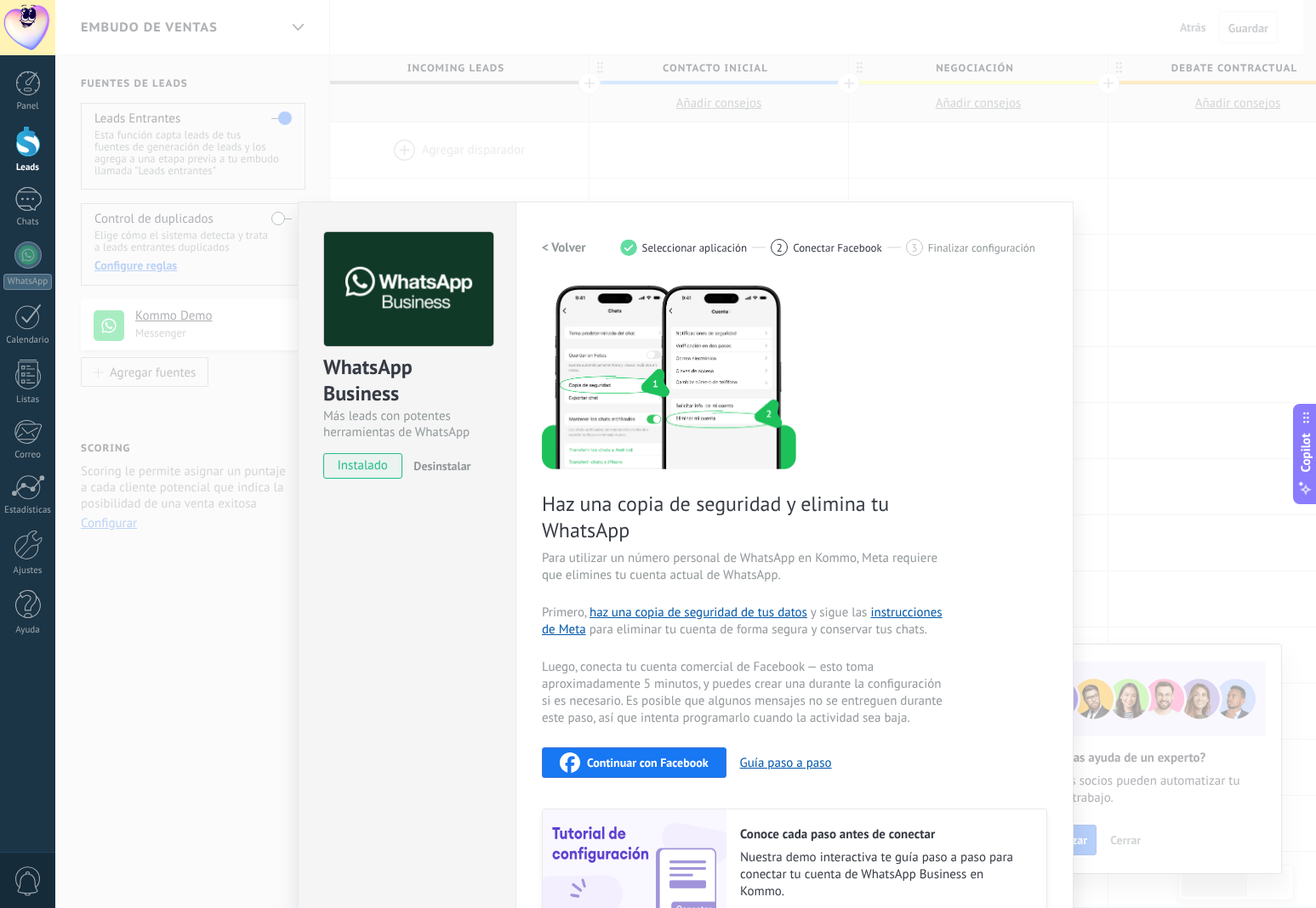
scroll to position [115, 0]
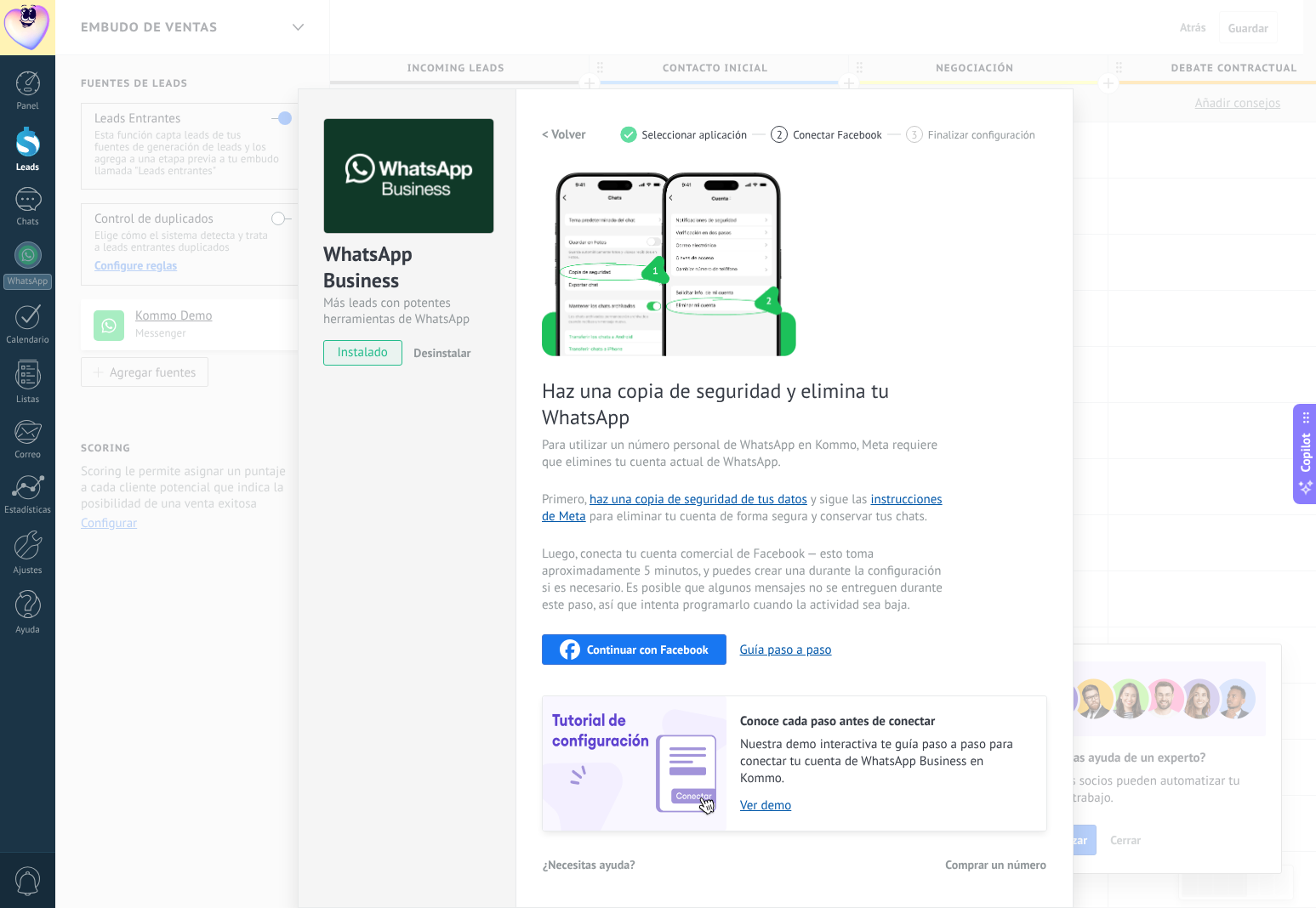
click at [442, 529] on div "WhatsApp Business Más leads con potentes herramientas de WhatsApp instalado Des…" at bounding box center [406, 498] width 218 height 820
click at [1113, 355] on div "WhatsApp Business Más leads con potentes herramientas de WhatsApp instalado Des…" at bounding box center [685, 454] width 1260 height 908
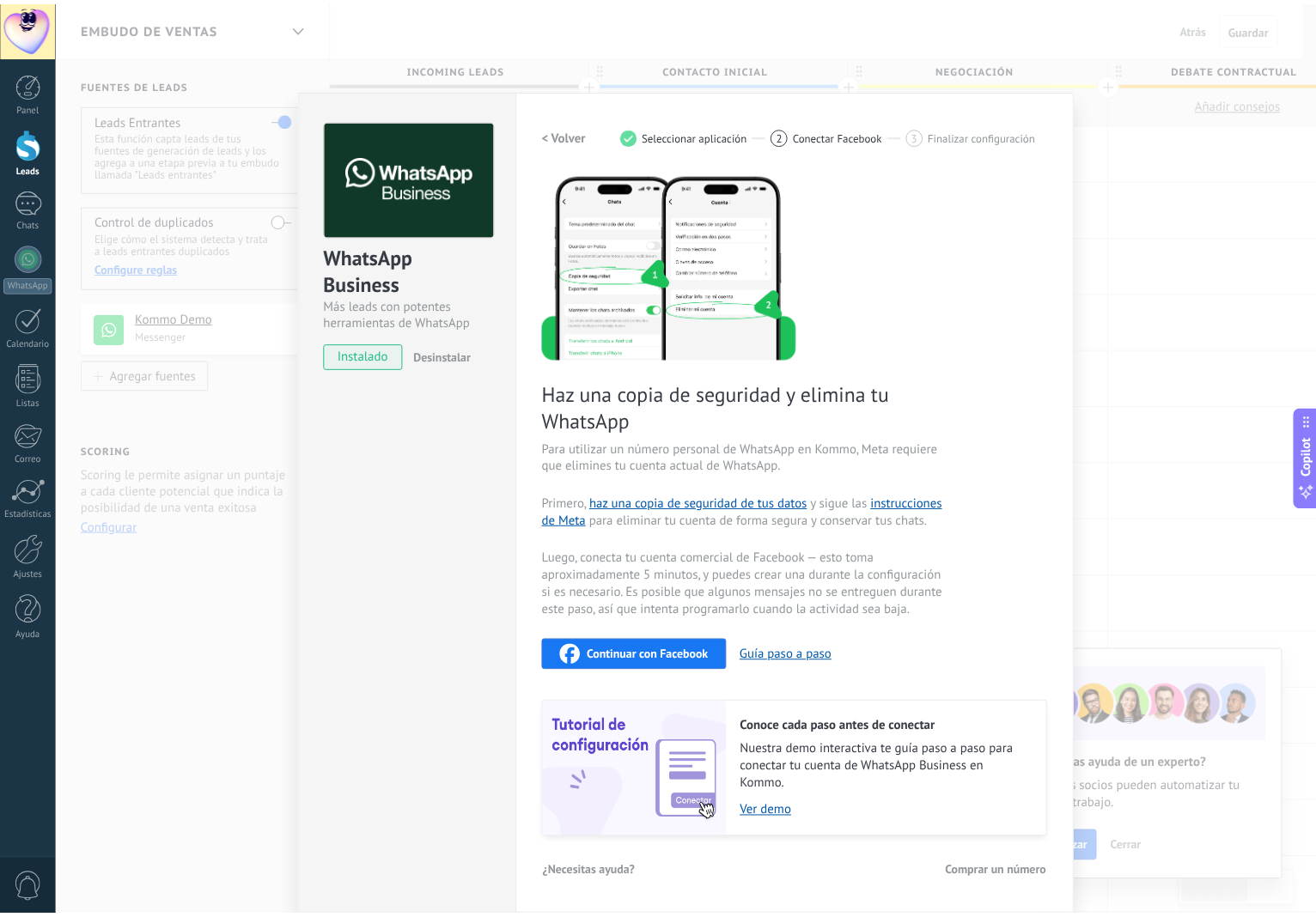
scroll to position [0, 0]
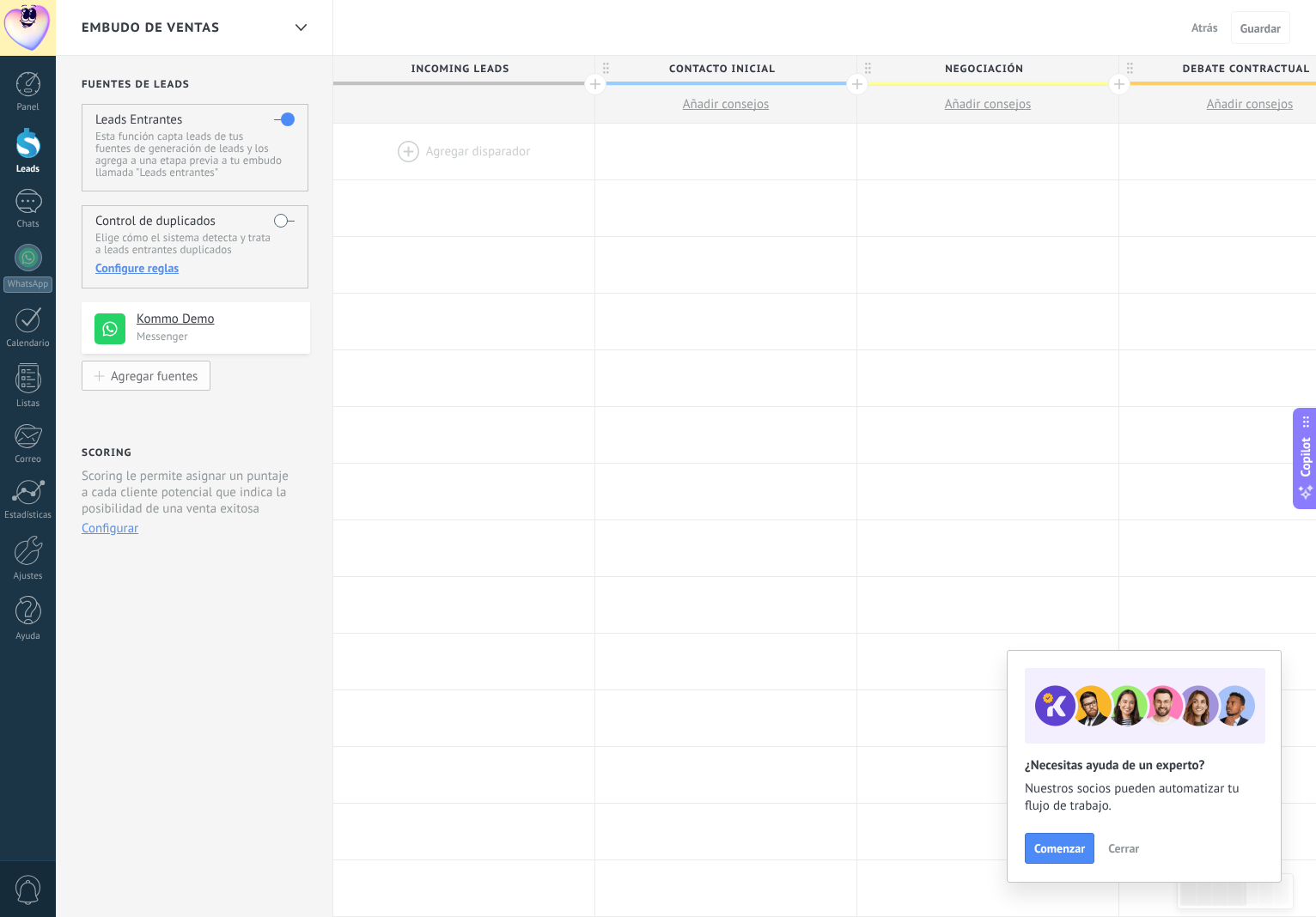
click at [172, 383] on div "Agregar fuentes" at bounding box center [154, 375] width 87 height 15
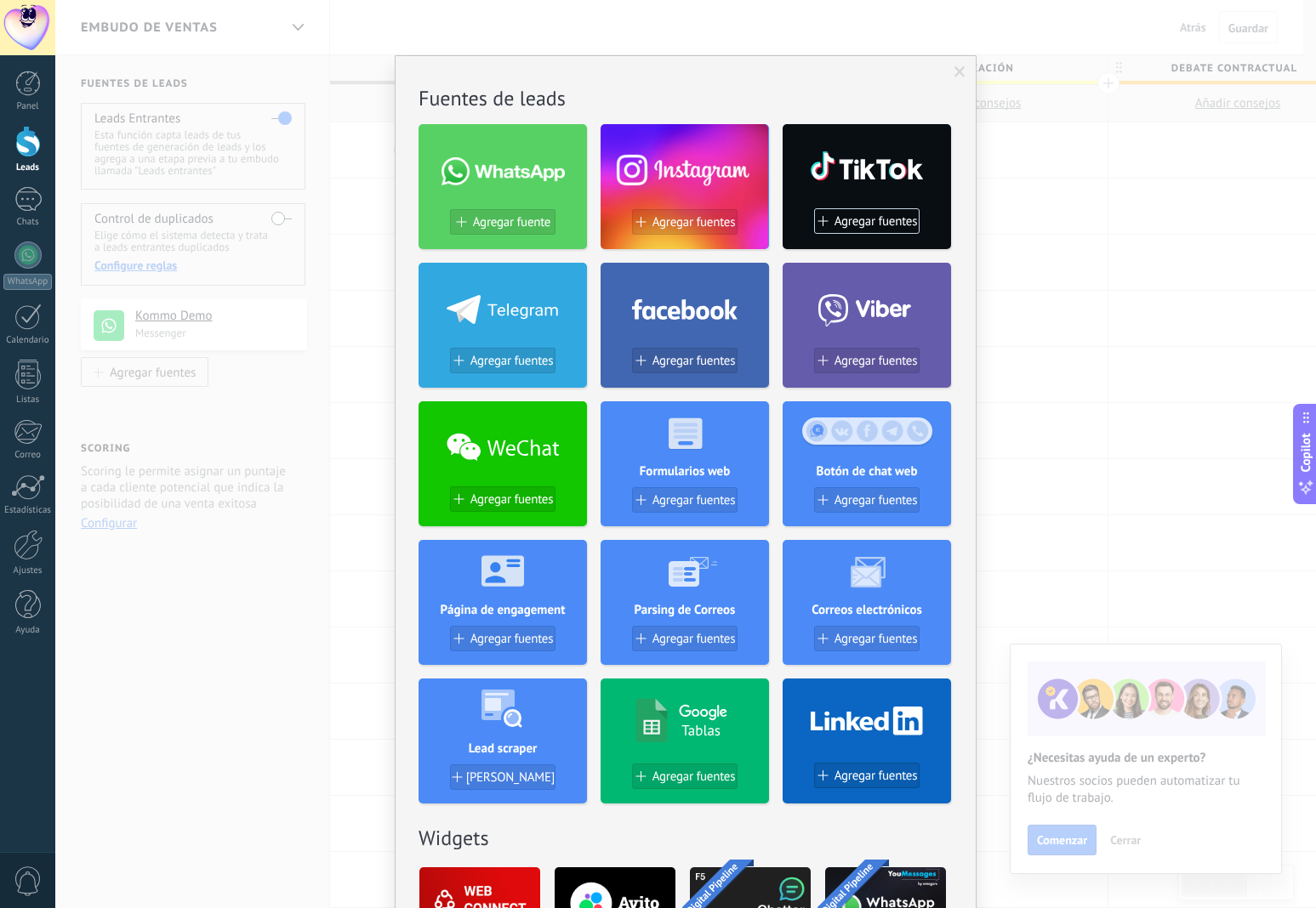
click at [314, 412] on div "No hay resultados [PERSON_NAME] de leads Agregar fuente Agregar [PERSON_NAME] A…" at bounding box center [685, 454] width 1260 height 908
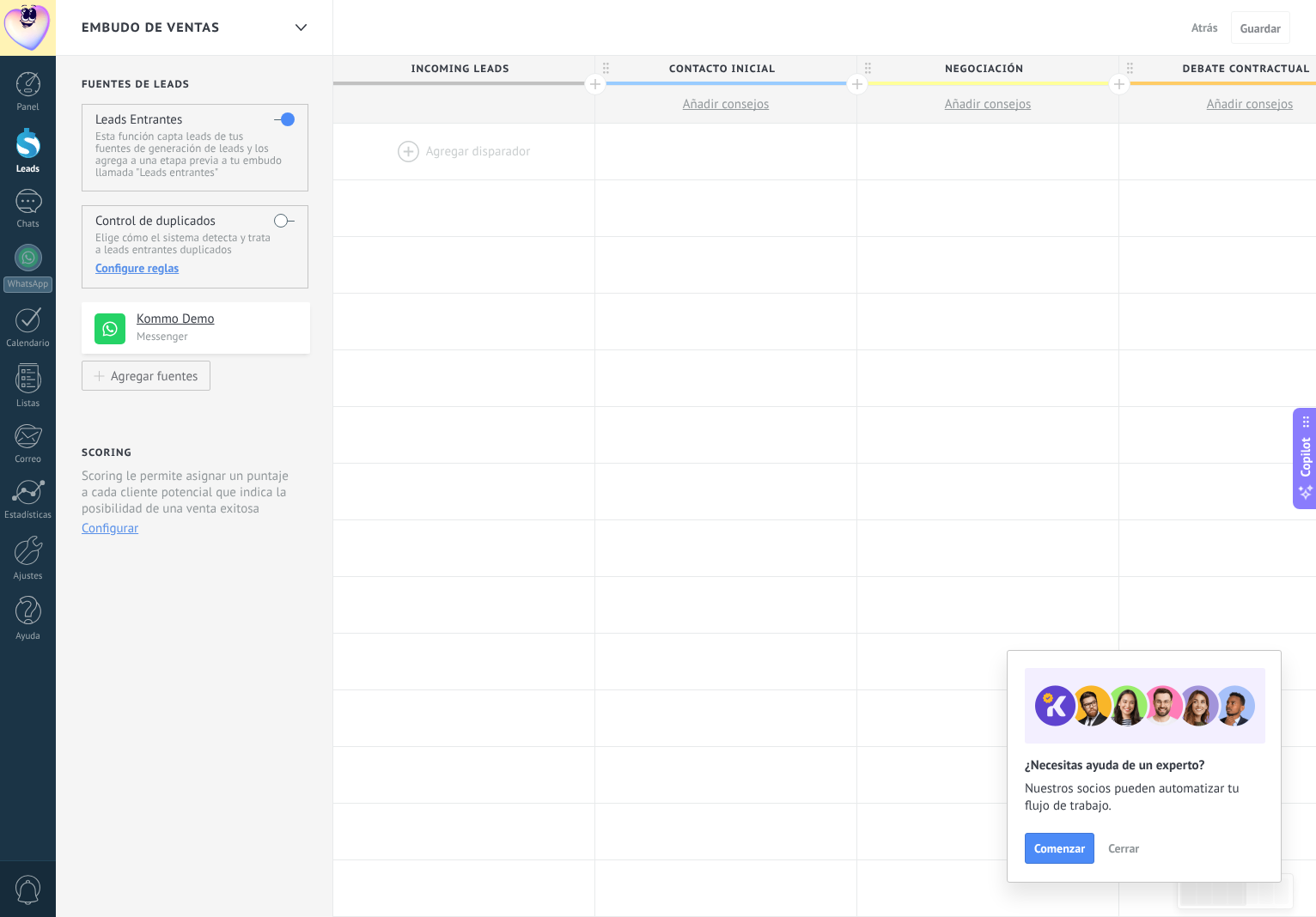
click at [202, 328] on h4 "Kommo Demo" at bounding box center [217, 319] width 161 height 17
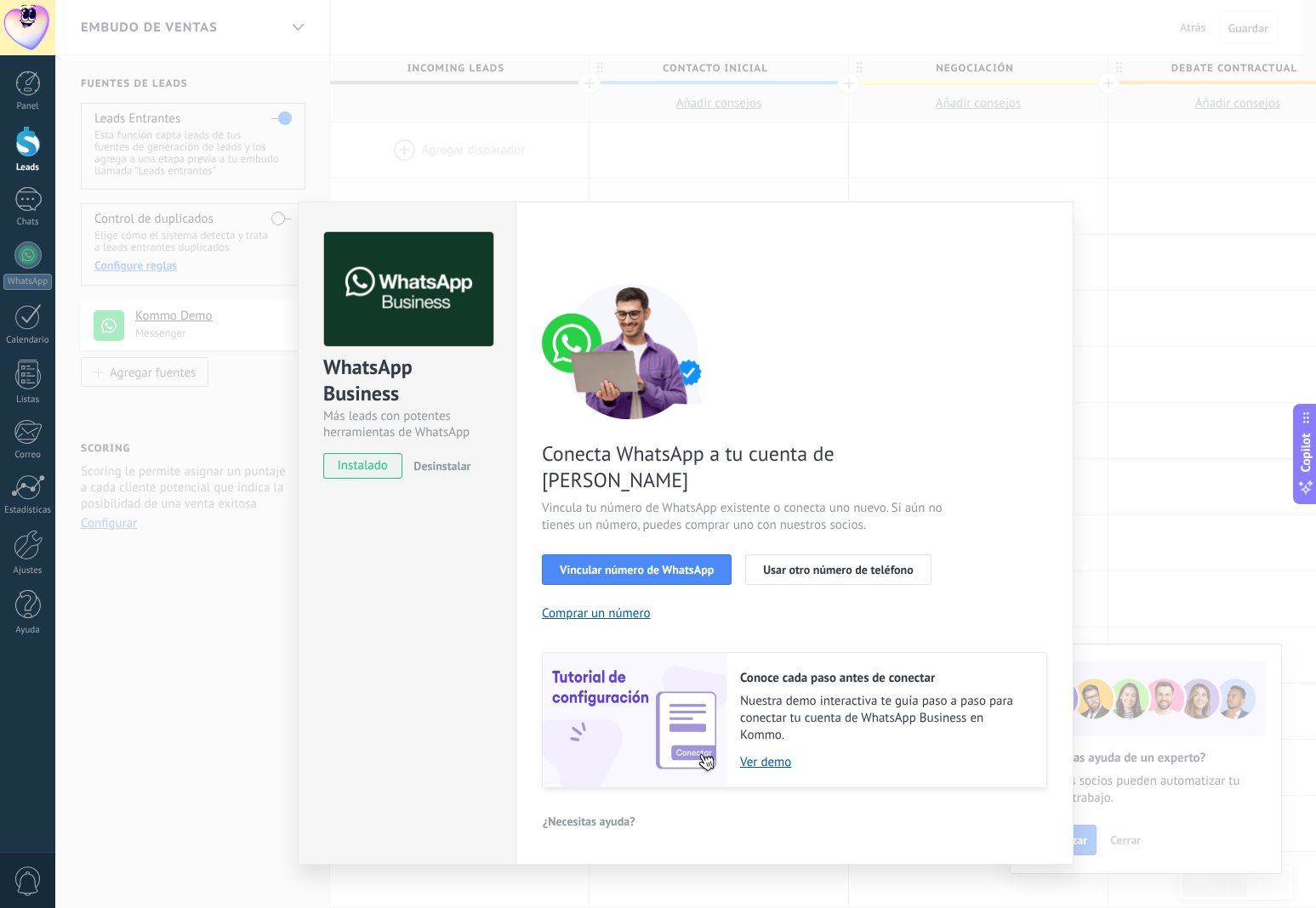
click at [464, 474] on span "Desinstalar" at bounding box center [441, 466] width 57 height 15
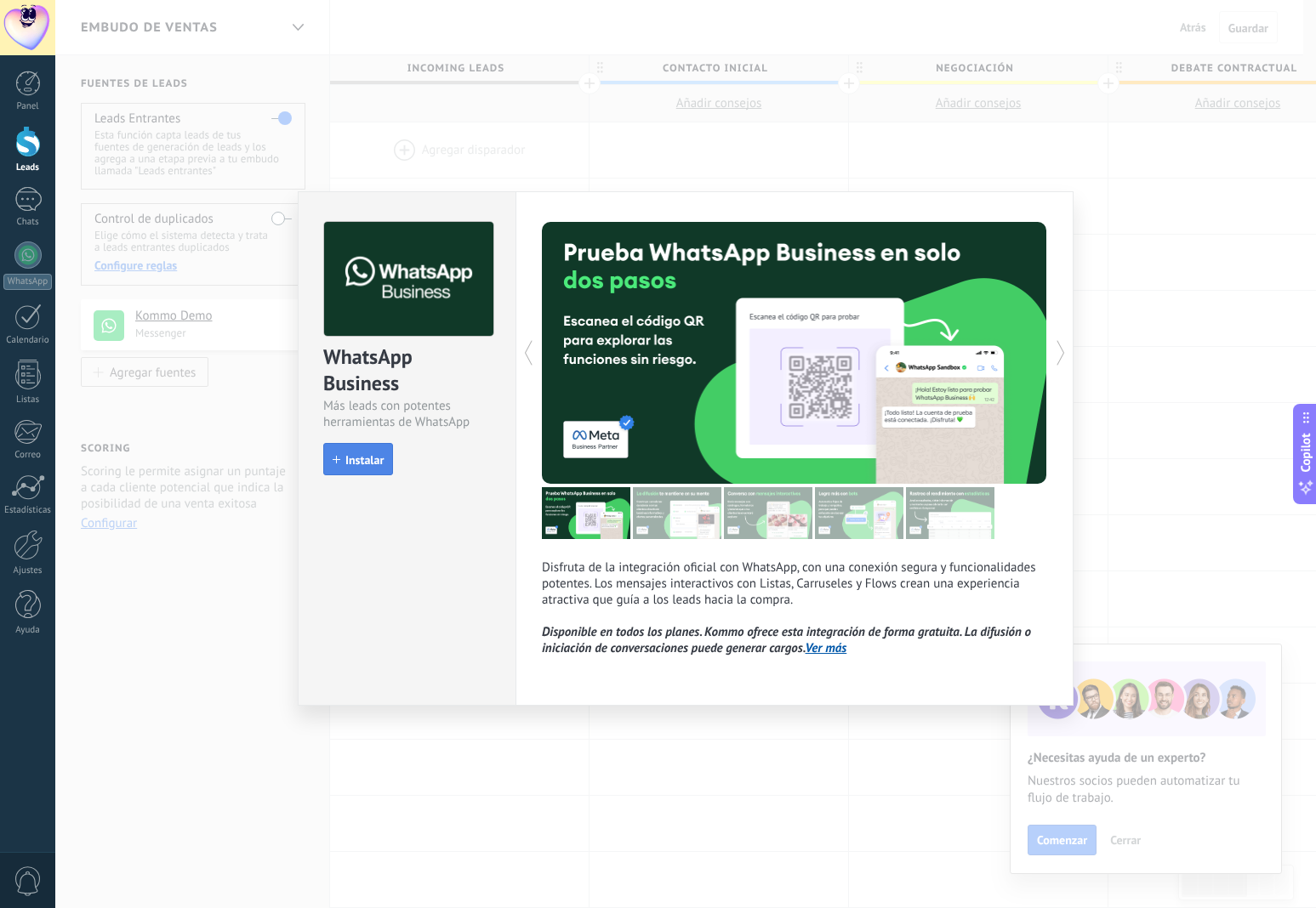
click at [366, 458] on span "Instalar" at bounding box center [364, 460] width 39 height 12
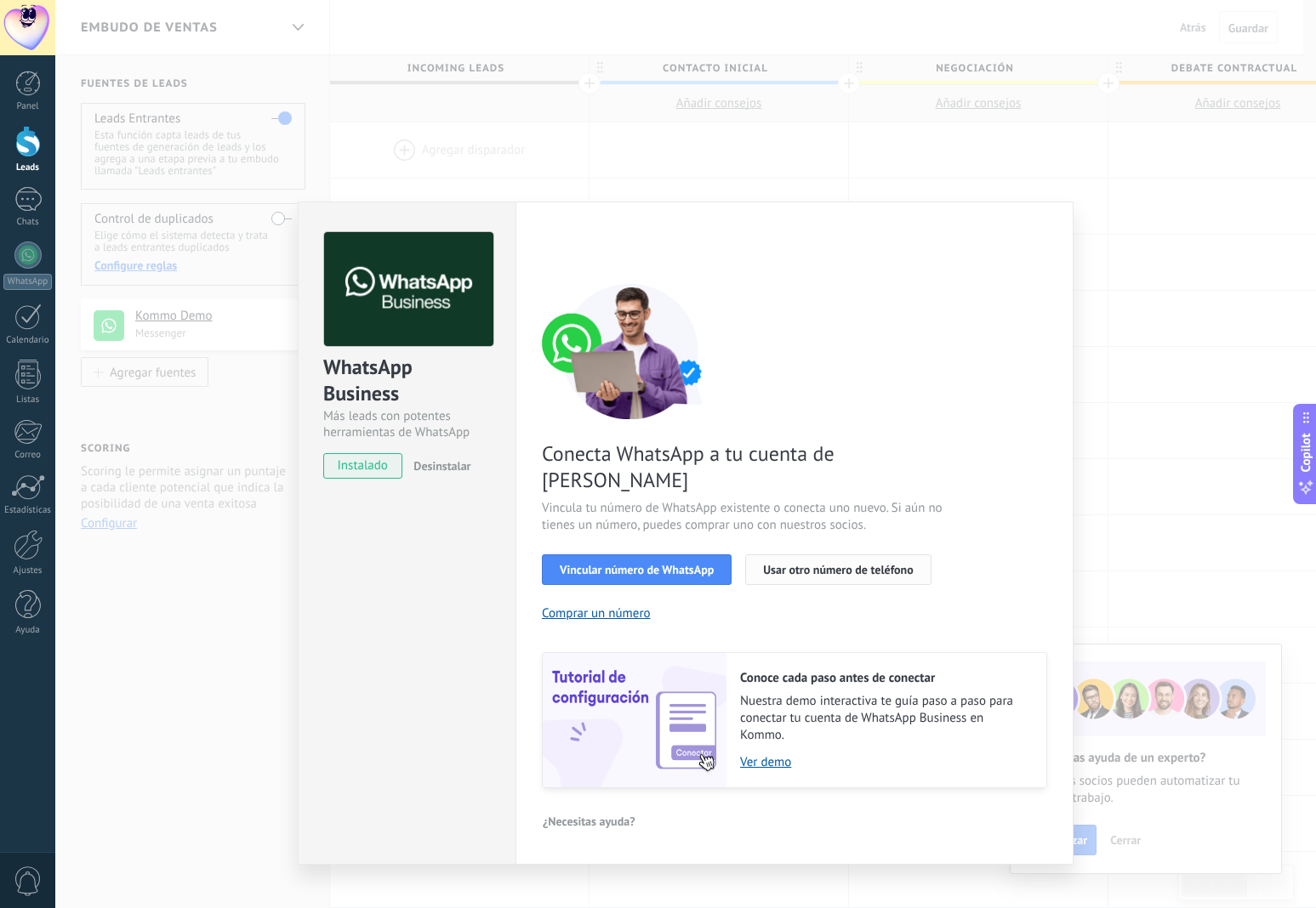
click at [813, 564] on span "Usar otro número de teléfono" at bounding box center [838, 570] width 150 height 12
click at [246, 600] on div "WhatsApp Business Más leads con potentes herramientas de WhatsApp instalado Des…" at bounding box center [685, 454] width 1260 height 908
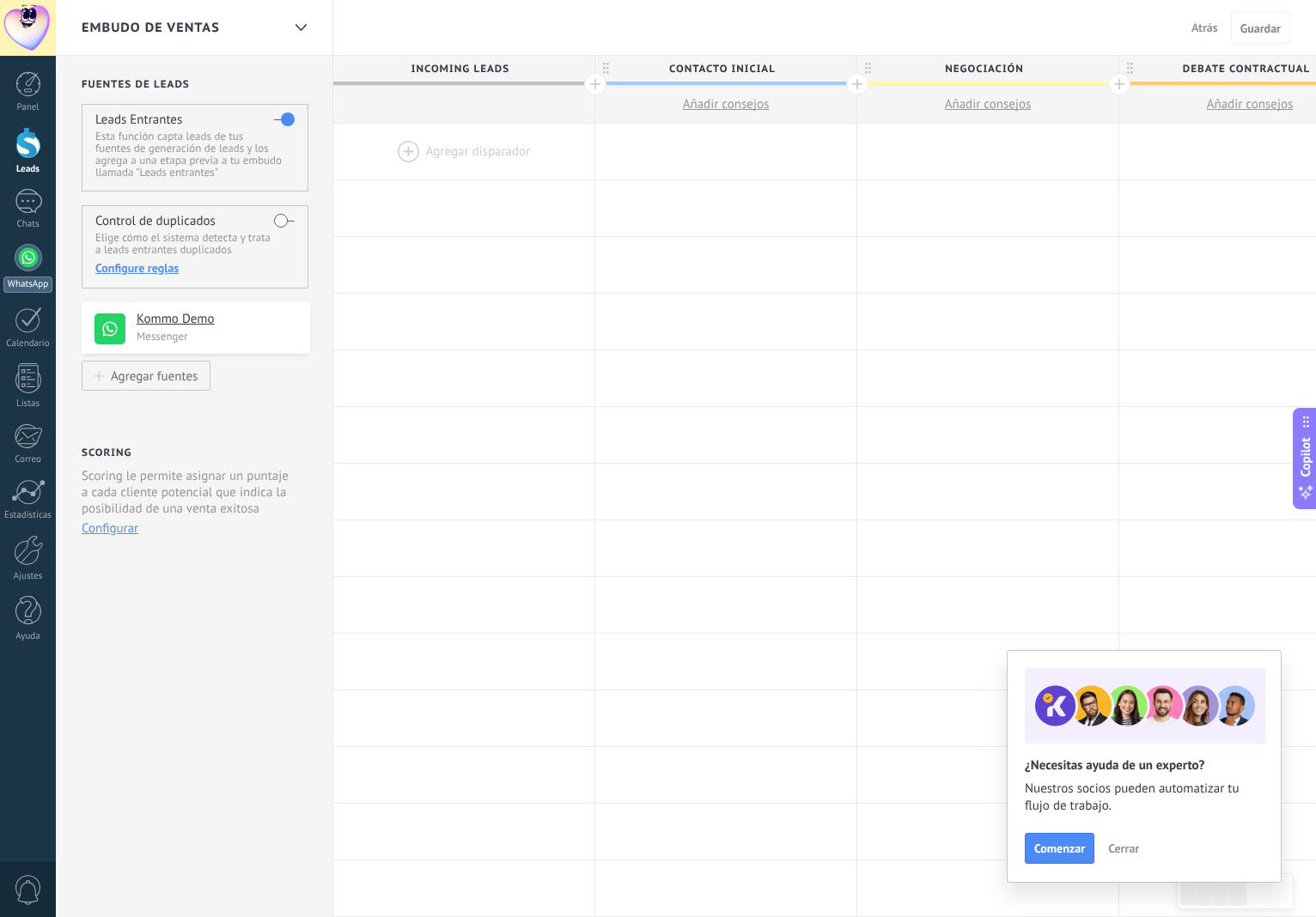
click at [31, 265] on div at bounding box center [29, 258] width 28 height 28
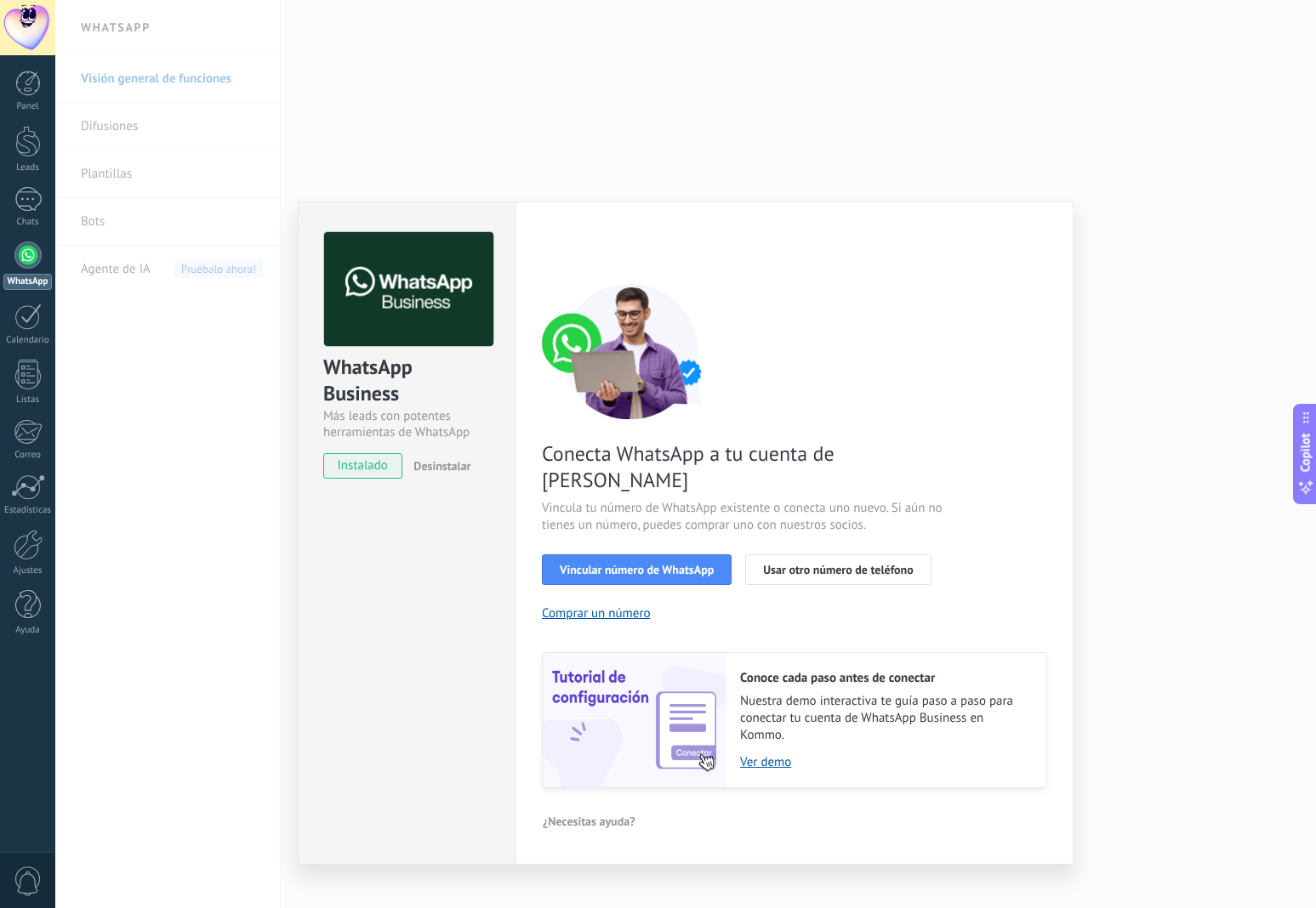
click at [202, 373] on div "WhatsApp Business Más leads con potentes herramientas de WhatsApp instalado Des…" at bounding box center [685, 454] width 1260 height 908
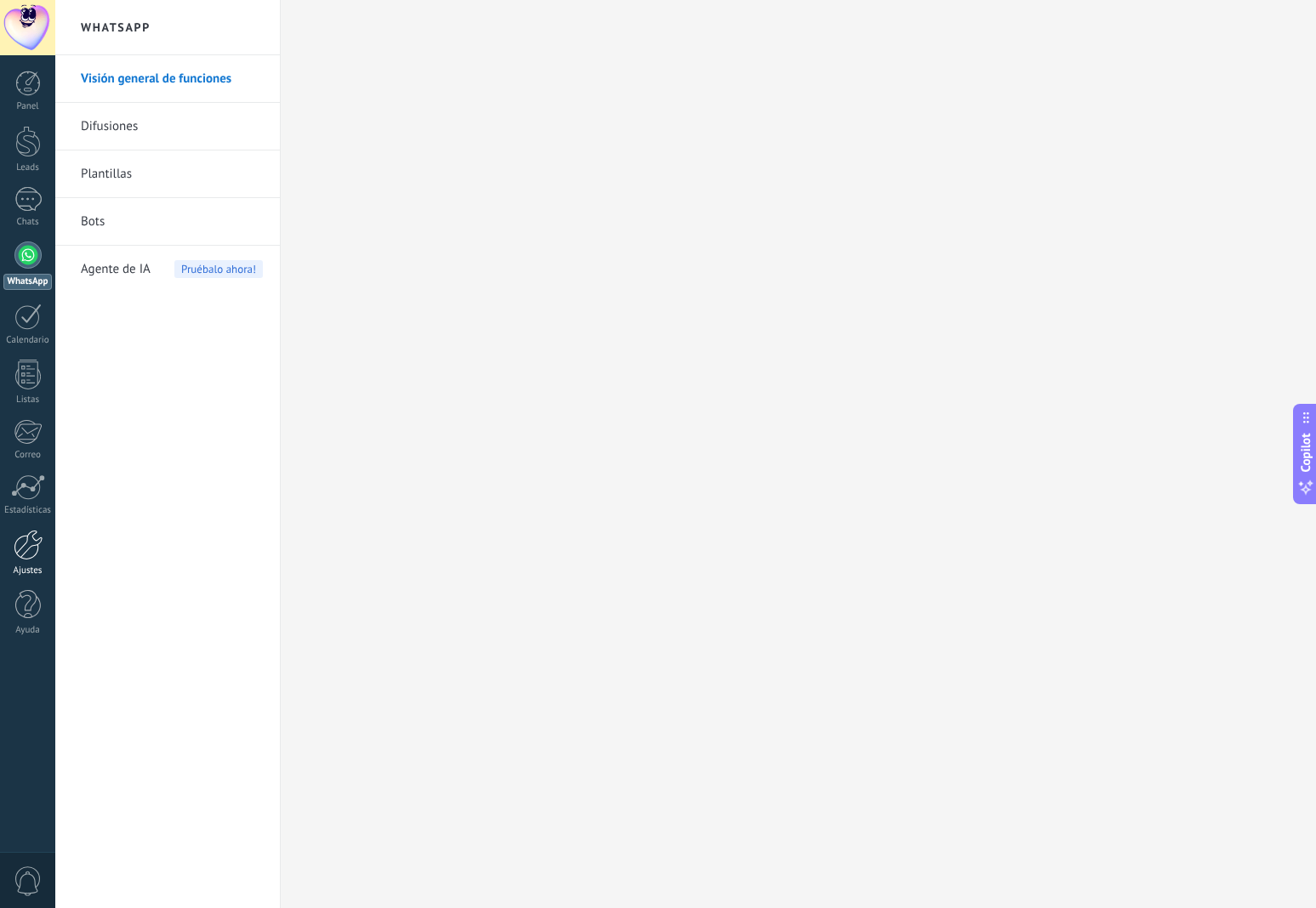
click at [23, 561] on div "Ajustes" at bounding box center [27, 553] width 56 height 47
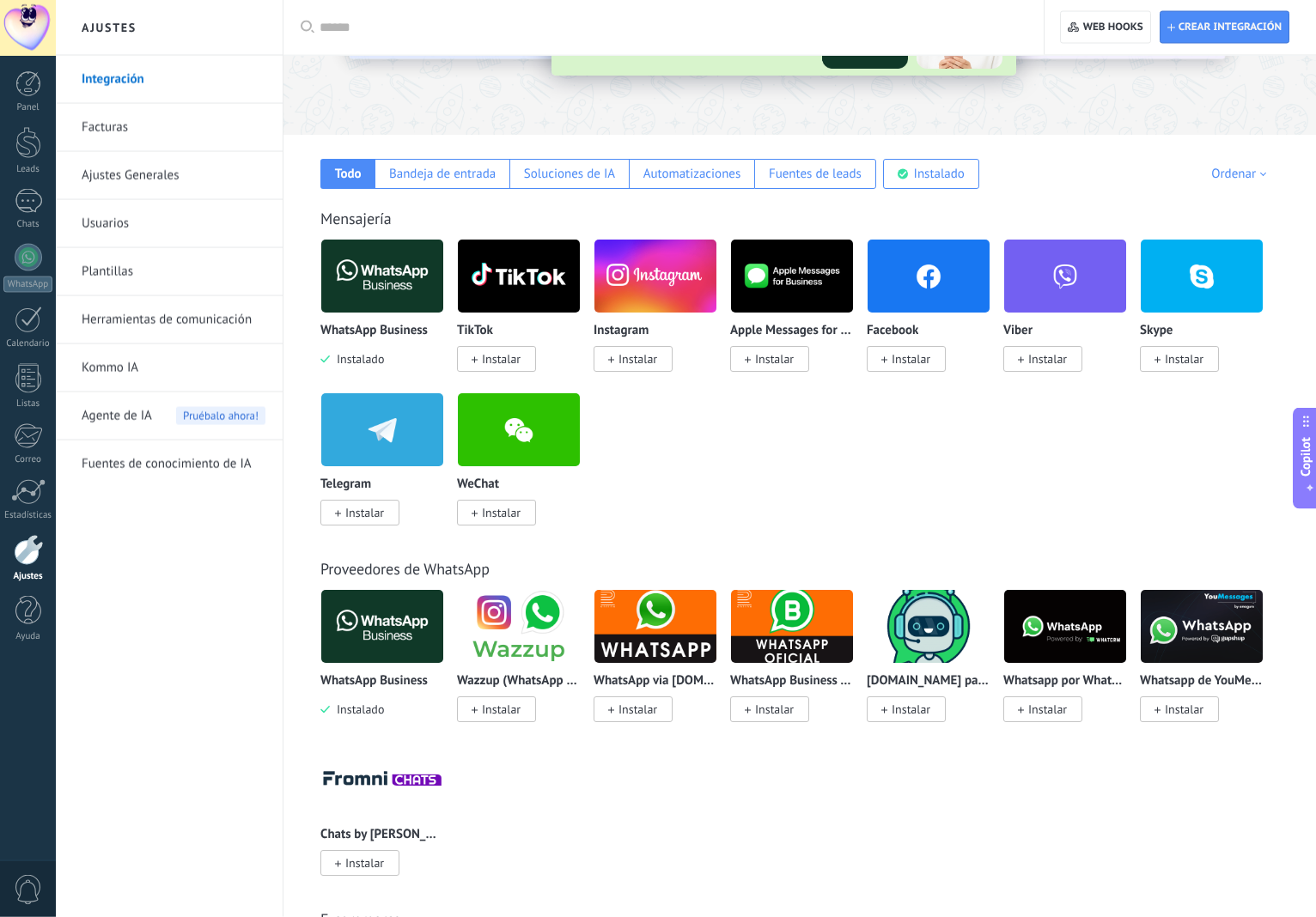
scroll to position [206, 0]
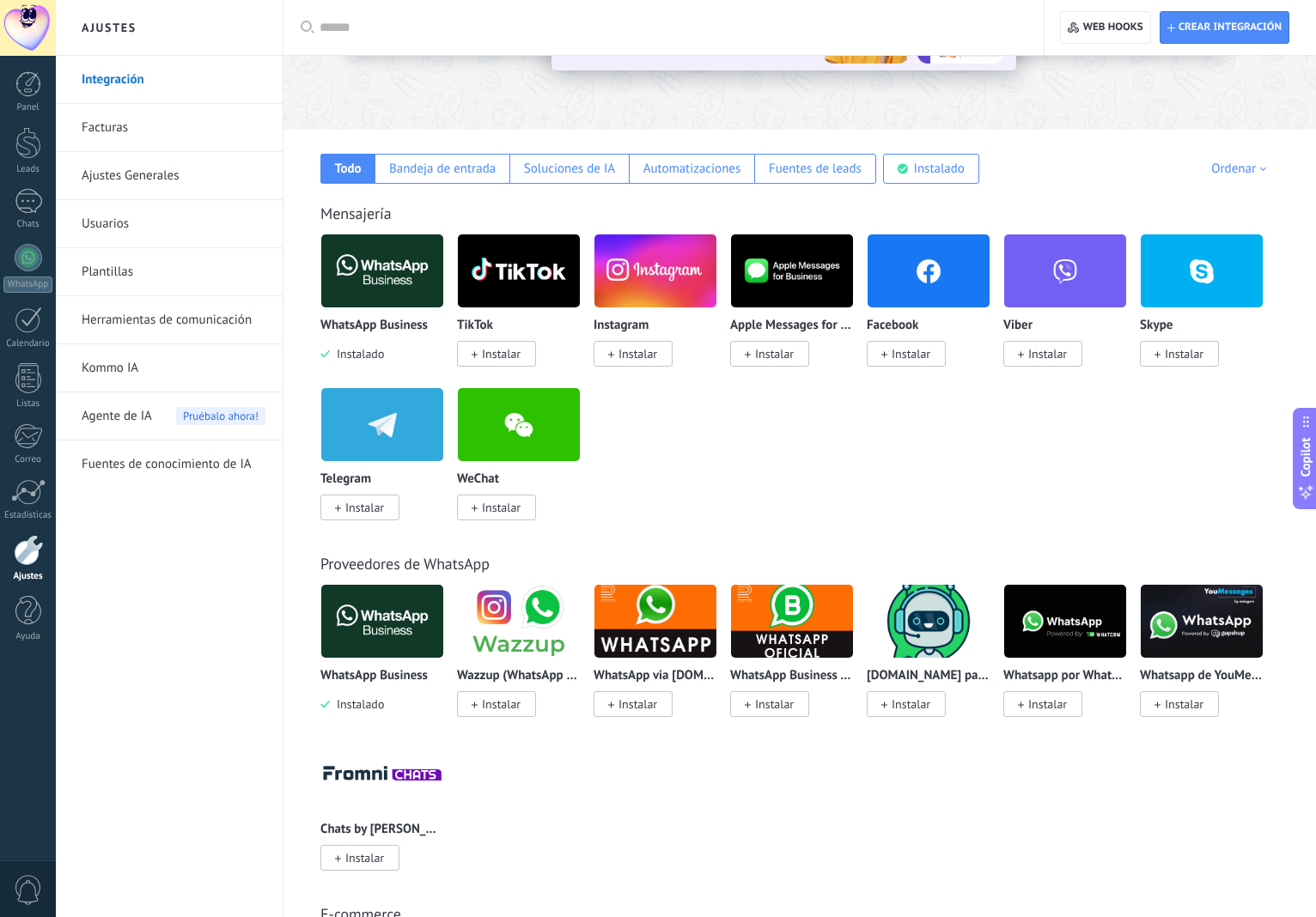
click at [1187, 638] on img at bounding box center [1201, 621] width 122 height 83
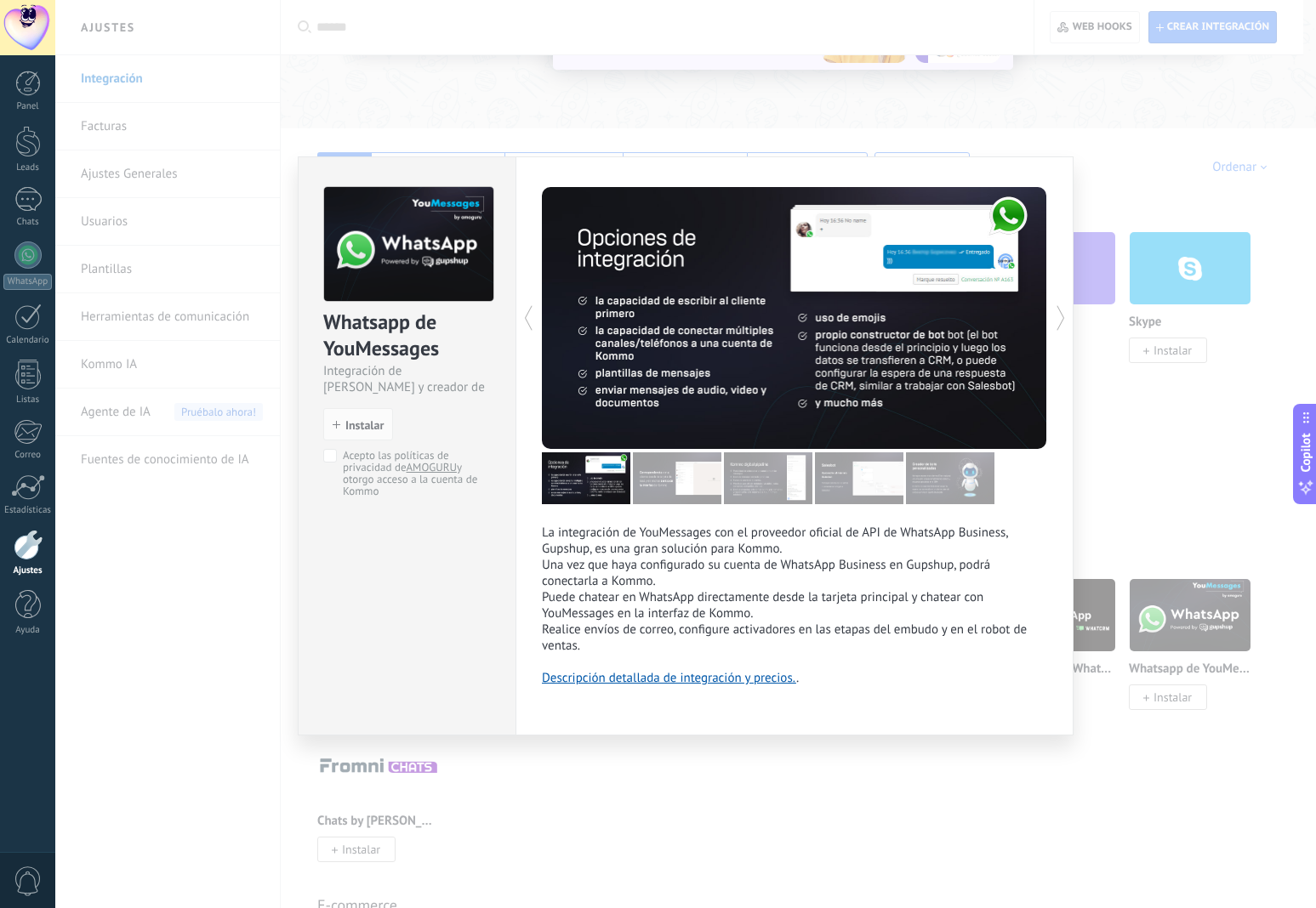
click at [1121, 821] on div "Whatsapp de YouMessages Integración de Whatsapp y creador de bots install Insta…" at bounding box center [685, 454] width 1260 height 908
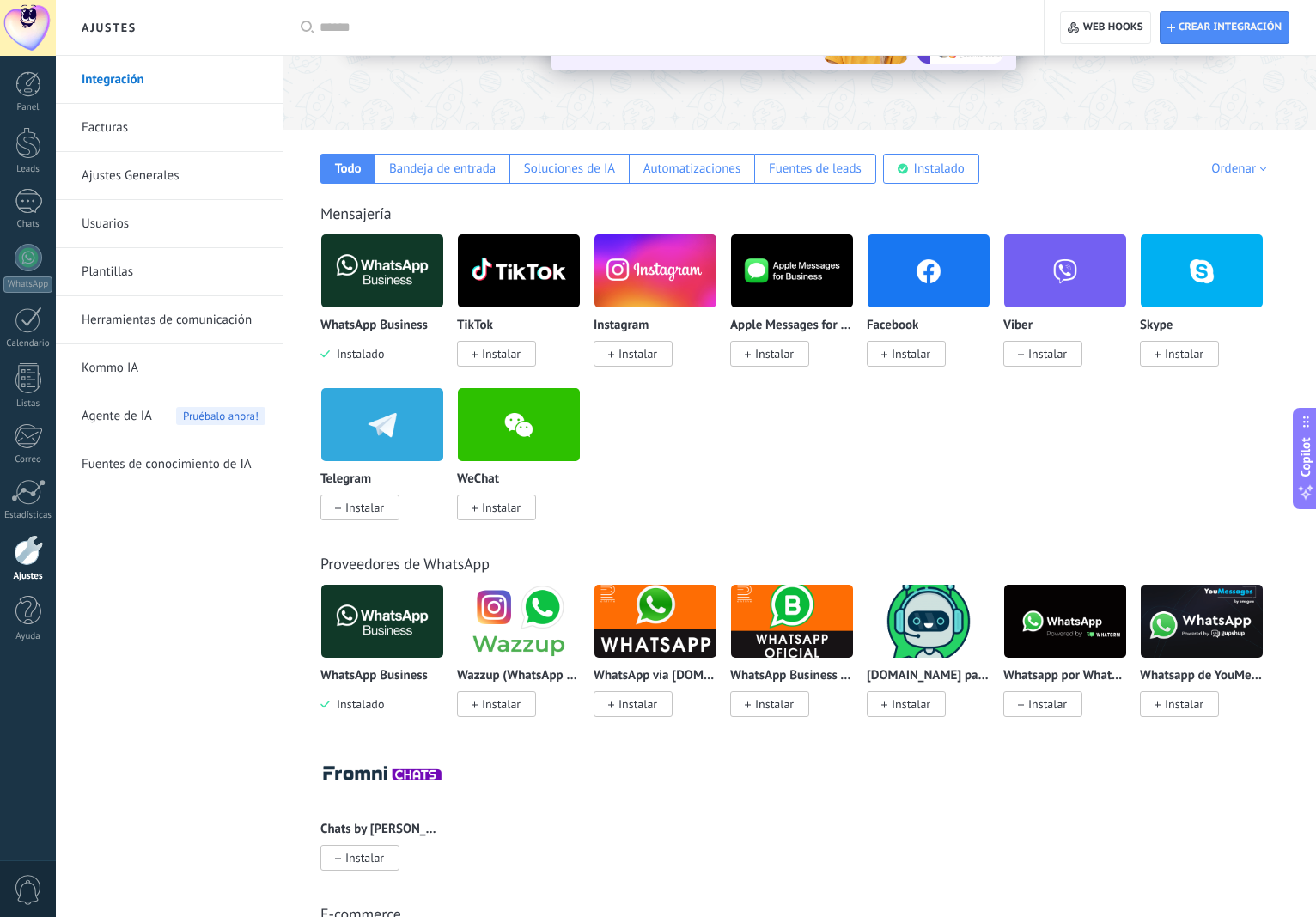
click at [1076, 609] on img at bounding box center [1065, 621] width 122 height 83
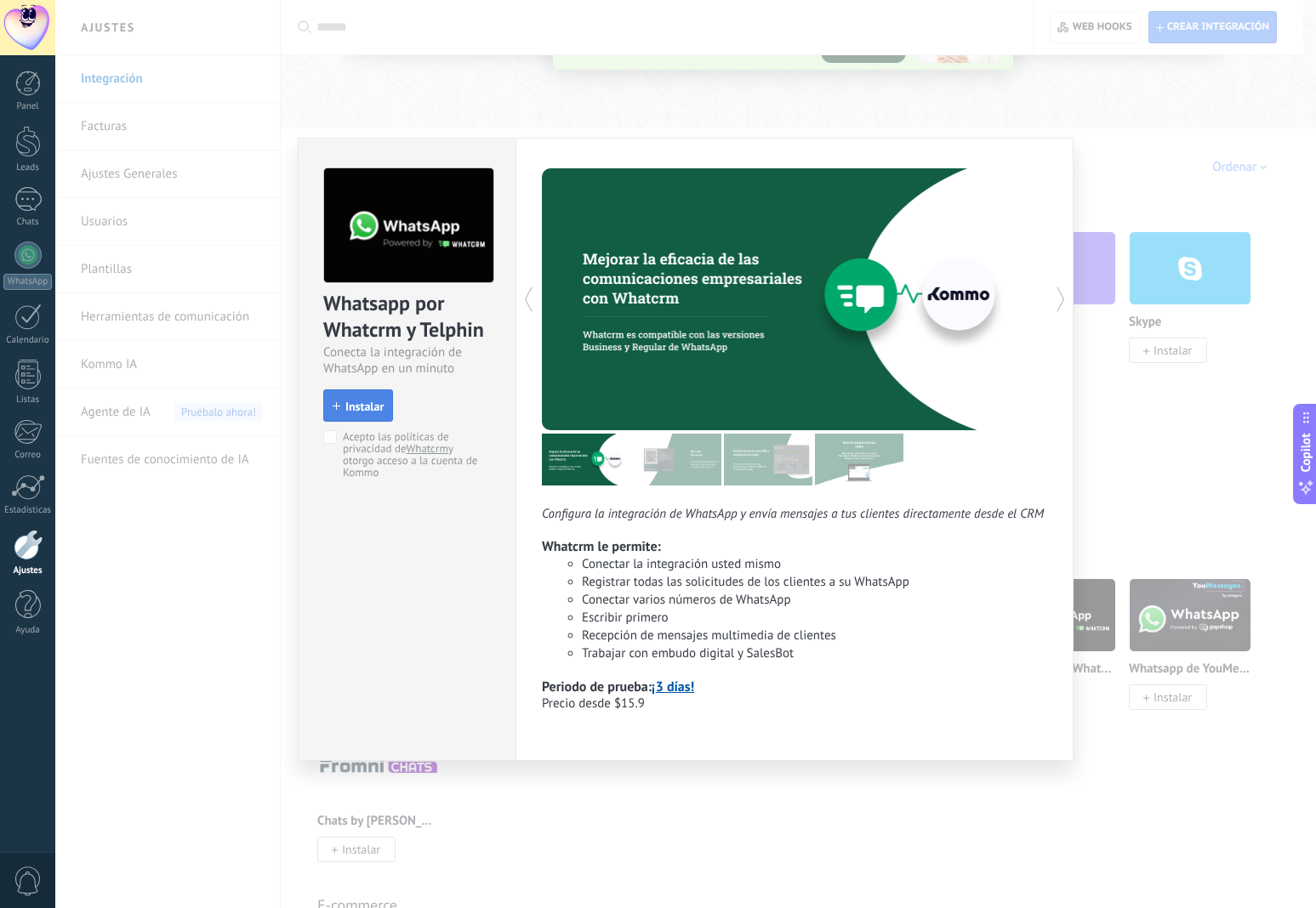
click at [351, 413] on span "Instalar" at bounding box center [364, 407] width 39 height 12
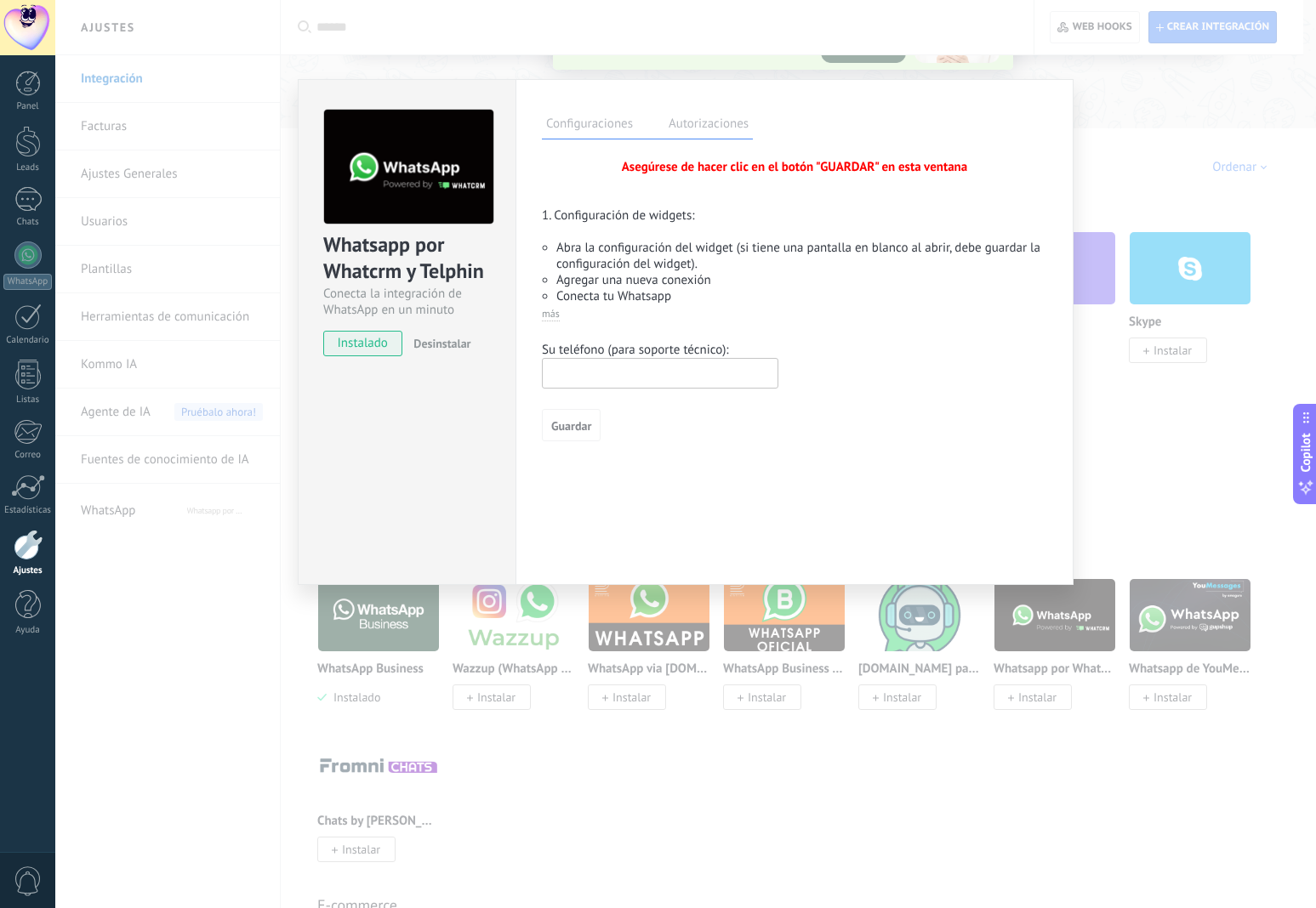
click at [1188, 131] on div "Whatsapp por Whatcrm y Telphin Conecta la integración de WhatsApp en un minuto …" at bounding box center [685, 454] width 1260 height 908
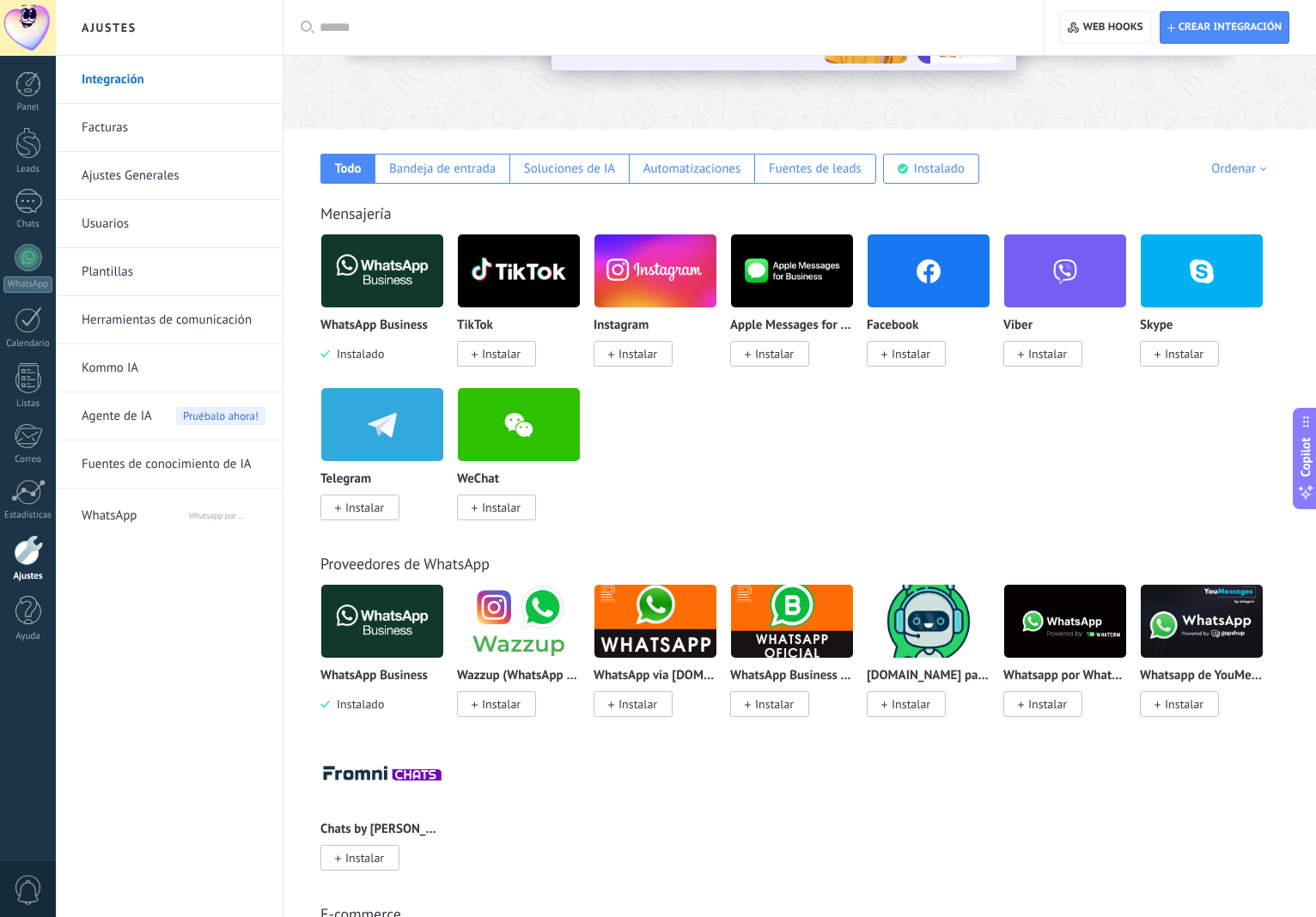
click at [124, 166] on link "Ajustes Generales" at bounding box center [173, 176] width 183 height 48
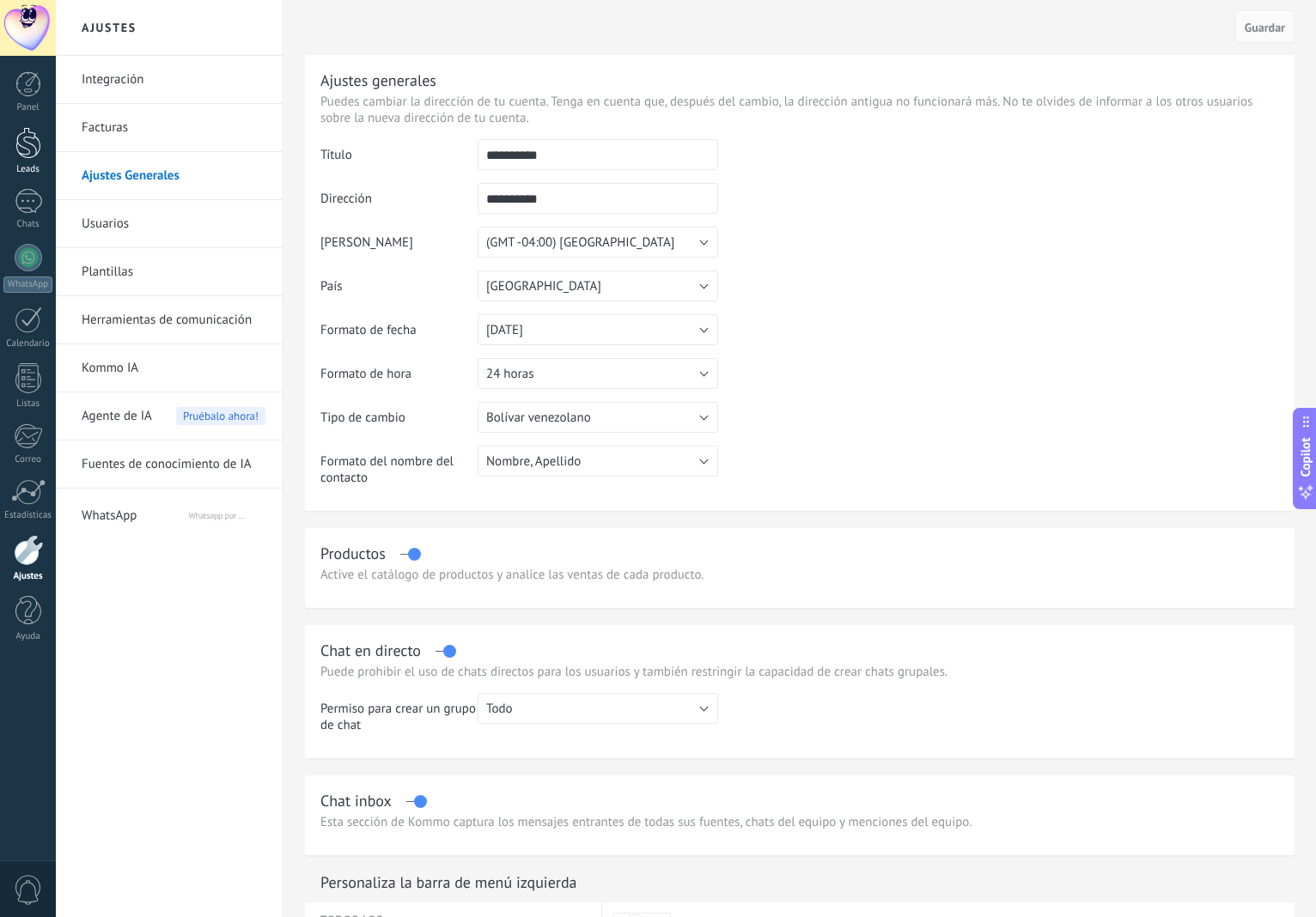
click at [28, 145] on div at bounding box center [29, 143] width 26 height 32
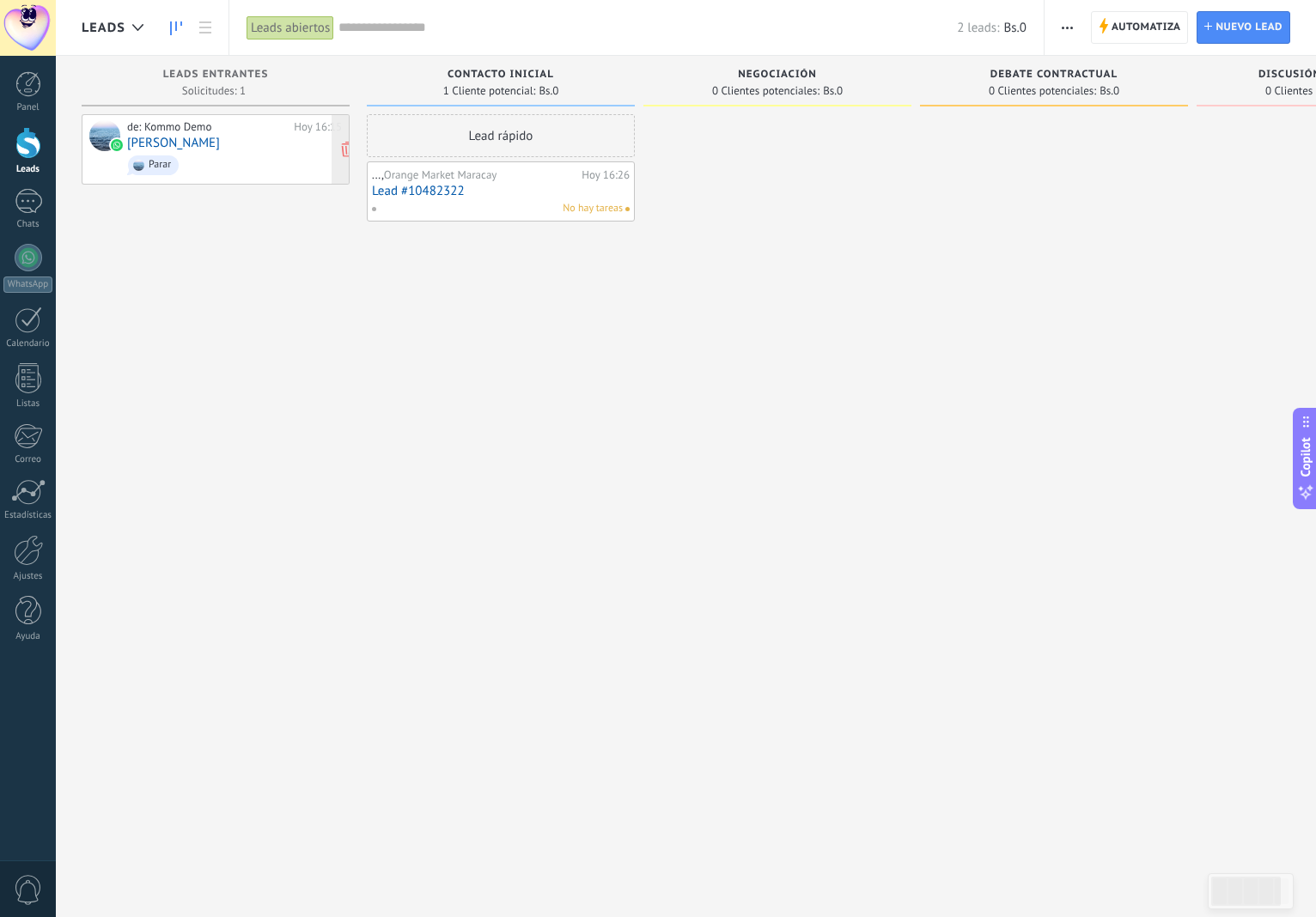
click at [222, 168] on span "Parar" at bounding box center [234, 165] width 215 height 27
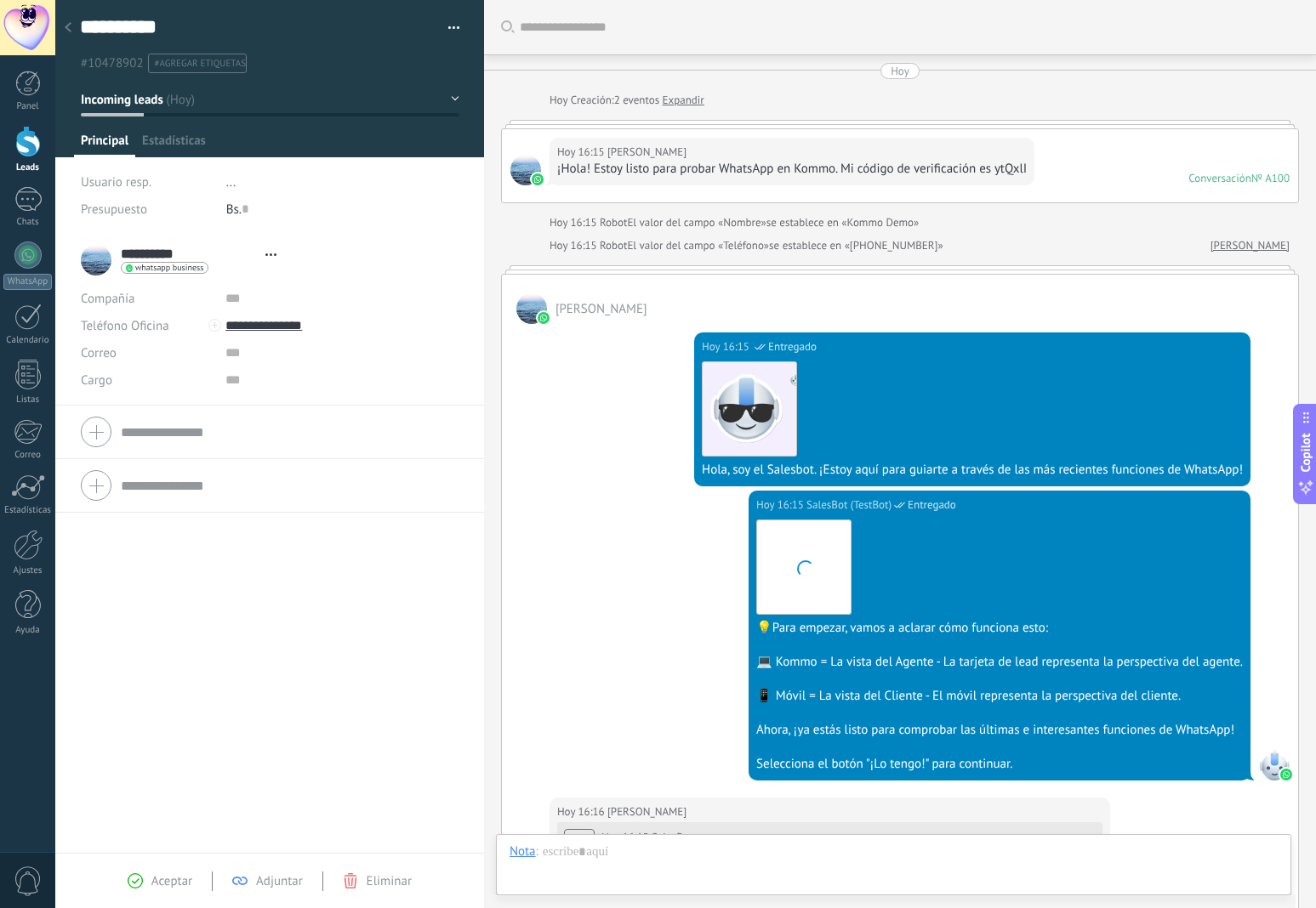
type textarea "**********"
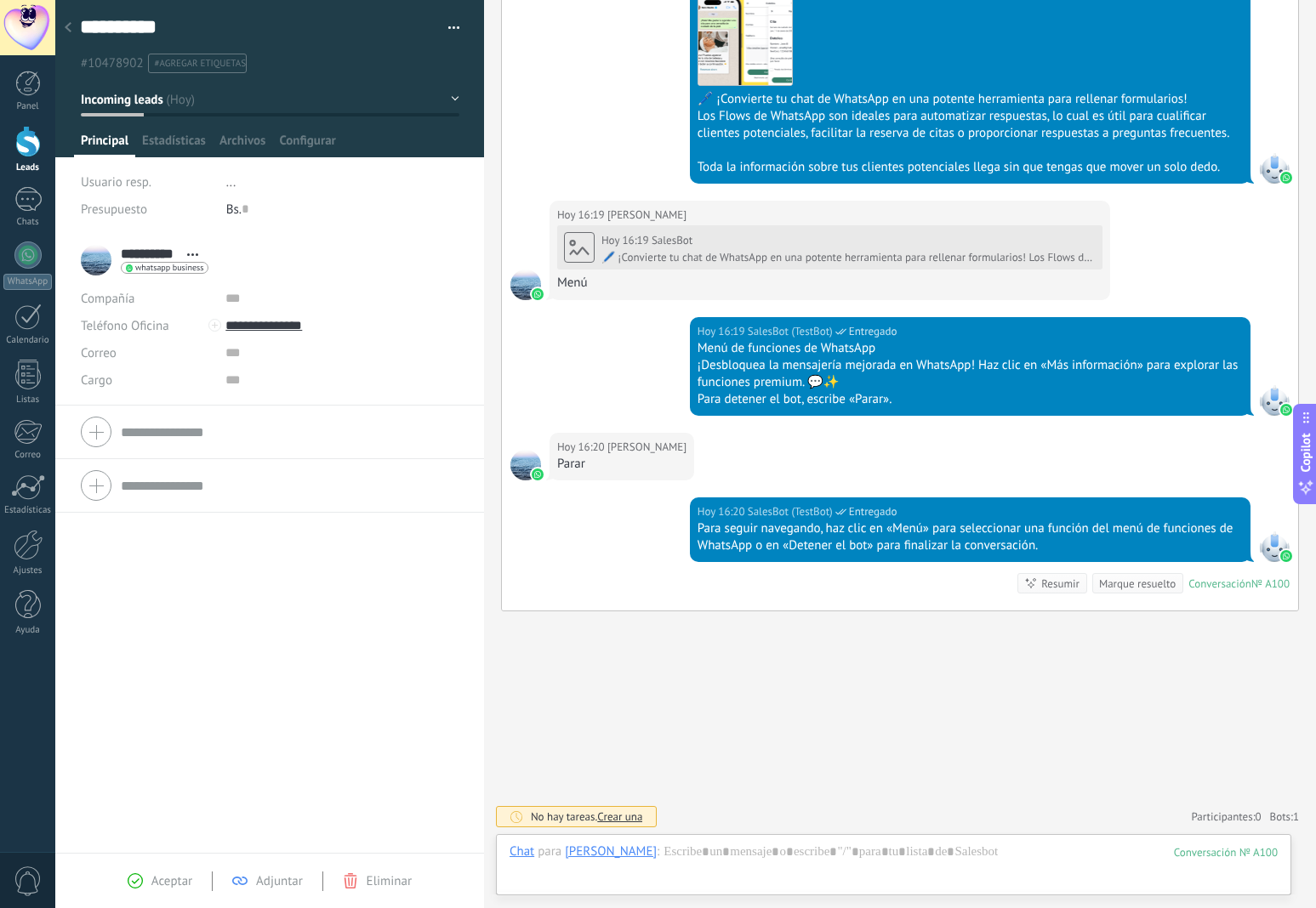
scroll to position [26, 0]
click at [261, 330] on input "**********" at bounding box center [342, 326] width 233 height 27
type input "**********"
click at [158, 269] on span "Kommo Demo" at bounding box center [161, 268] width 51 height 9
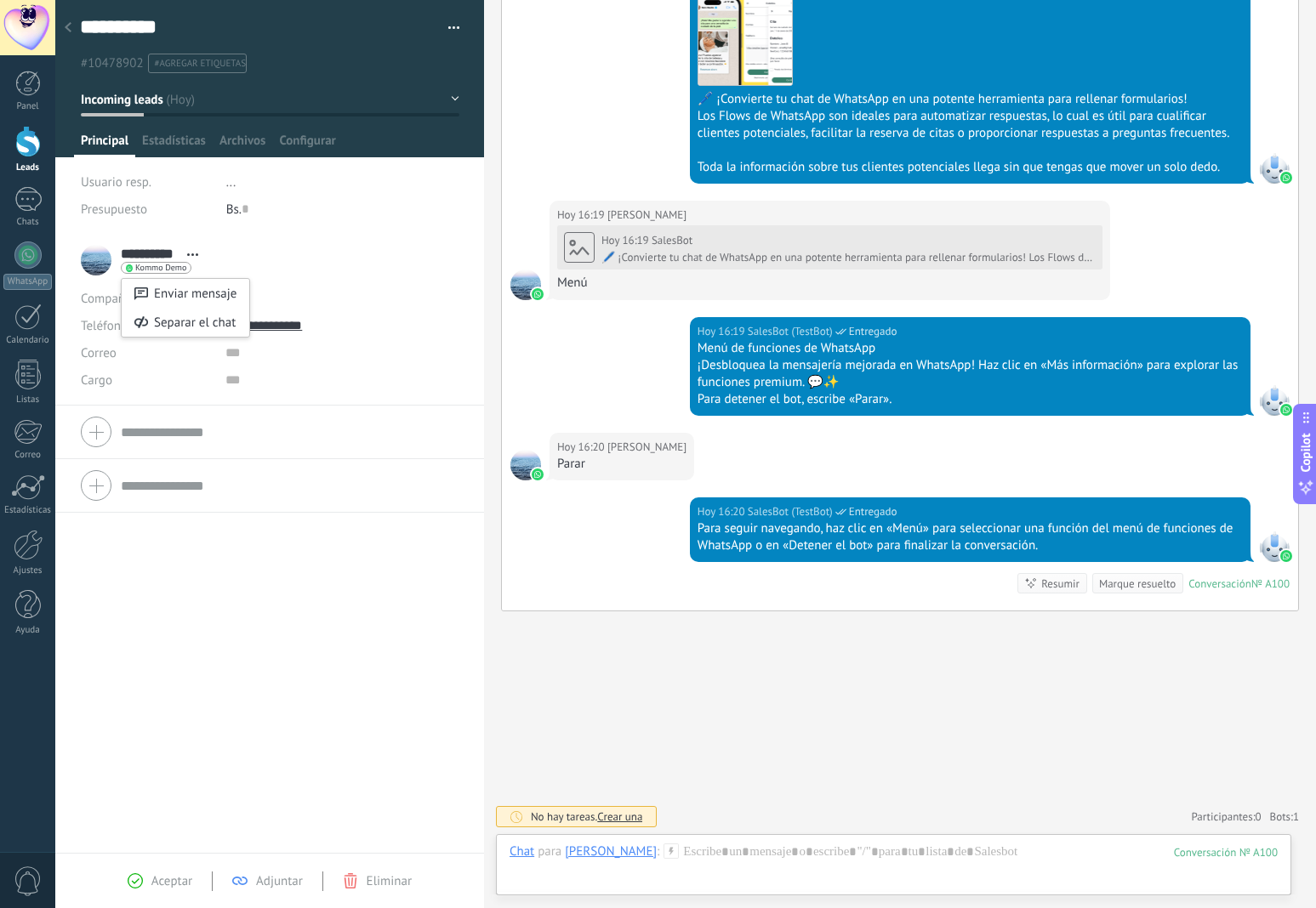
click at [374, 595] on div at bounding box center [658, 454] width 1316 height 908
click at [33, 91] on div at bounding box center [28, 83] width 26 height 26
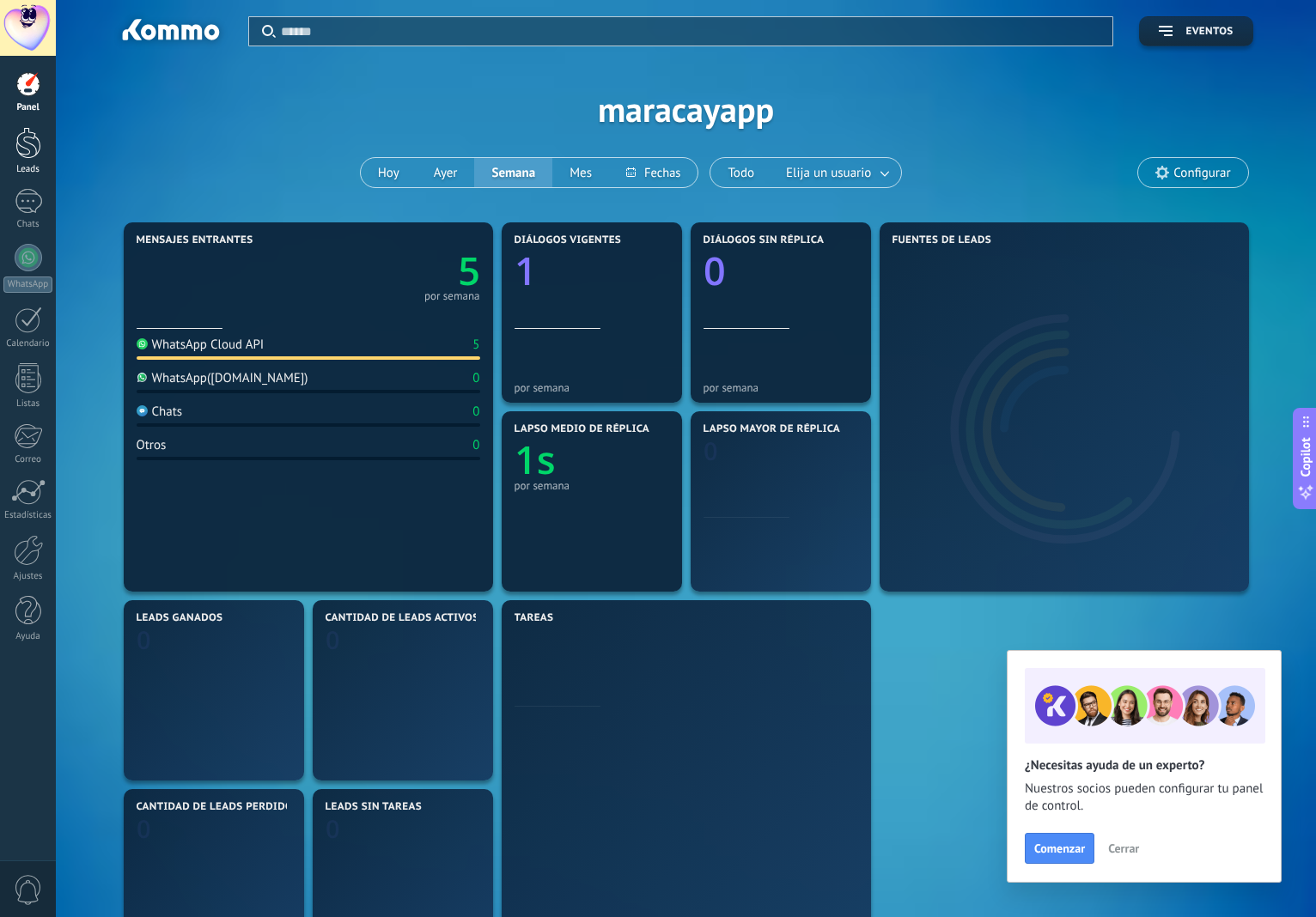
click at [32, 146] on div at bounding box center [29, 143] width 26 height 32
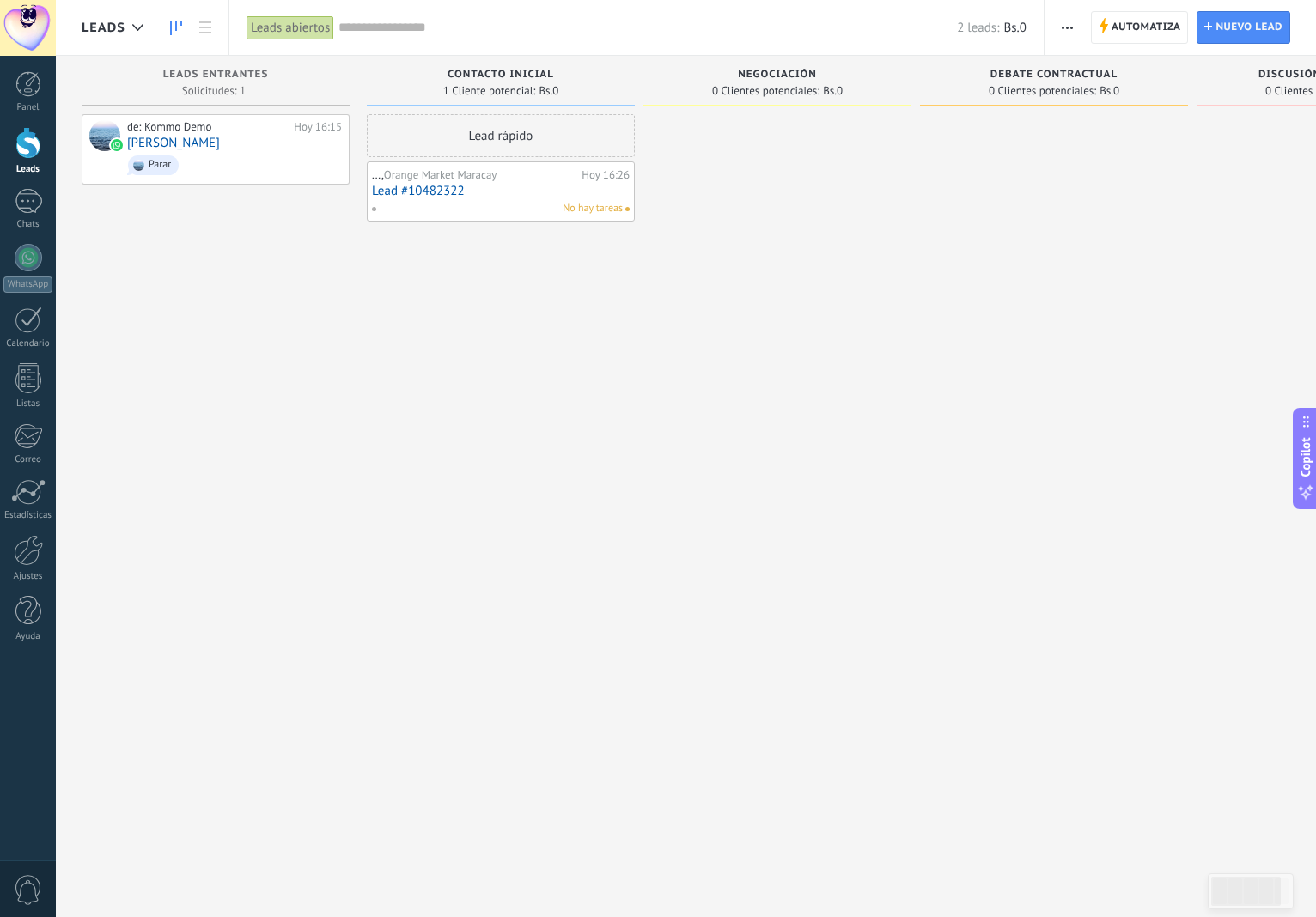
click at [436, 188] on link "Lead #10482322" at bounding box center [501, 190] width 258 height 15
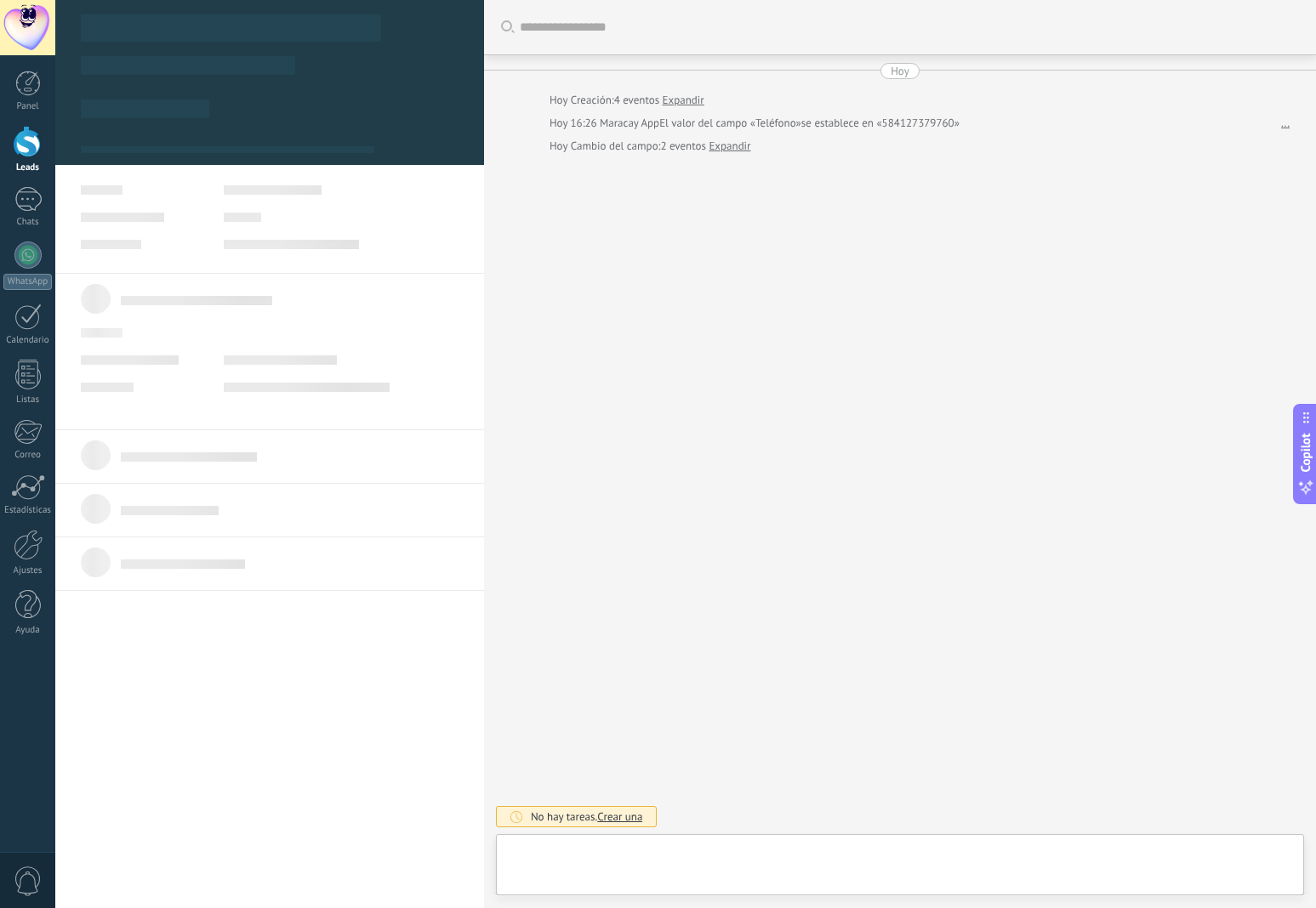
type textarea "***"
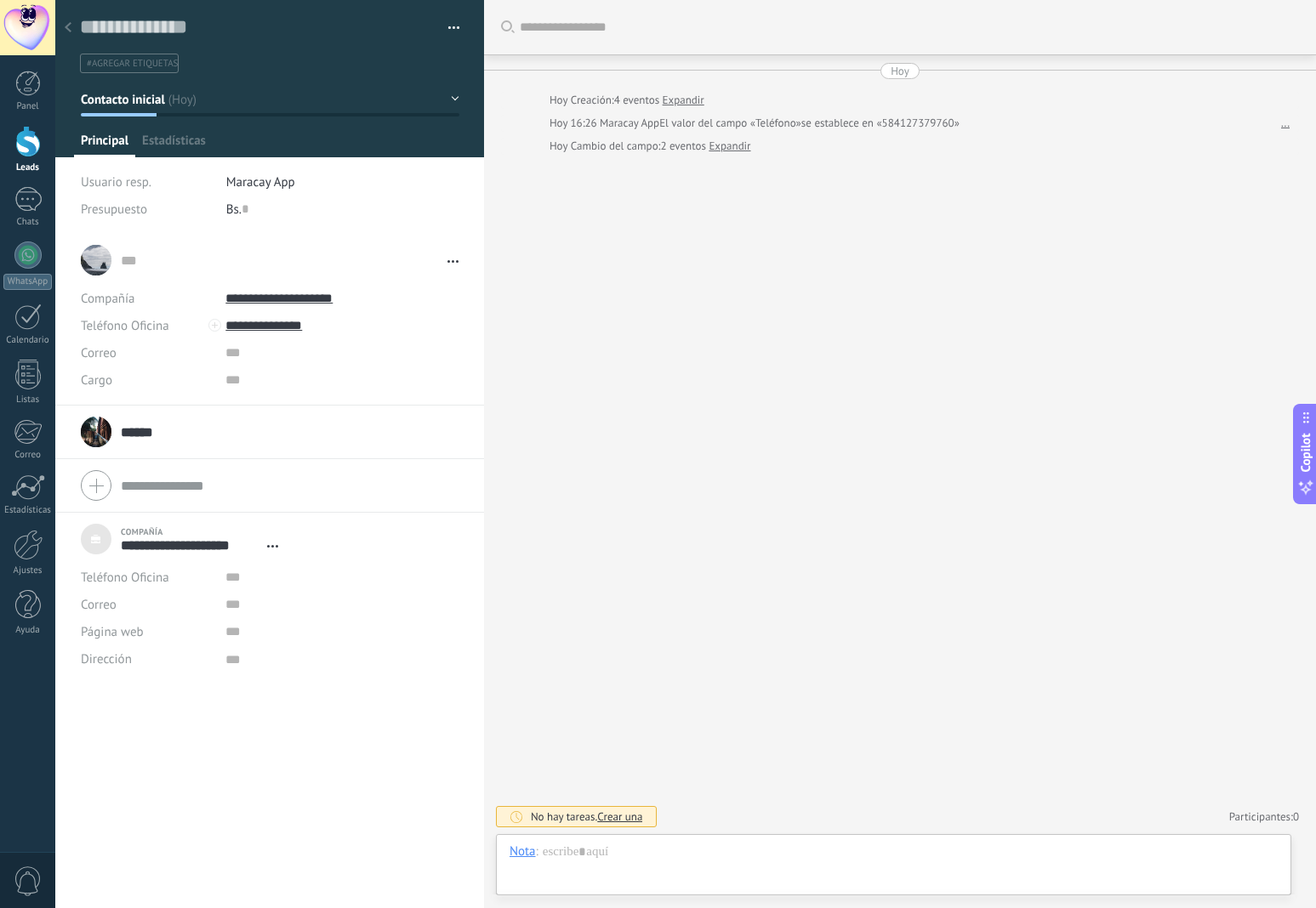
scroll to position [17, 0]
click at [234, 329] on input "**********" at bounding box center [342, 326] width 233 height 27
type input "**********"
click at [407, 636] on input "url" at bounding box center [342, 632] width 233 height 27
click at [31, 137] on div at bounding box center [28, 141] width 26 height 32
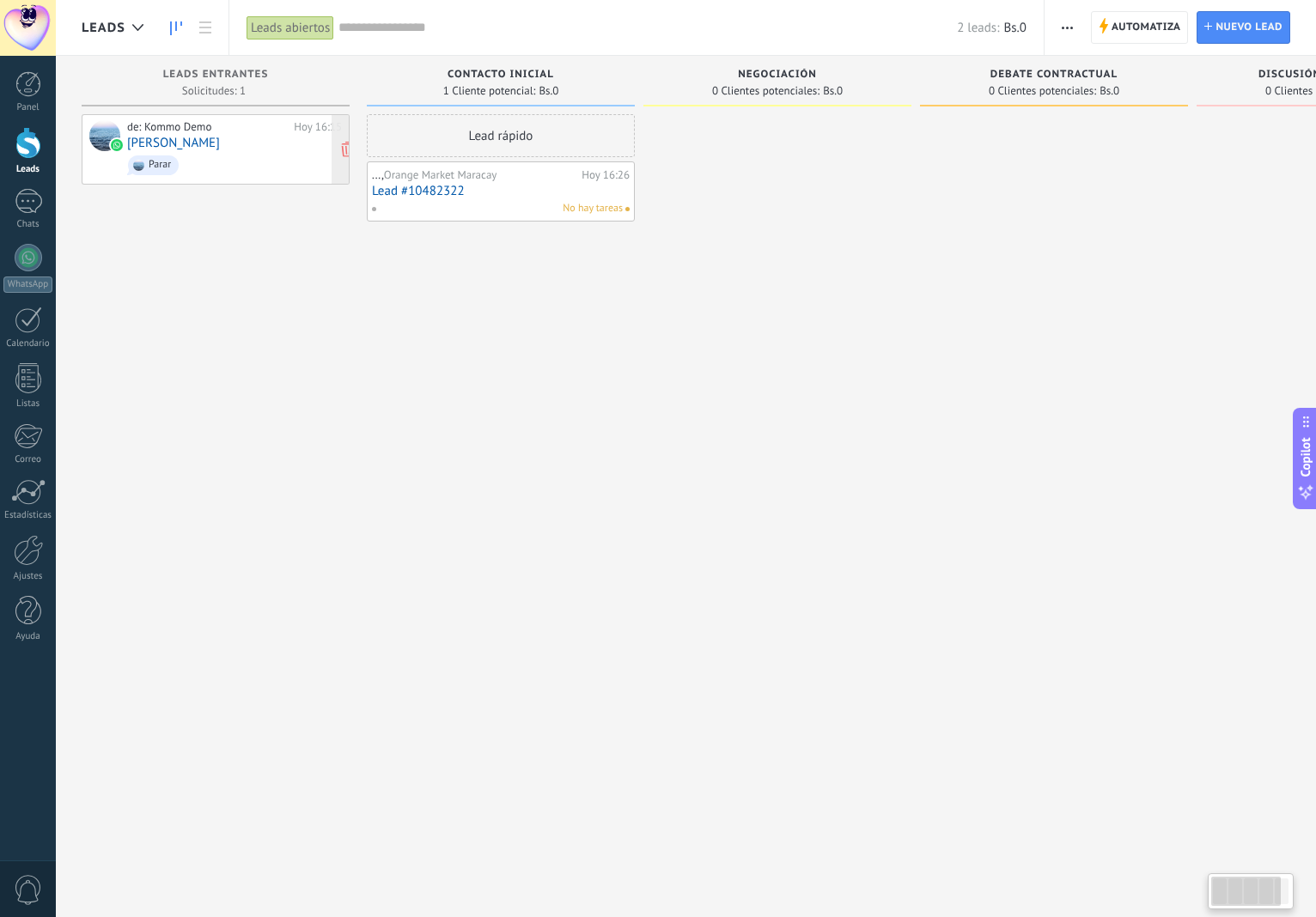
click at [143, 139] on link "[PERSON_NAME]" at bounding box center [173, 143] width 93 height 15
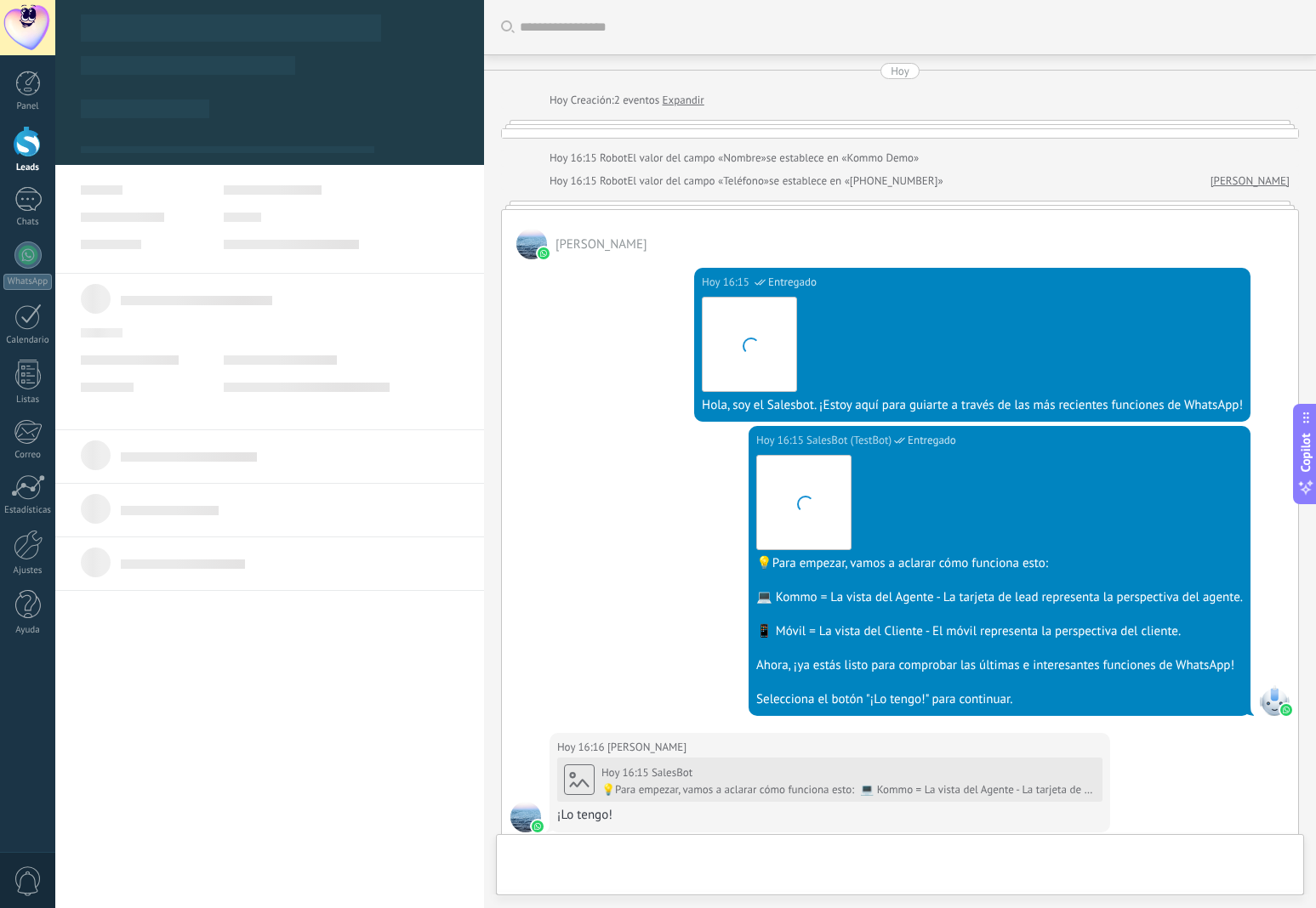
type textarea "**********"
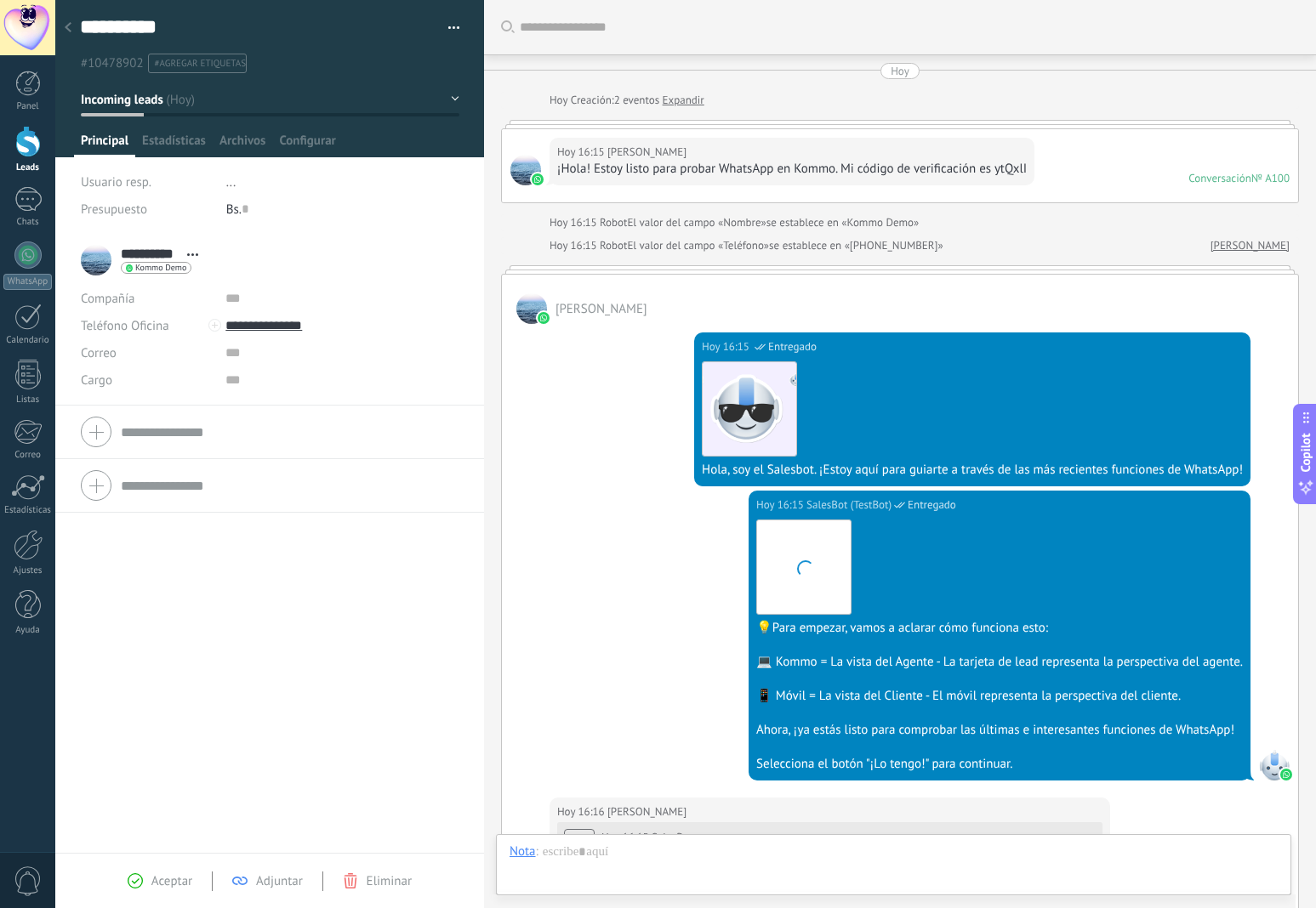
scroll to position [1220, 0]
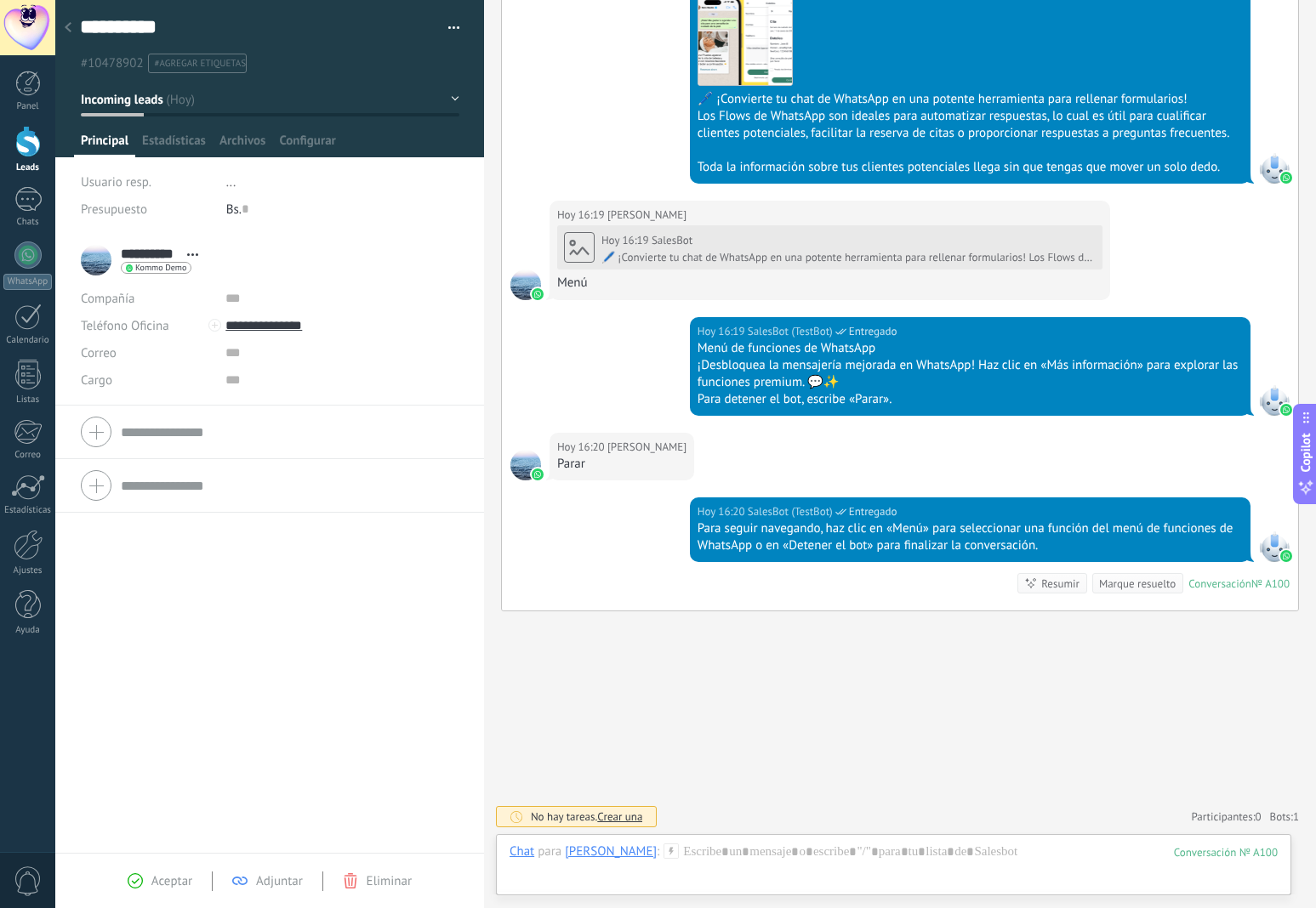
click at [153, 272] on span "Kommo Demo" at bounding box center [161, 268] width 51 height 9
click at [180, 296] on div "Enviar mensaje" at bounding box center [185, 294] width 128 height 29
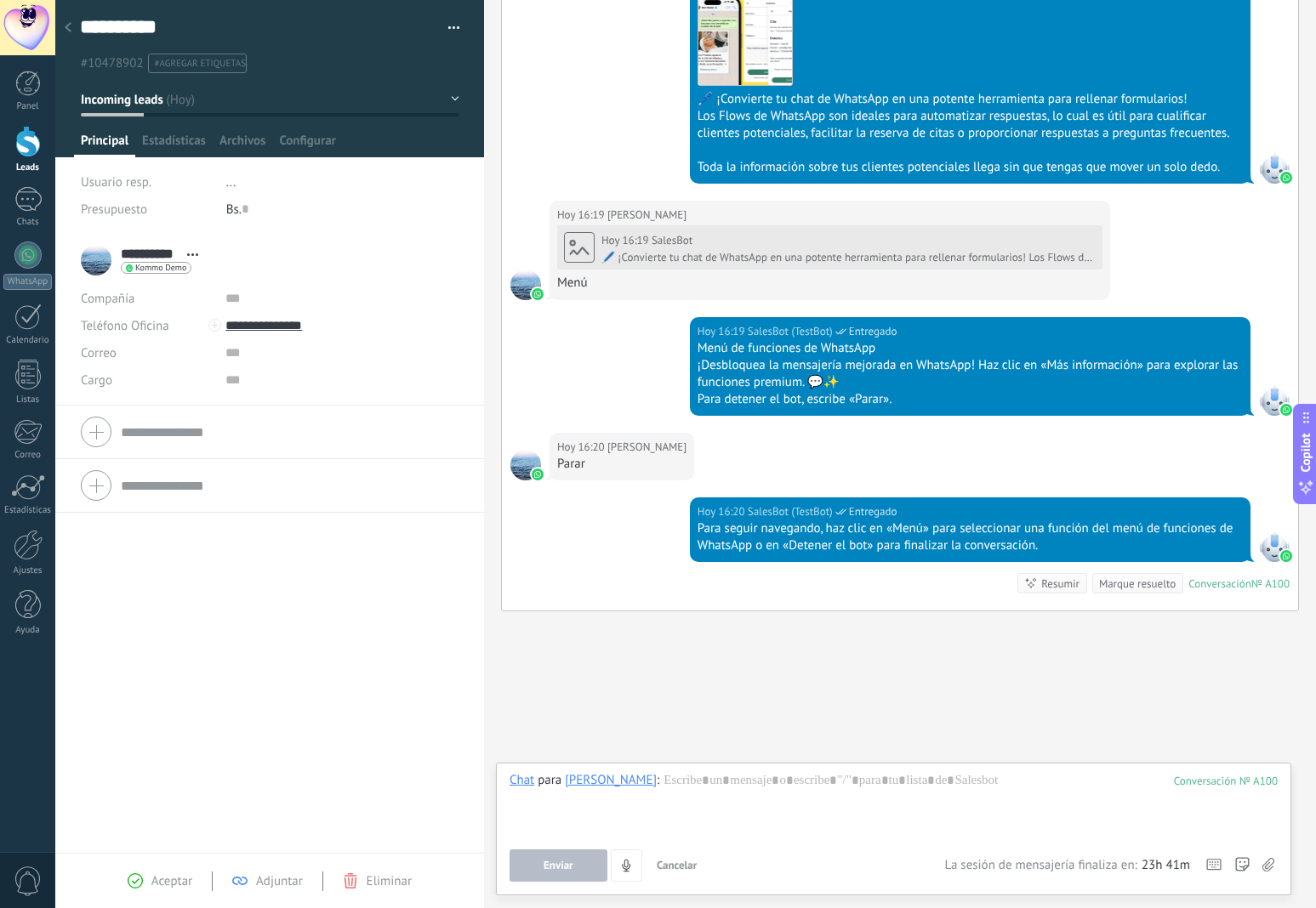
scroll to position [1220, 0]
click at [539, 865] on button "Enviar" at bounding box center [559, 866] width 98 height 33
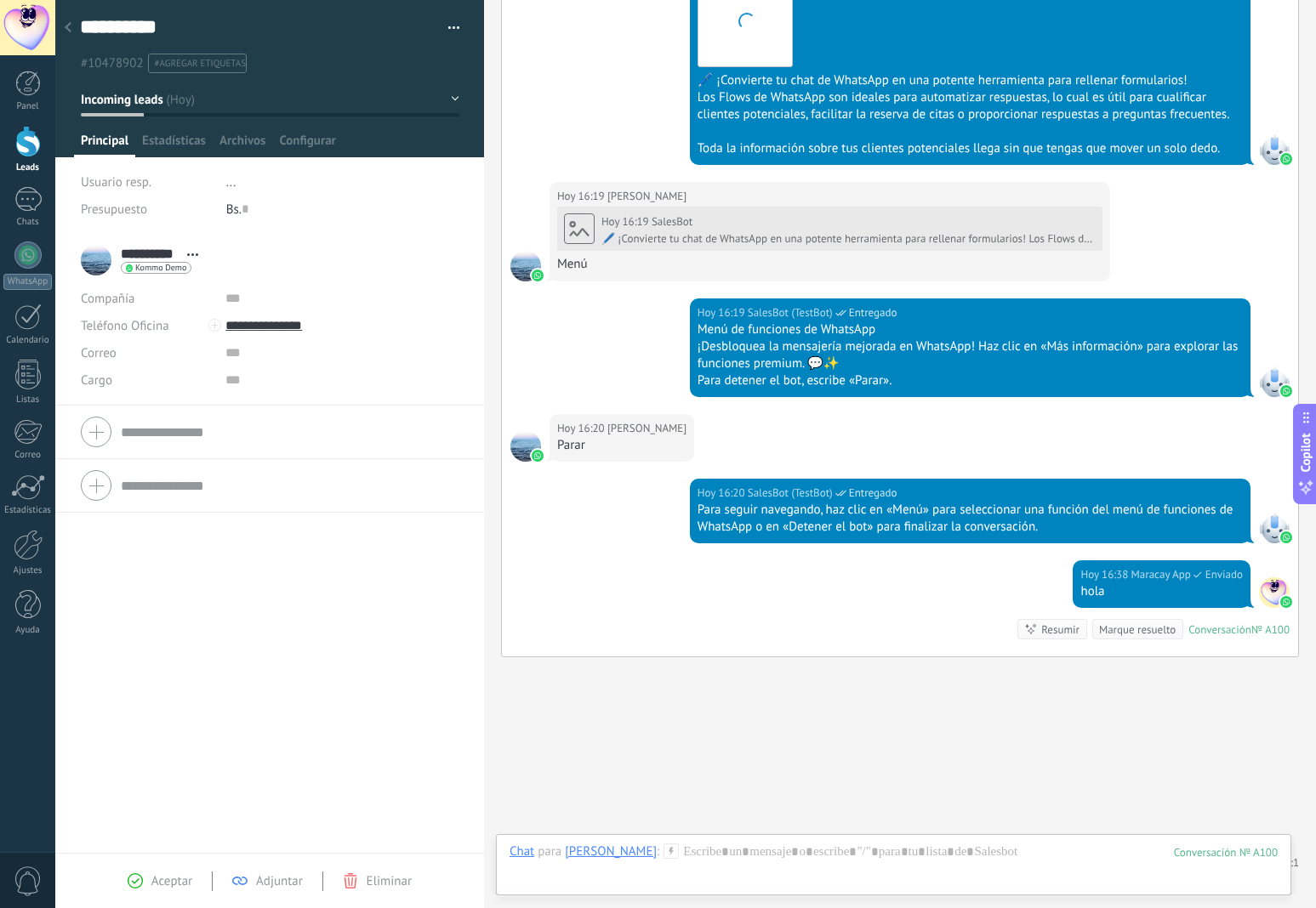
scroll to position [1284, 0]
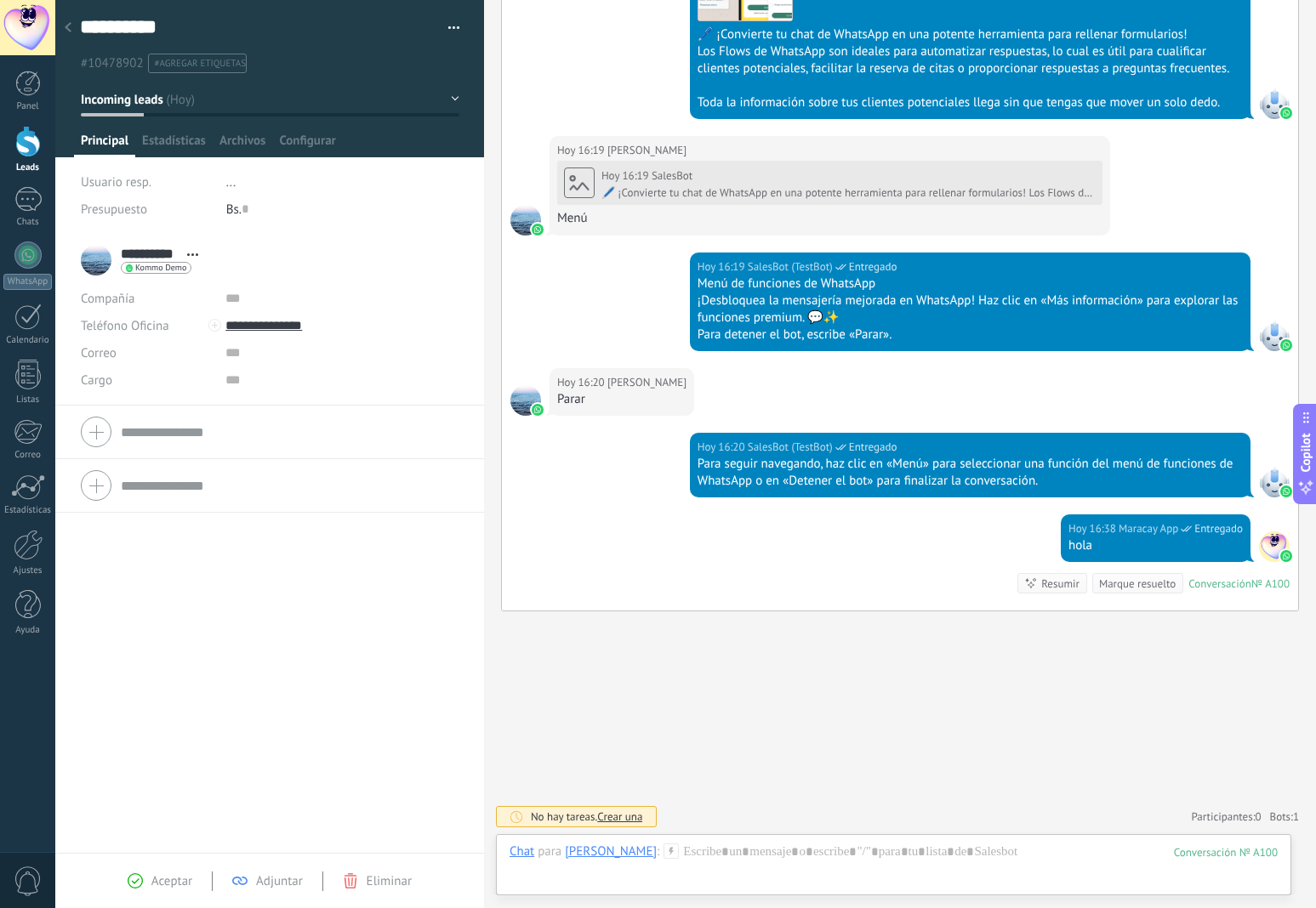
click at [201, 260] on span "Abrir detalle Copie el nombre Desatar Contacto principal" at bounding box center [192, 254] width 28 height 13
click at [216, 273] on link "Abrir detalle" at bounding box center [245, 277] width 68 height 16
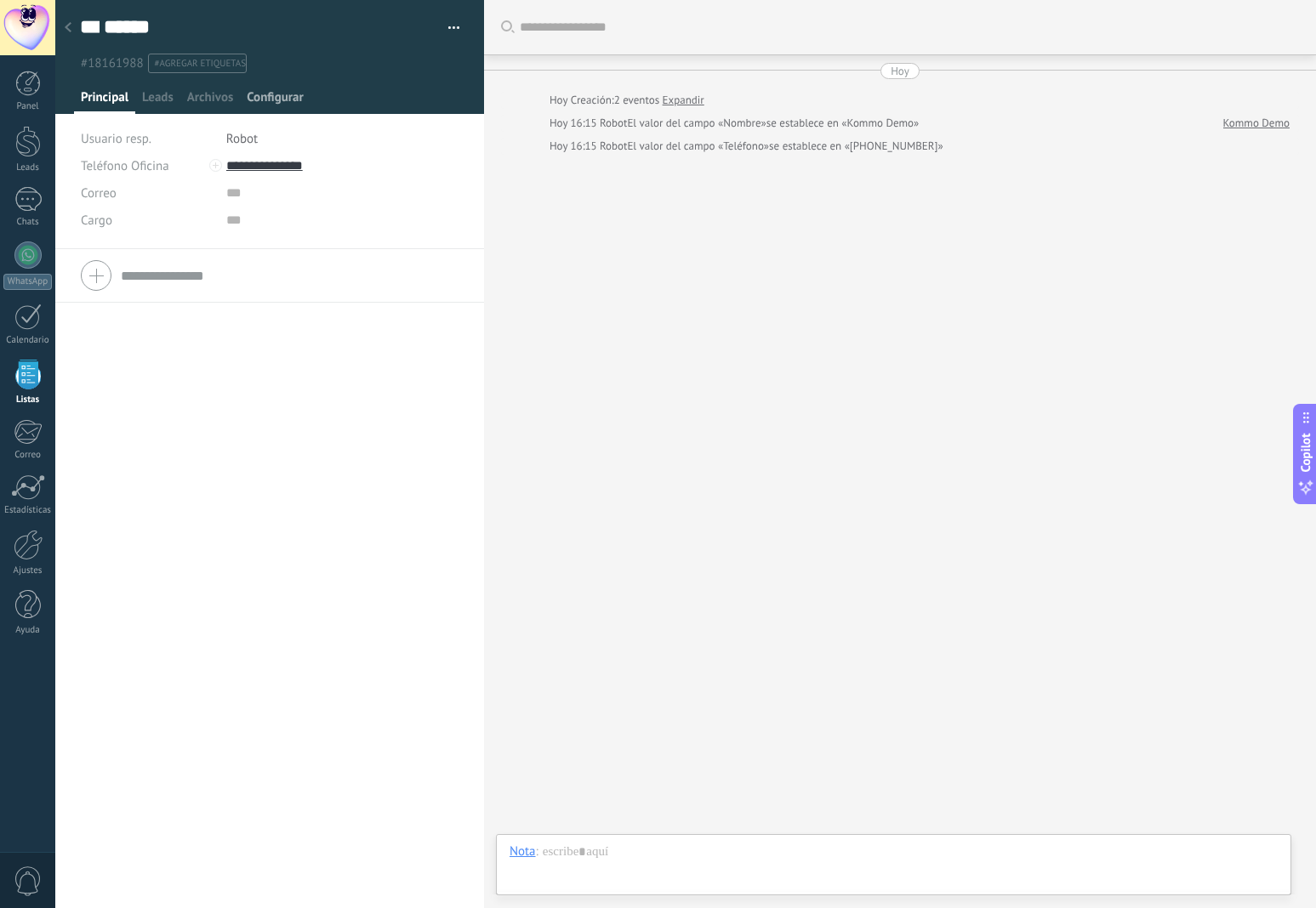
click at [285, 105] on span "Configurar" at bounding box center [275, 101] width 57 height 25
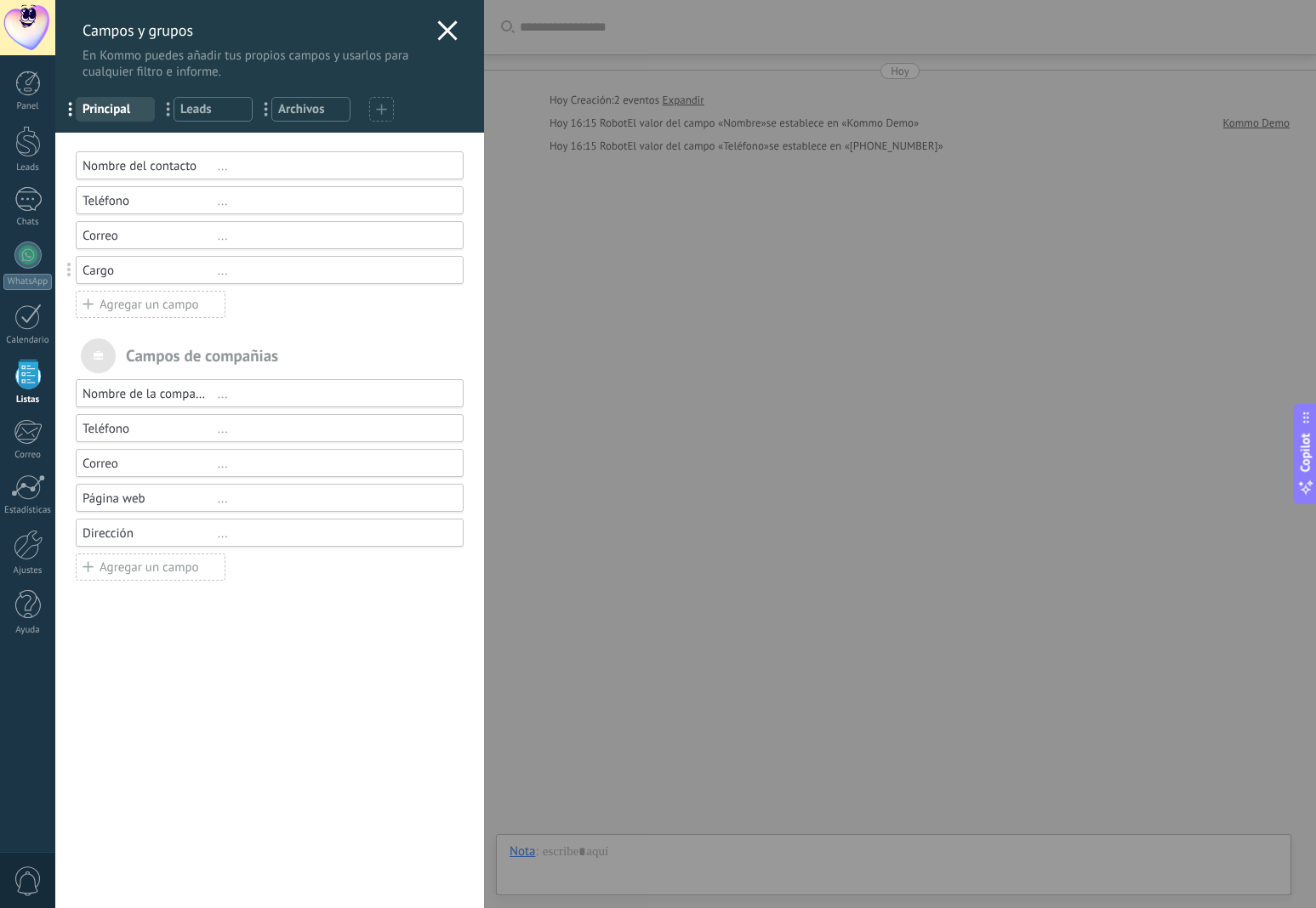
click at [439, 31] on icon at bounding box center [447, 31] width 21 height 21
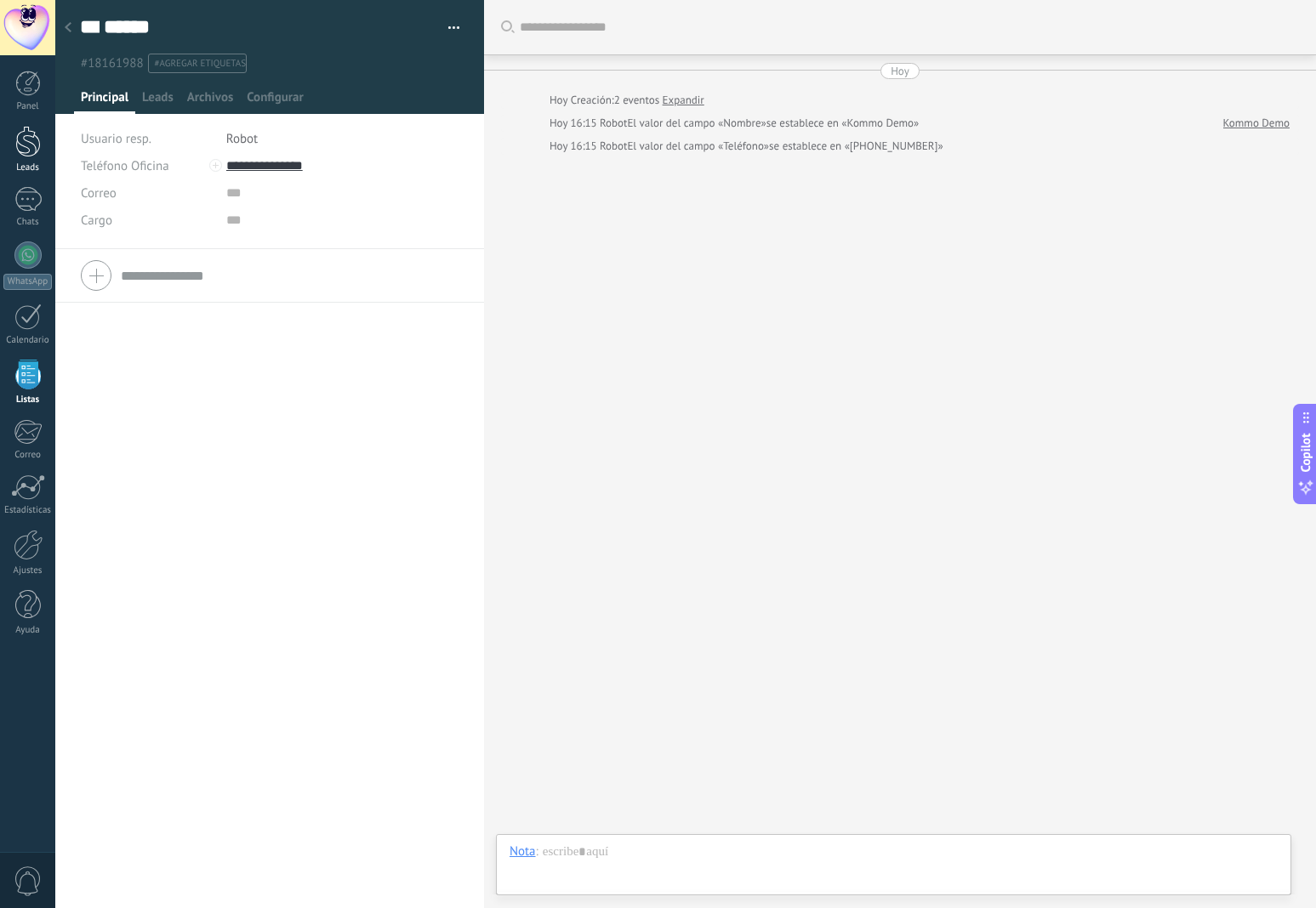
click at [21, 128] on div at bounding box center [28, 141] width 26 height 32
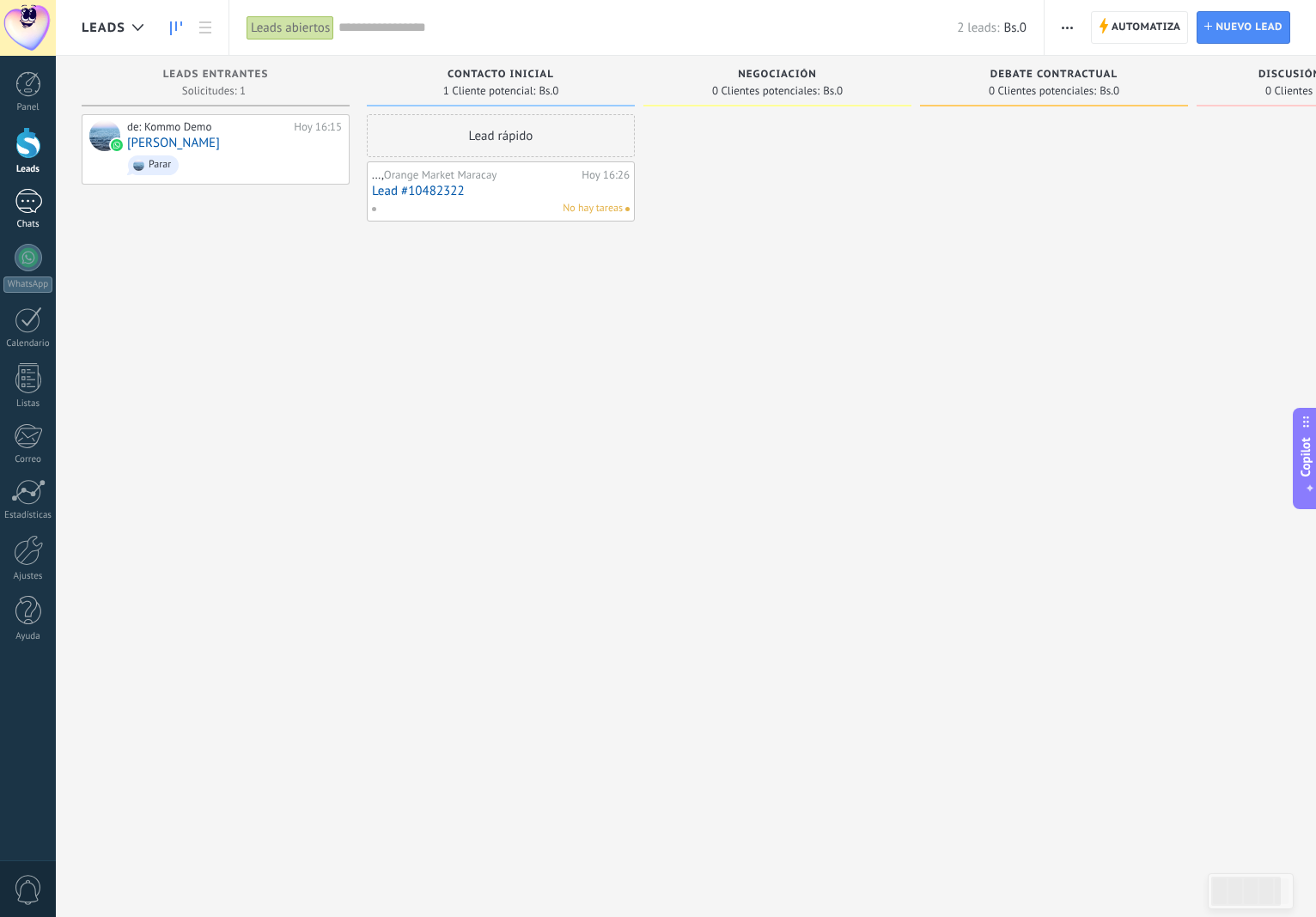
click at [21, 191] on div at bounding box center [29, 201] width 28 height 25
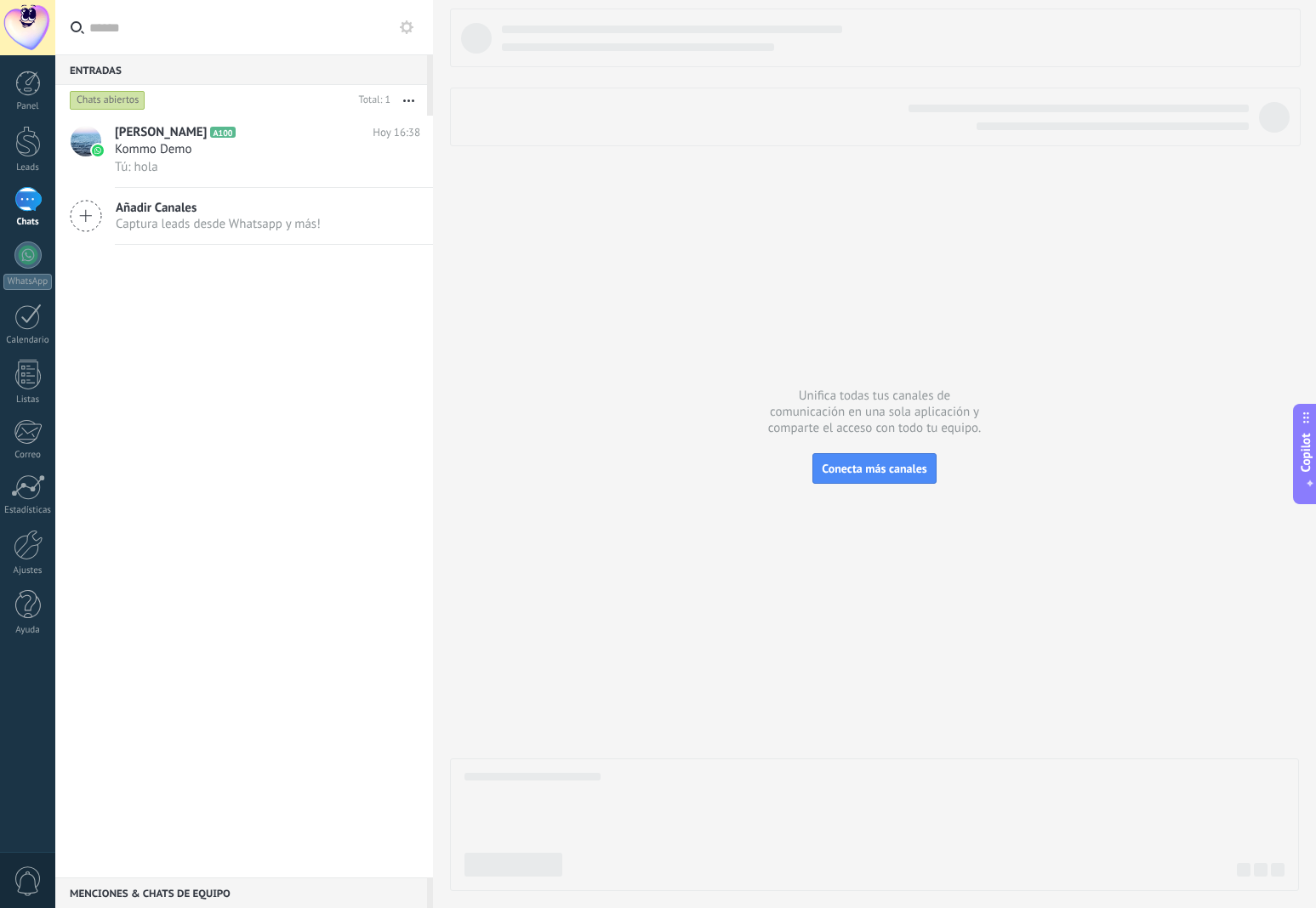
click at [147, 207] on span "Añadir Canales" at bounding box center [218, 207] width 205 height 16
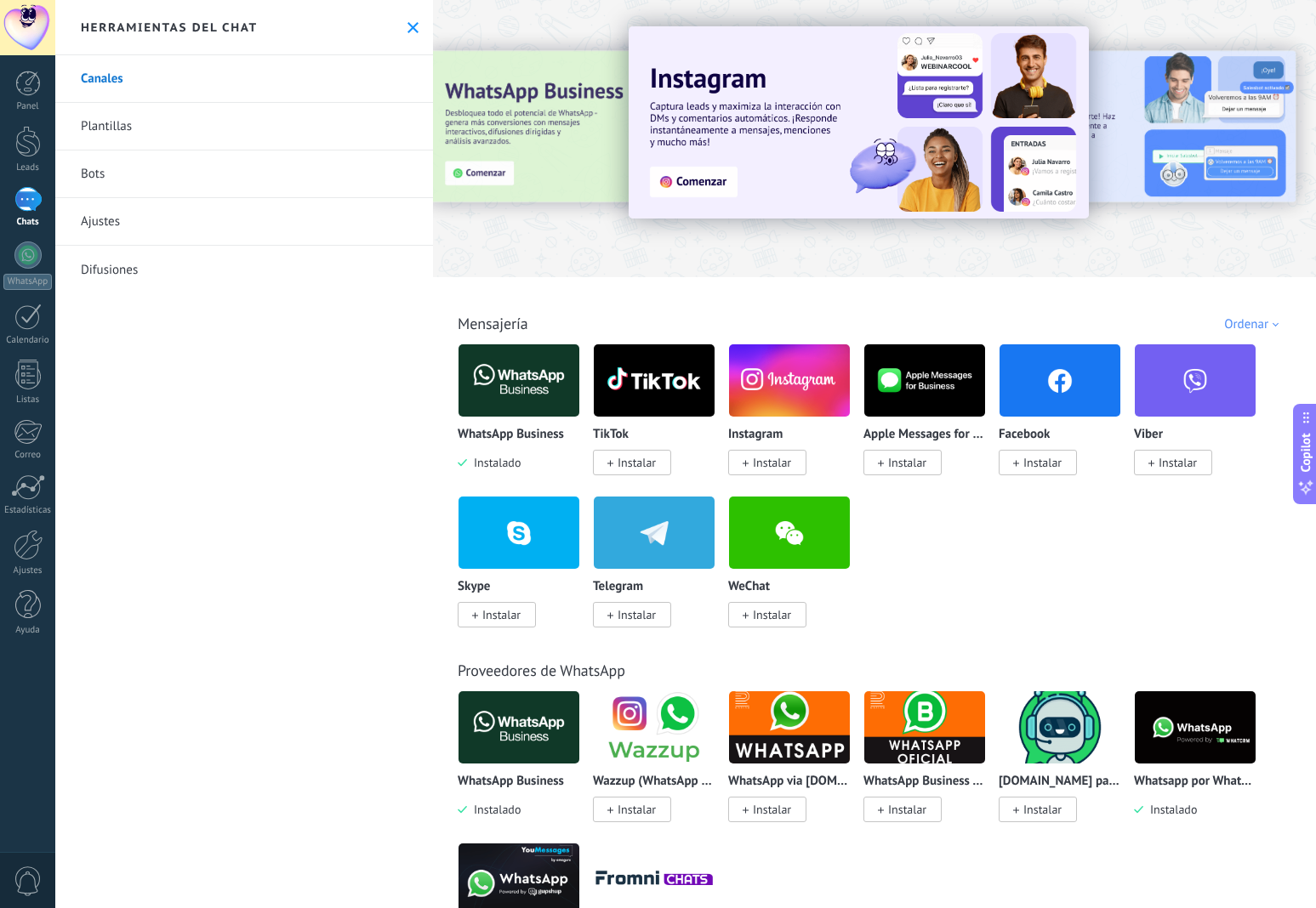
click at [520, 121] on div at bounding box center [458, 137] width 373 height 153
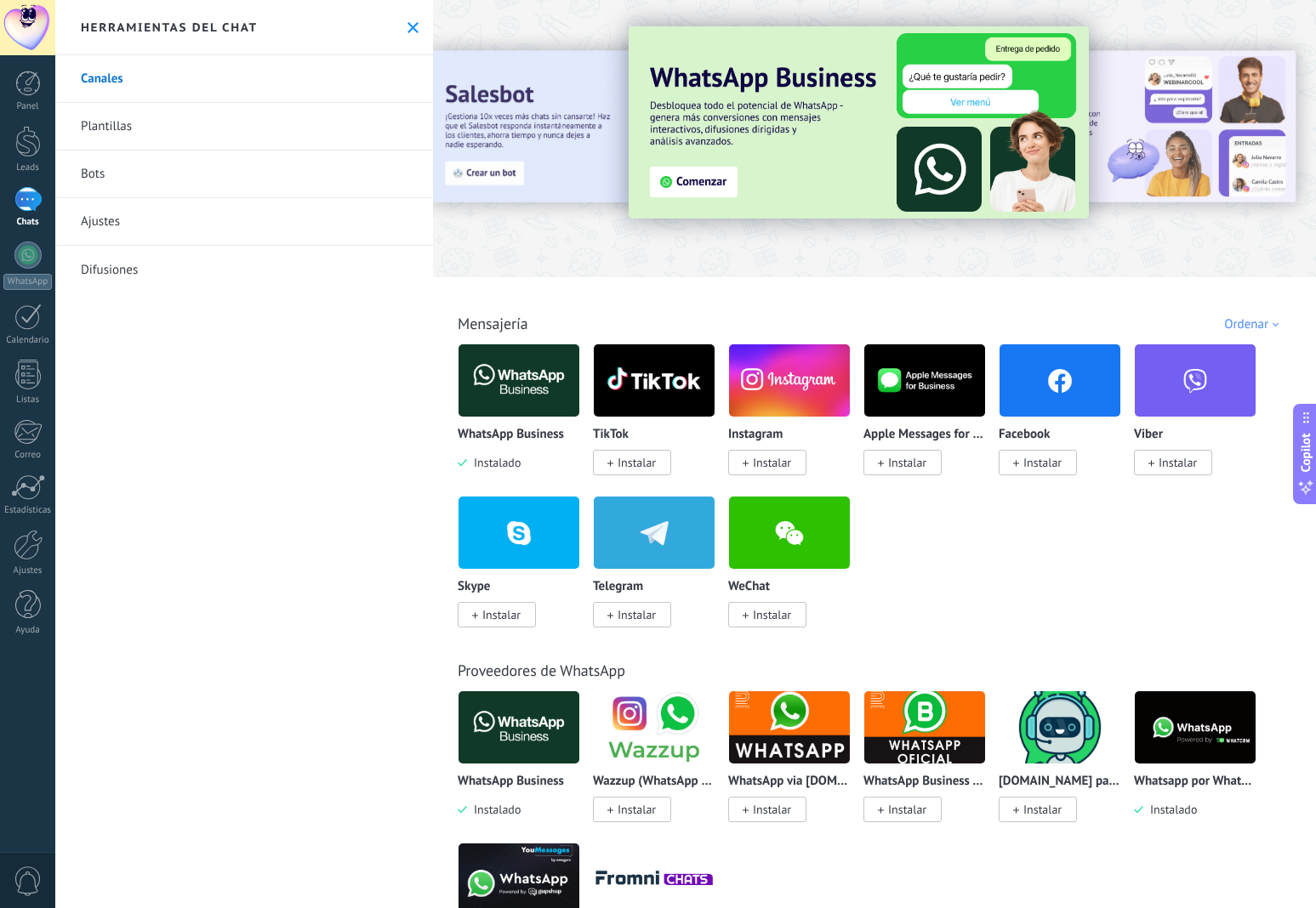
click at [690, 163] on img at bounding box center [858, 122] width 460 height 192
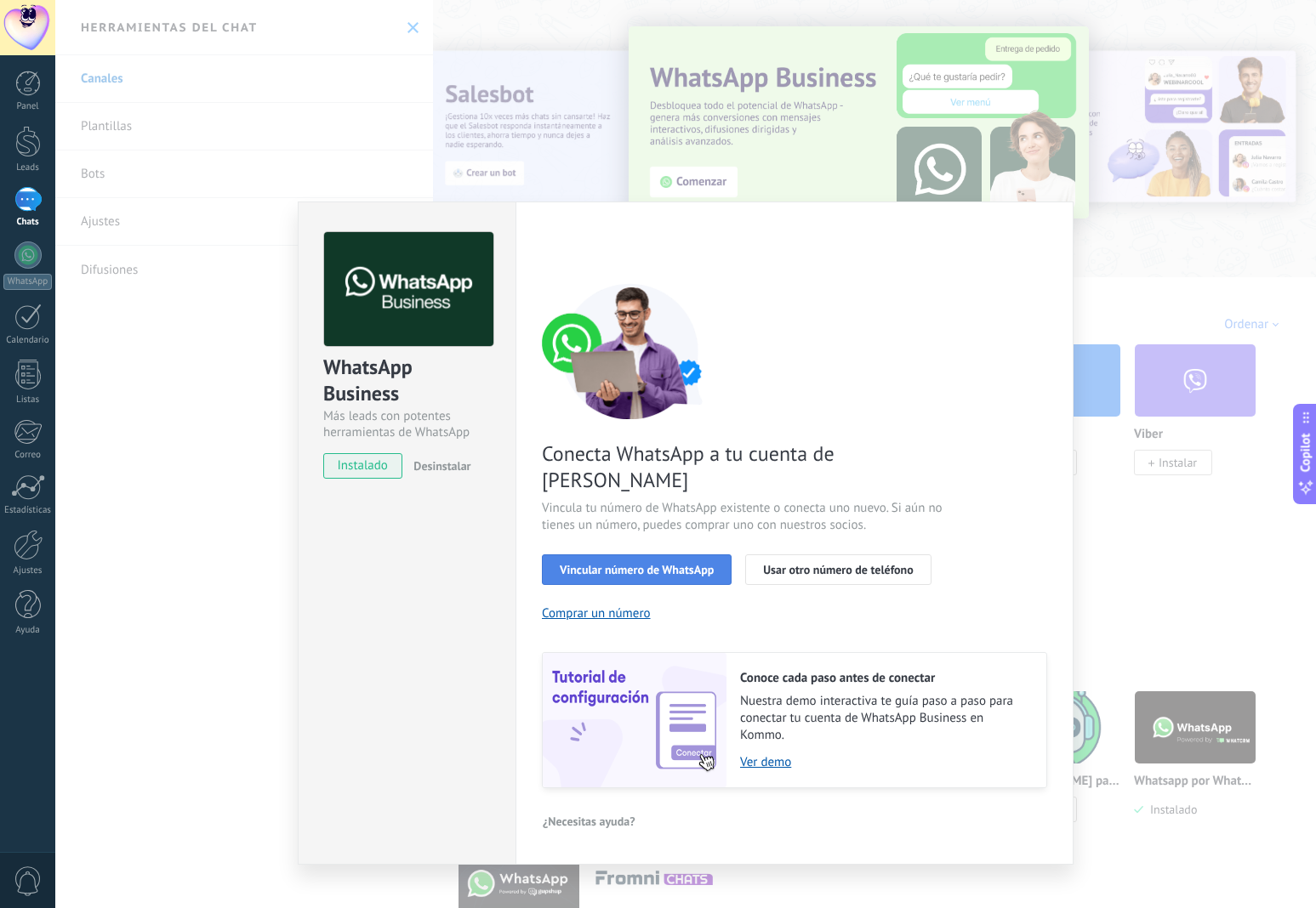
click at [578, 554] on button "Vincular número de WhatsApp" at bounding box center [636, 570] width 189 height 31
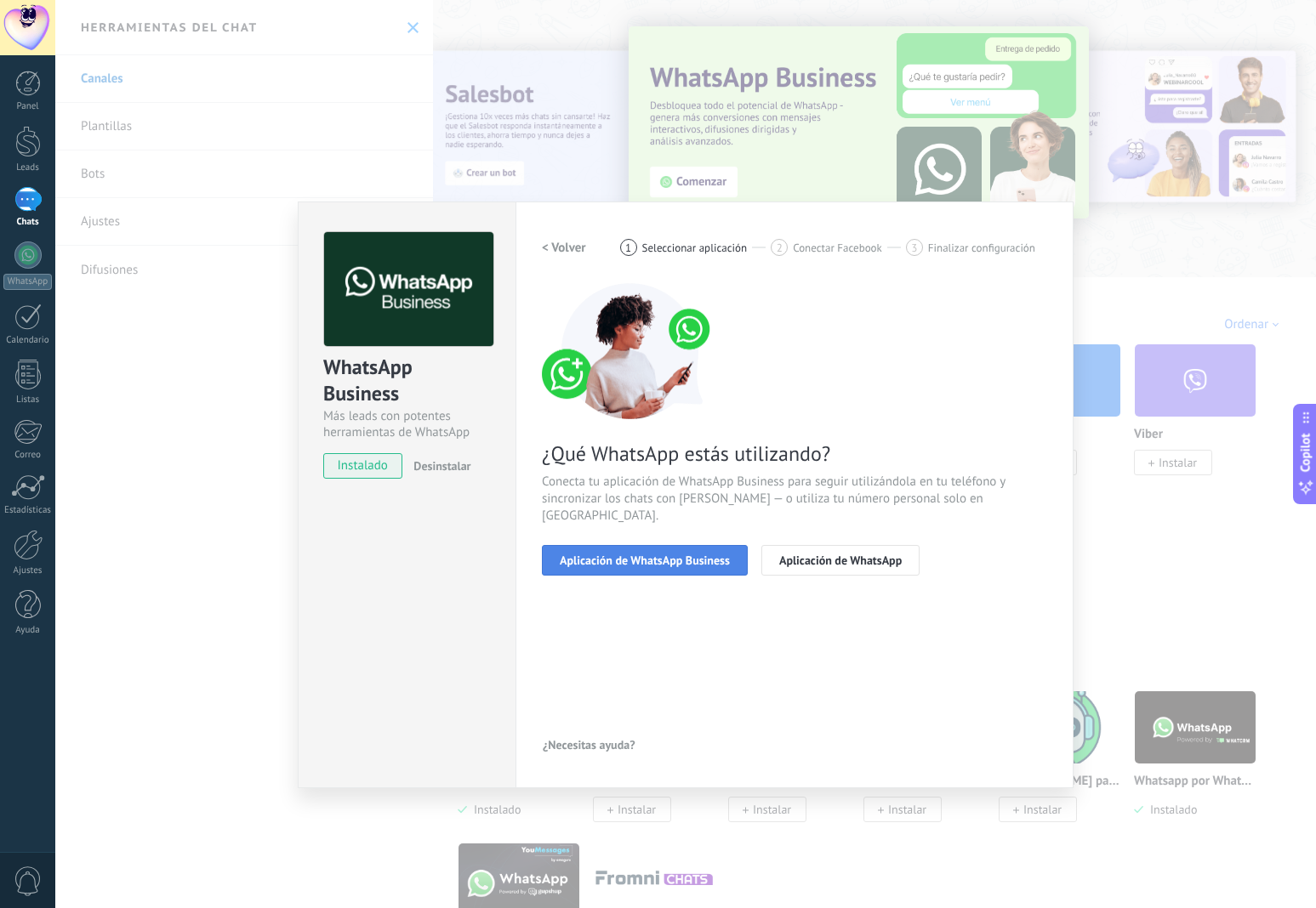
click at [577, 554] on span "Aplicación de WhatsApp Business" at bounding box center [644, 560] width 170 height 12
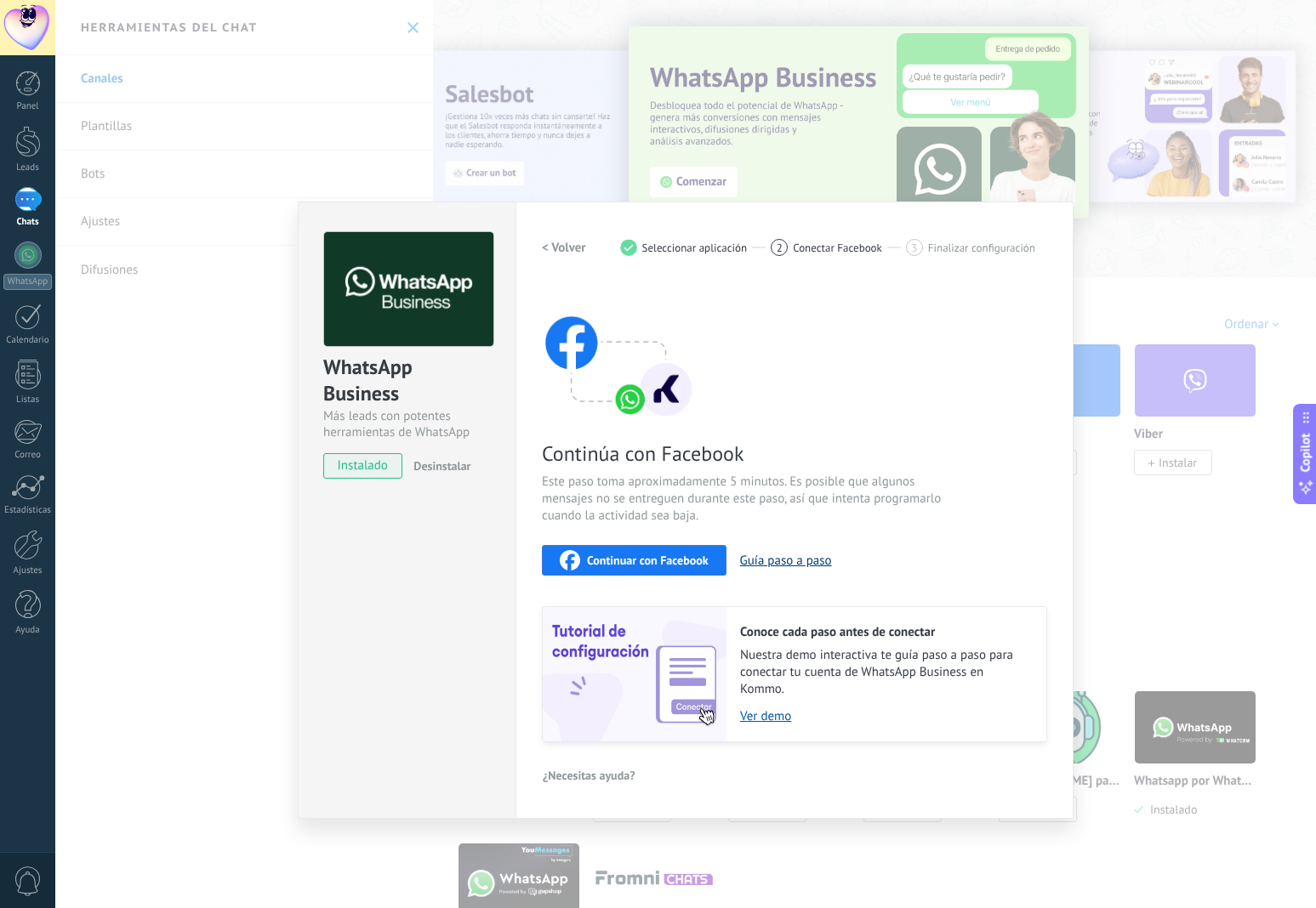
click at [765, 561] on button "Guía paso a paso" at bounding box center [786, 560] width 92 height 16
click at [380, 153] on div "WhatsApp Business Más leads con potentes herramientas de WhatsApp instalado Des…" at bounding box center [685, 454] width 1260 height 908
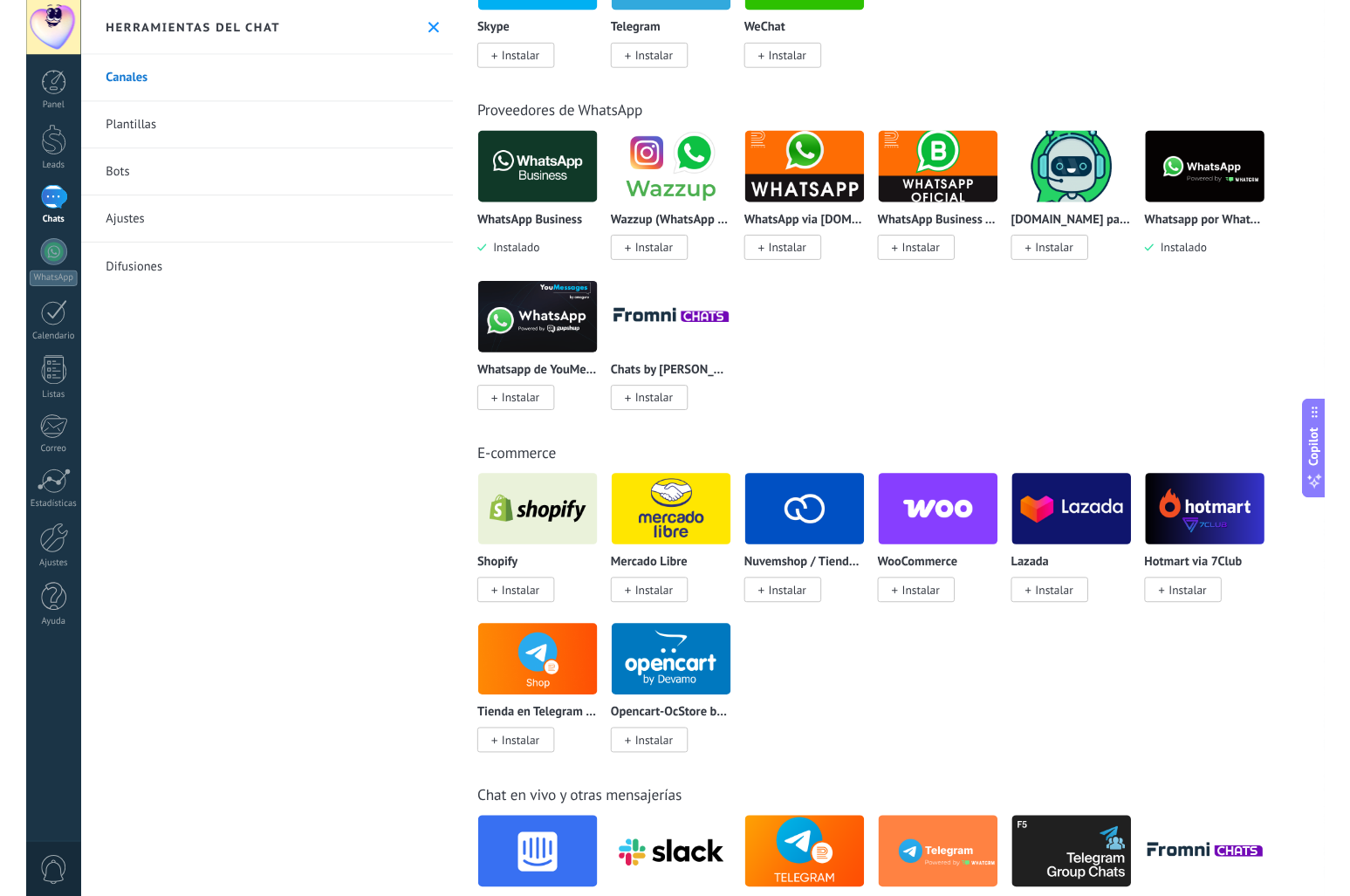
scroll to position [604, 0]
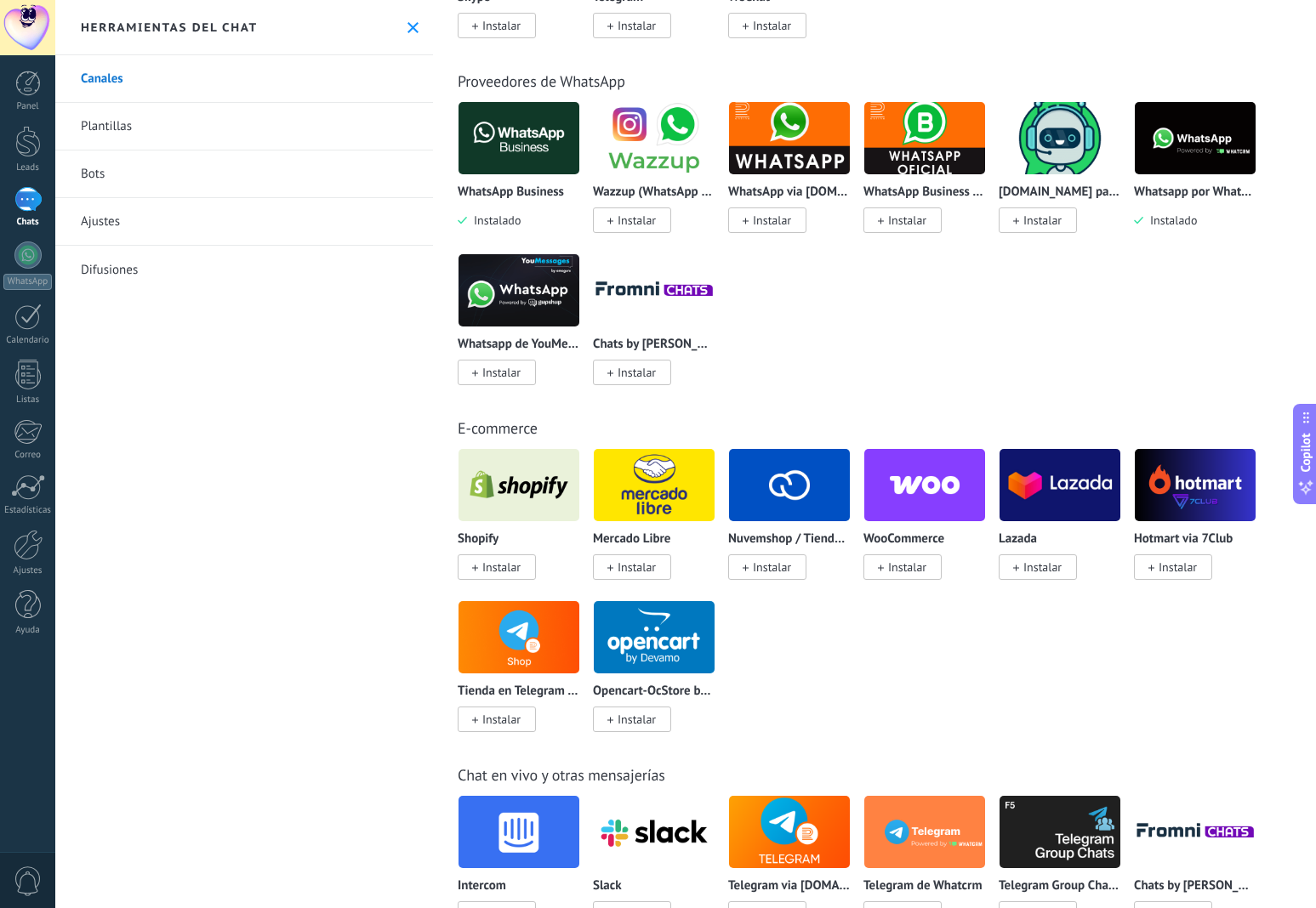
click at [666, 130] on img at bounding box center [654, 138] width 121 height 82
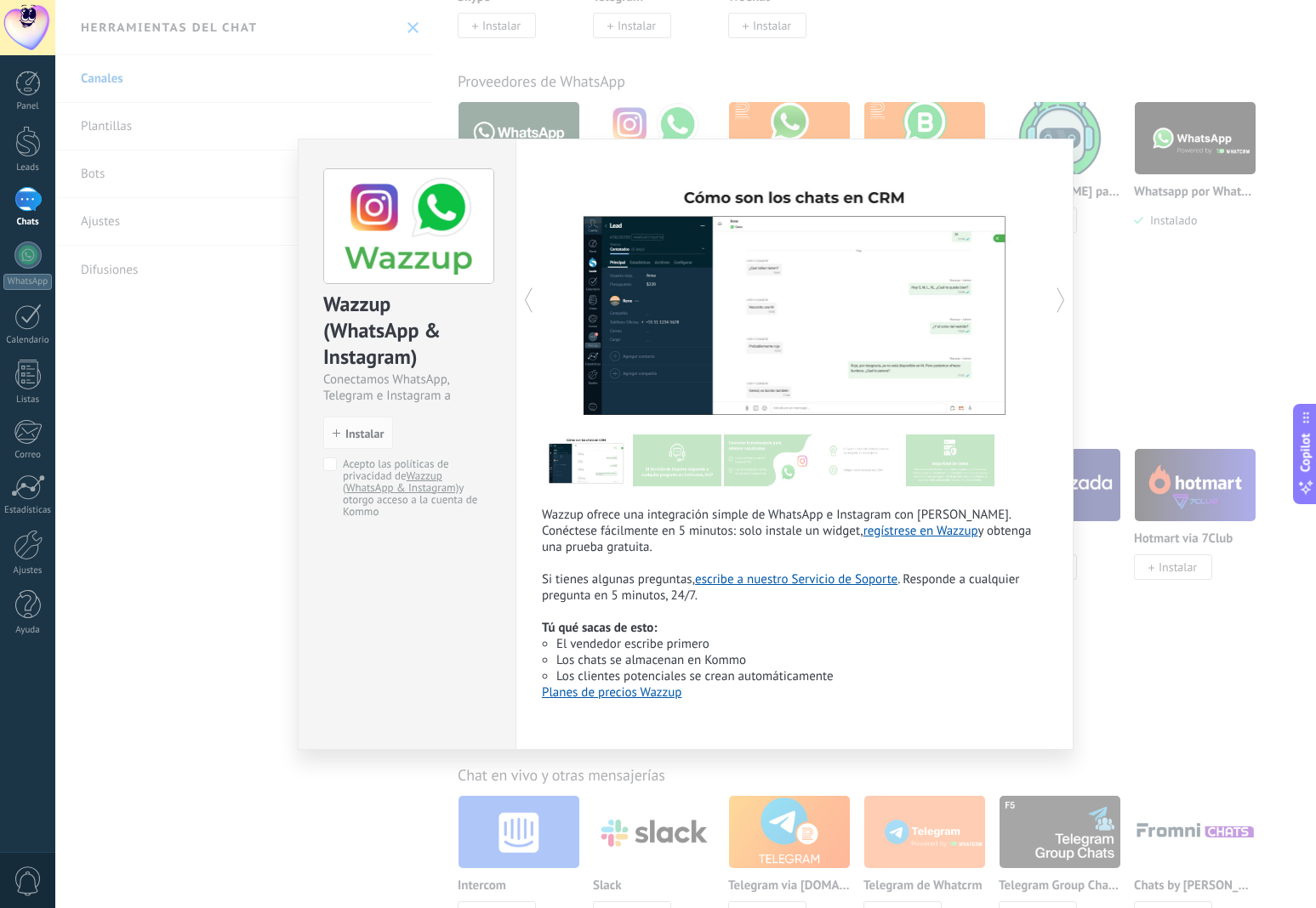
click at [670, 701] on link "Planes de precios Wazzup" at bounding box center [611, 692] width 140 height 16
type textarea "**********"
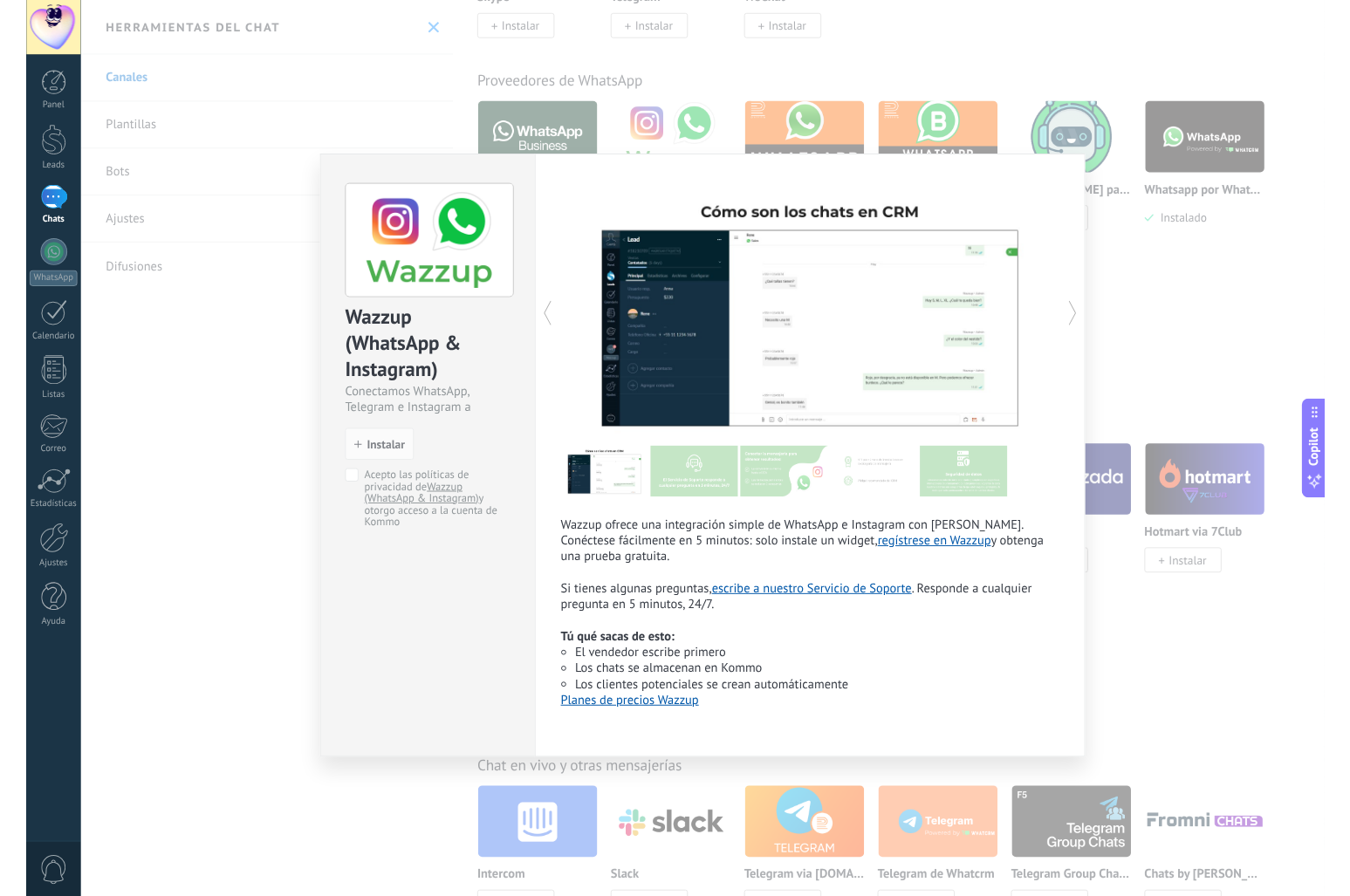
scroll to position [18, 0]
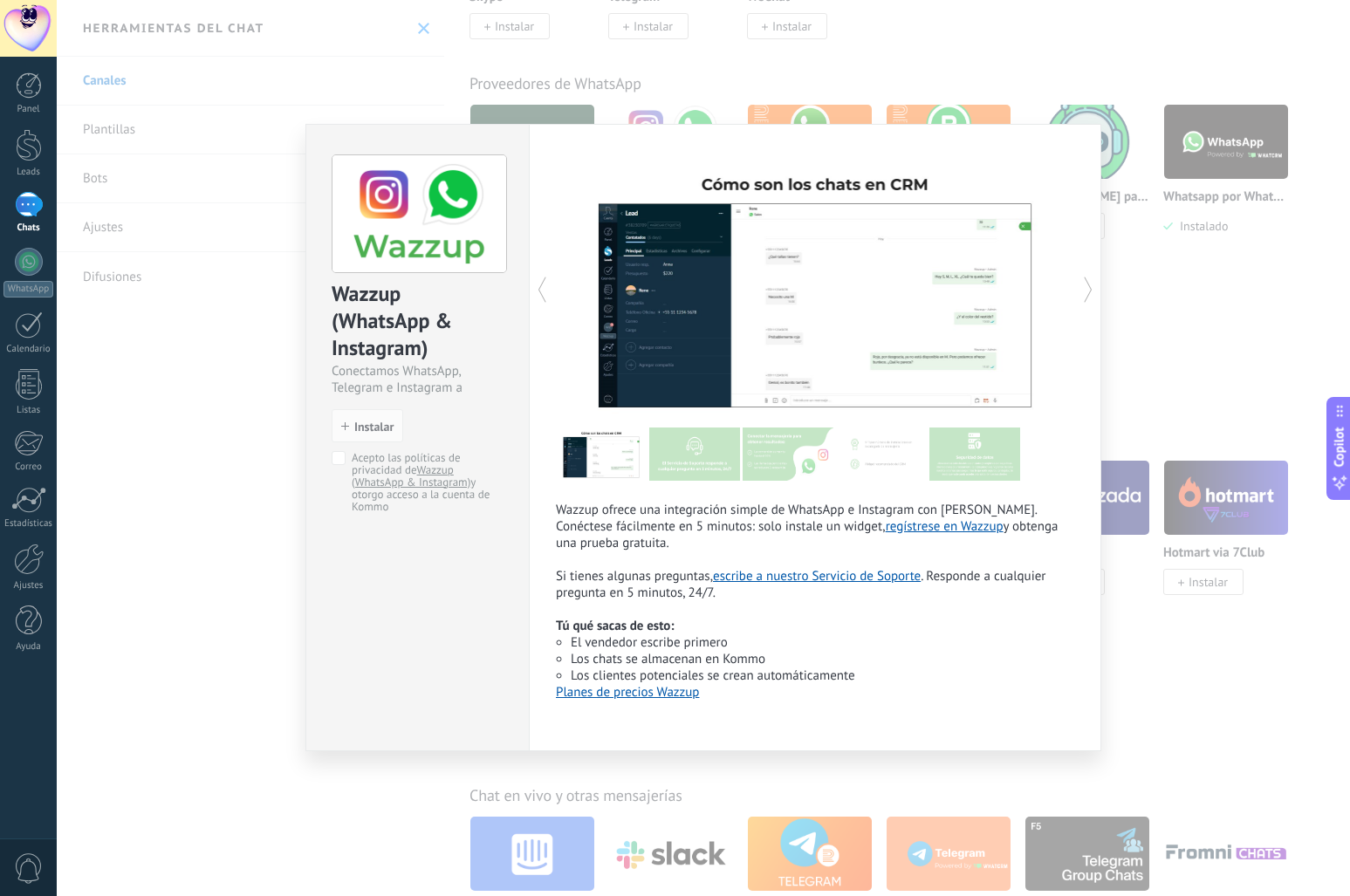
click at [684, 458] on img at bounding box center [694, 453] width 91 height 54
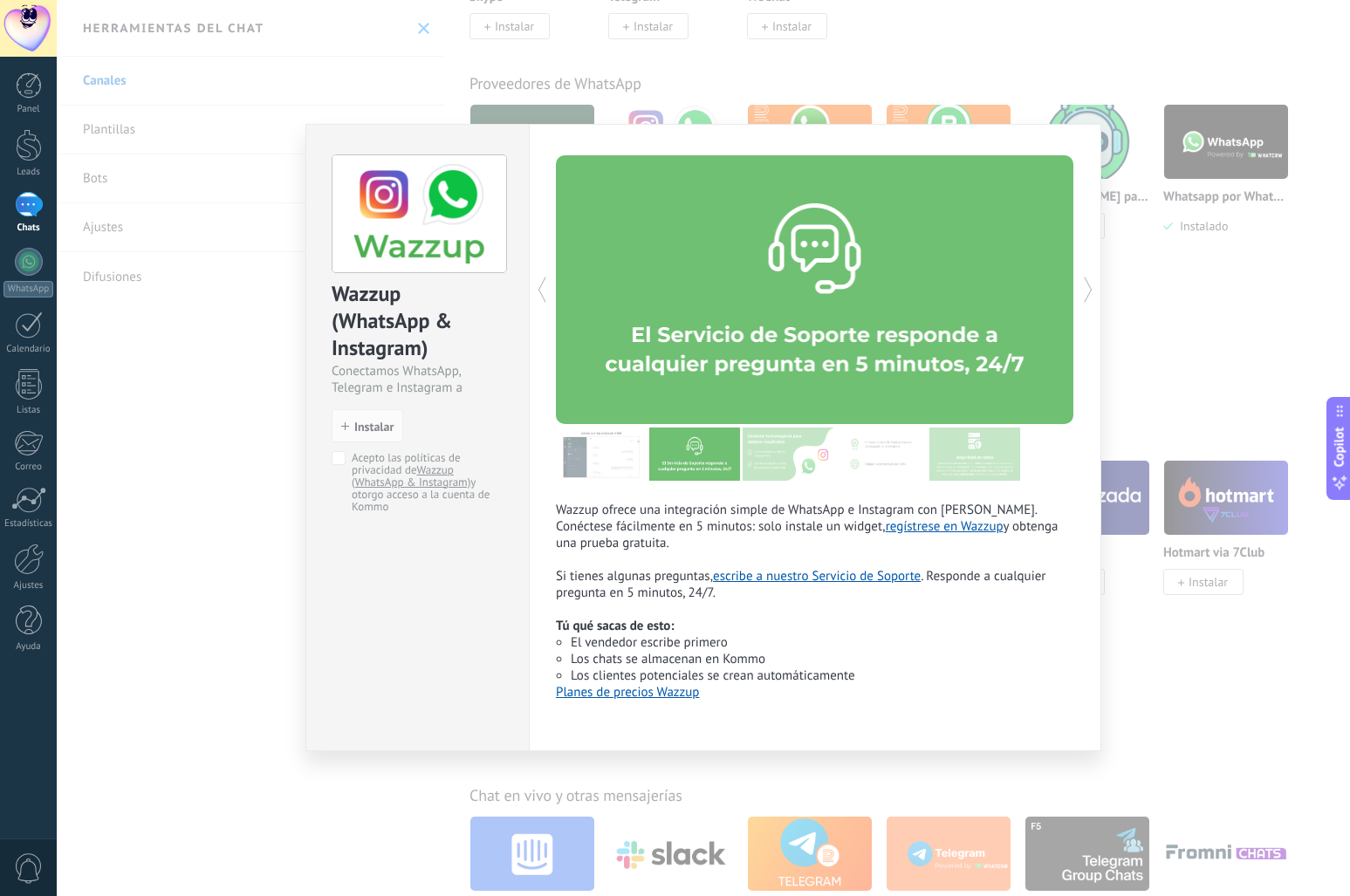
click at [790, 460] on img at bounding box center [788, 453] width 91 height 54
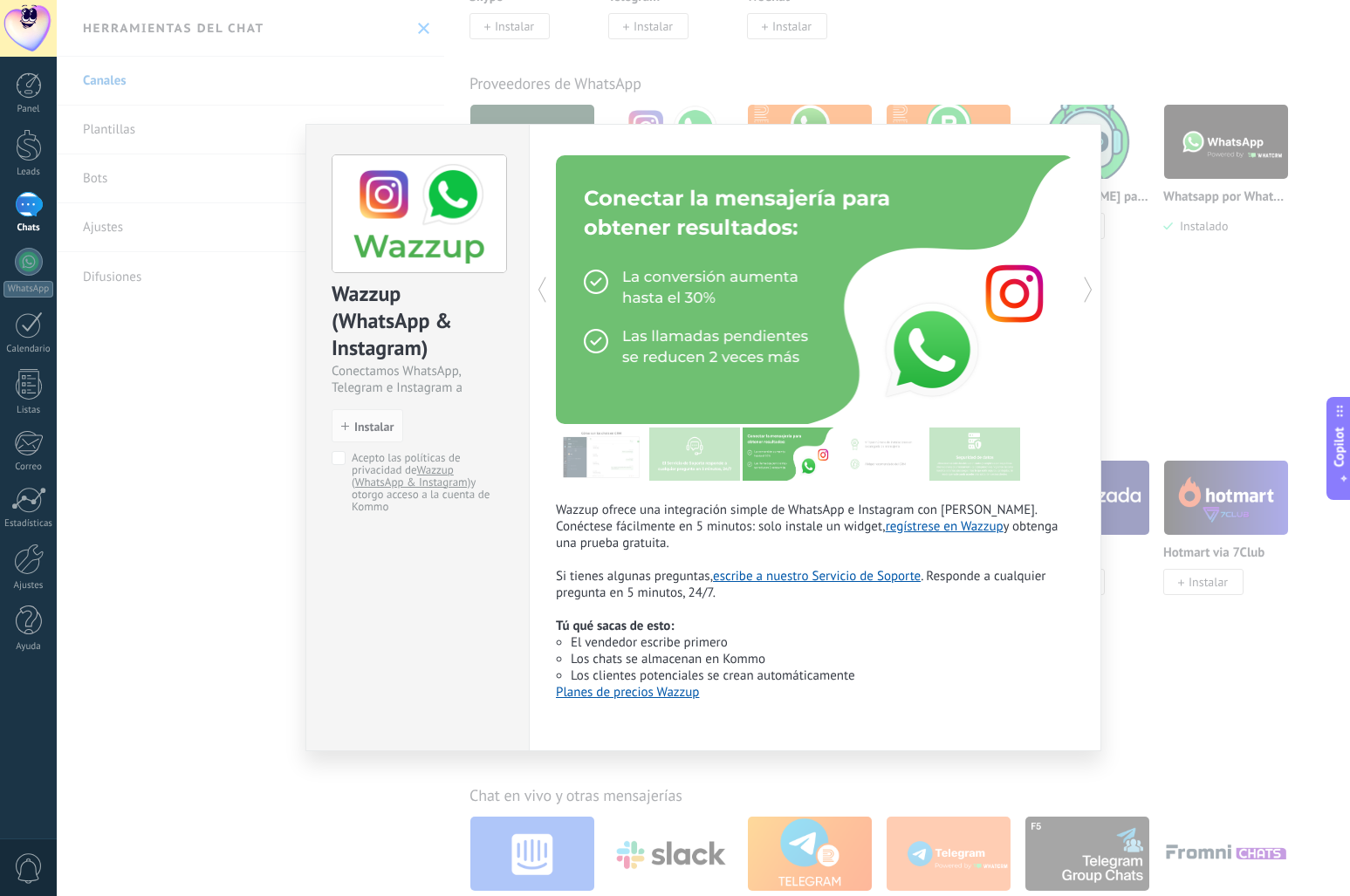
click at [851, 460] on img at bounding box center [881, 453] width 91 height 54
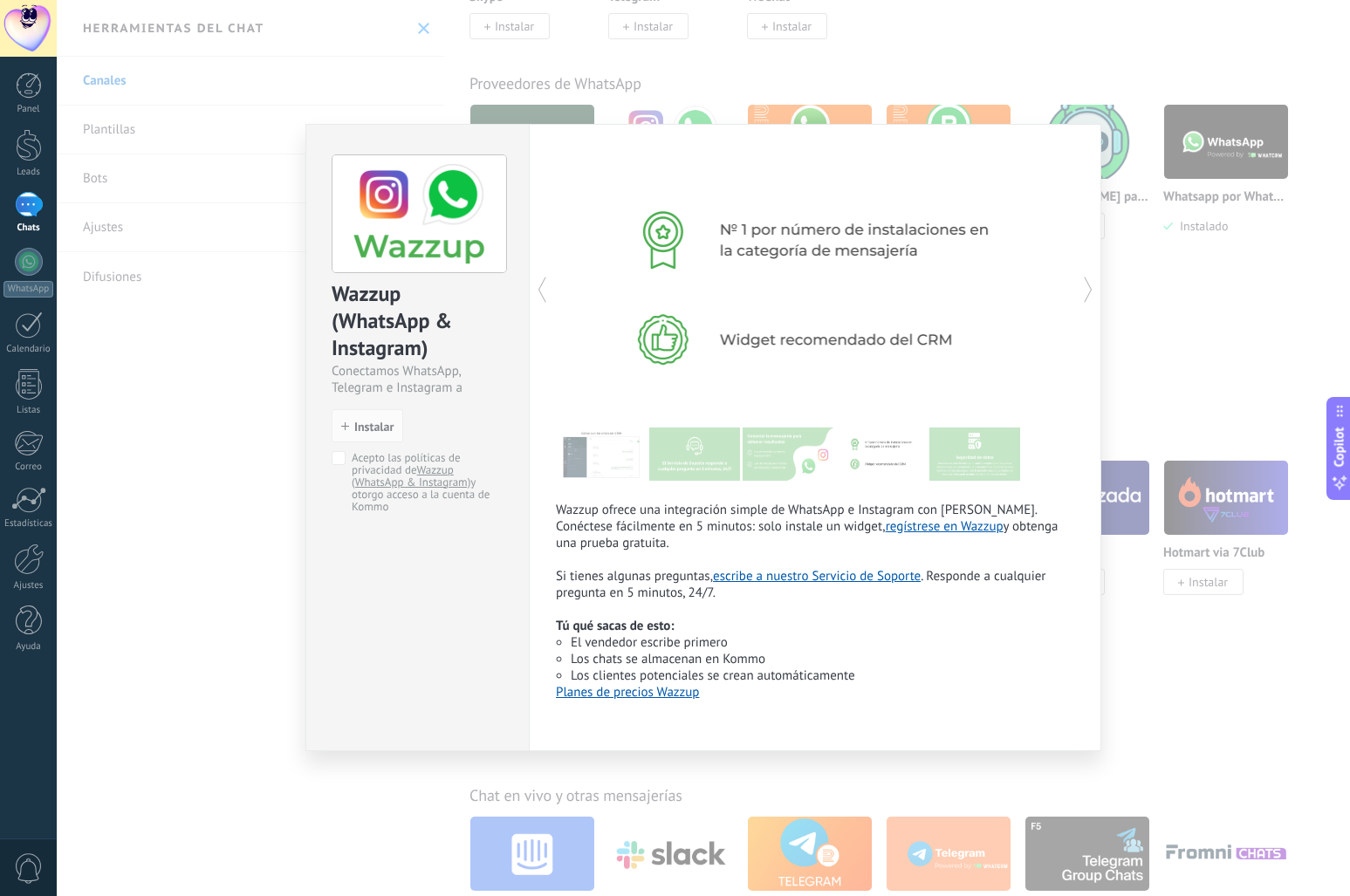
click at [965, 456] on img at bounding box center [974, 453] width 91 height 54
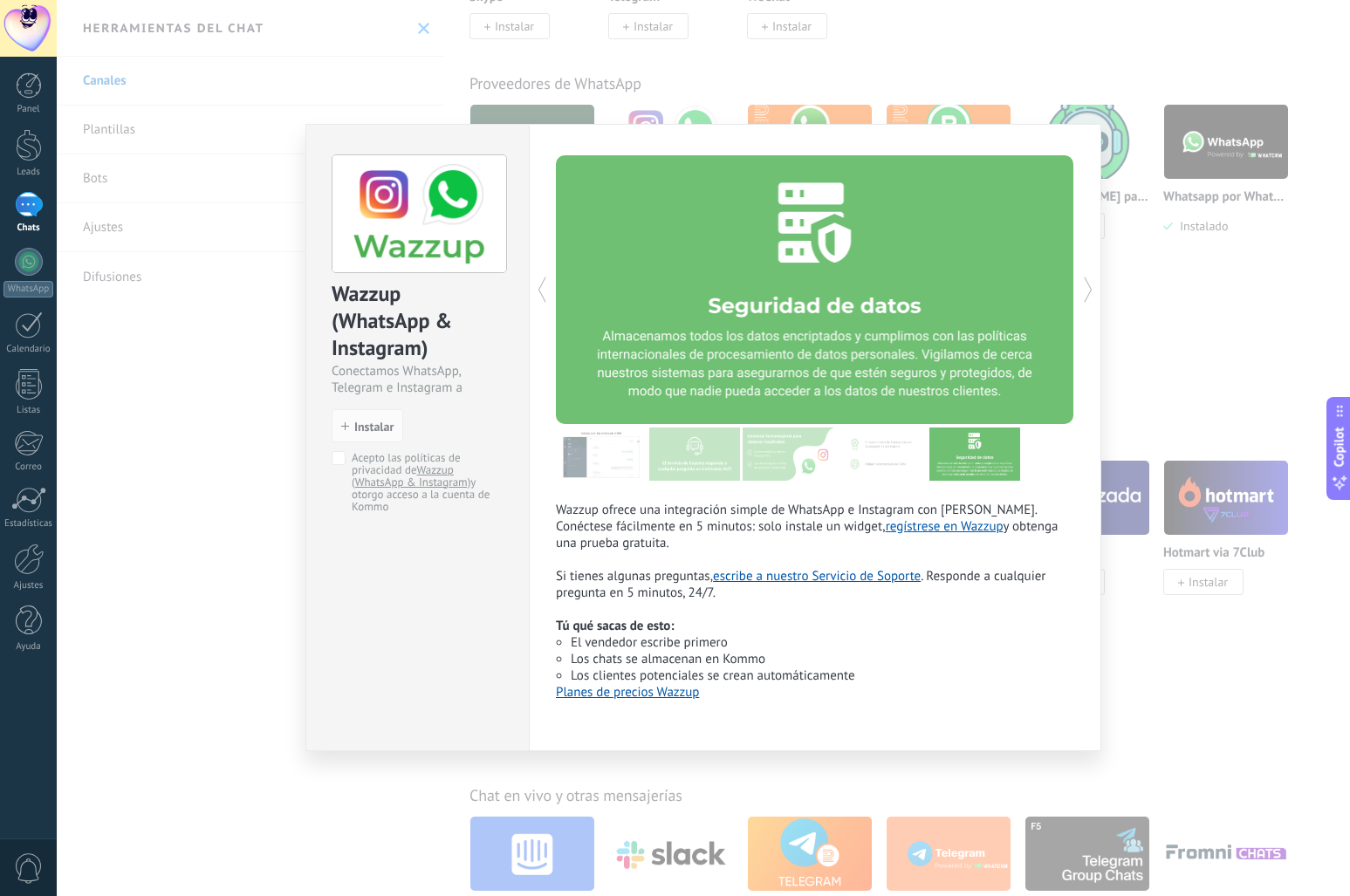
click at [1084, 284] on icon at bounding box center [1088, 290] width 18 height 35
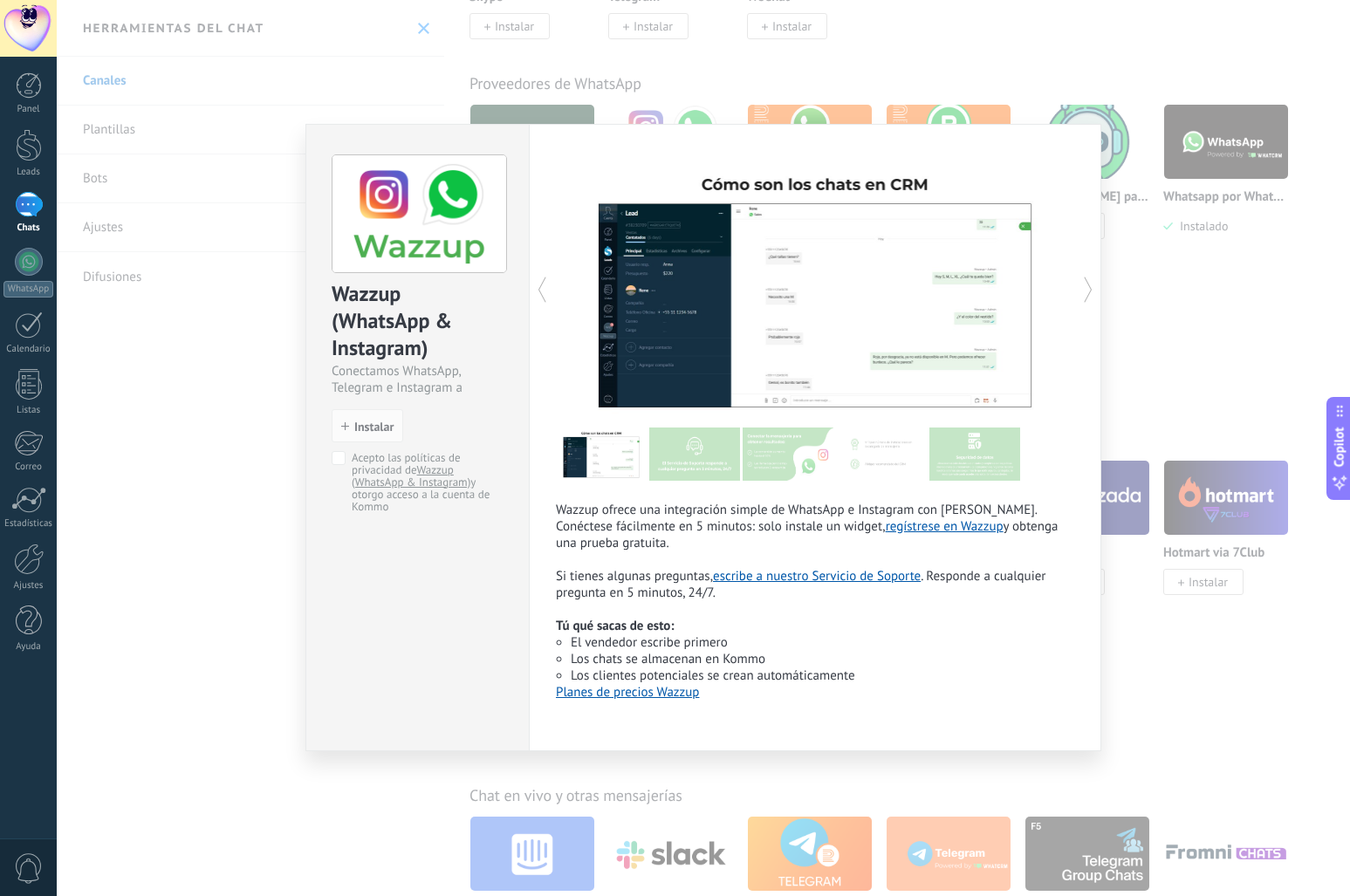
click at [1084, 284] on icon at bounding box center [1088, 290] width 18 height 35
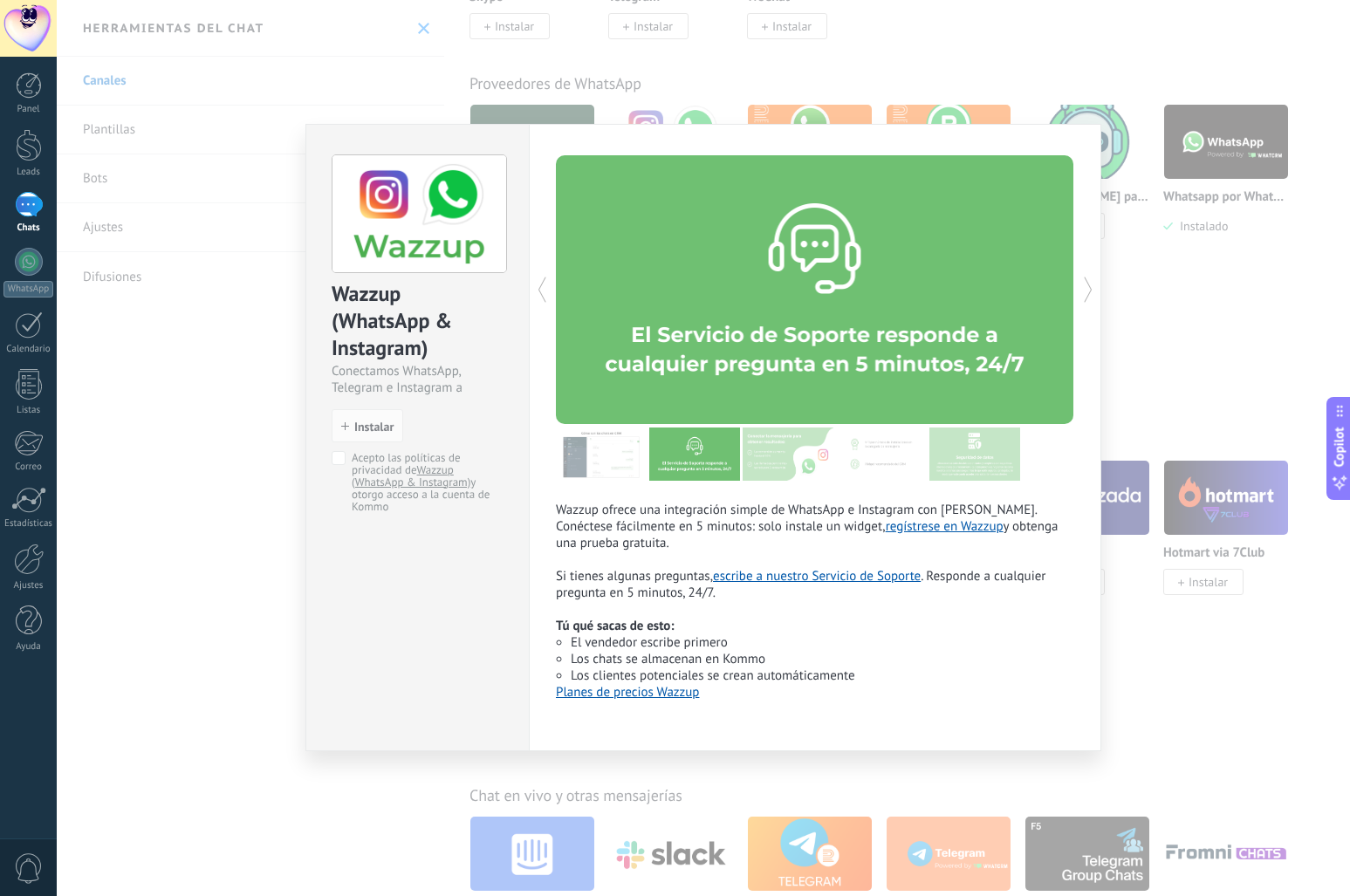
click at [967, 683] on li "Los clientes potenciales se crean automáticamente" at bounding box center [822, 675] width 504 height 17
